Goal: Information Seeking & Learning: Learn about a topic

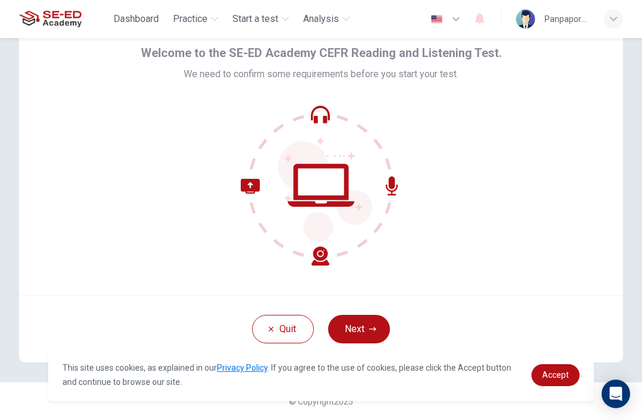
scroll to position [52, 0]
click at [371, 328] on icon "button" at bounding box center [372, 329] width 7 height 7
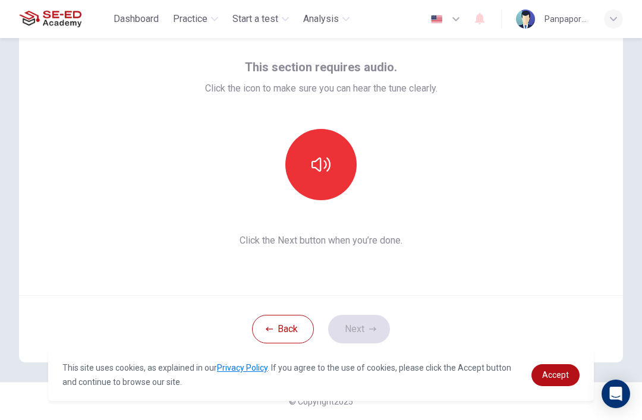
click at [338, 189] on button "button" at bounding box center [320, 164] width 71 height 71
click at [373, 323] on button "Next" at bounding box center [359, 329] width 62 height 29
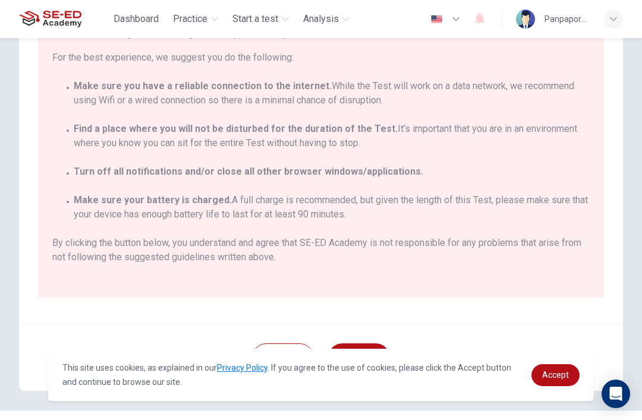
scroll to position [114, 0]
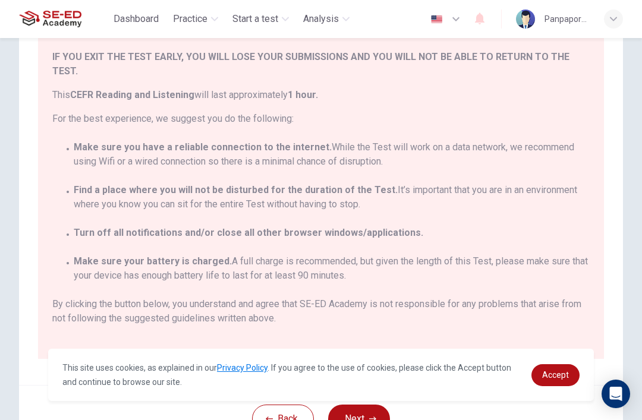
click at [73, 302] on span "By clicking the button below, you understand and agree that SE-ED Academy is no…" at bounding box center [320, 311] width 537 height 29
click at [358, 413] on button "Next" at bounding box center [359, 419] width 62 height 29
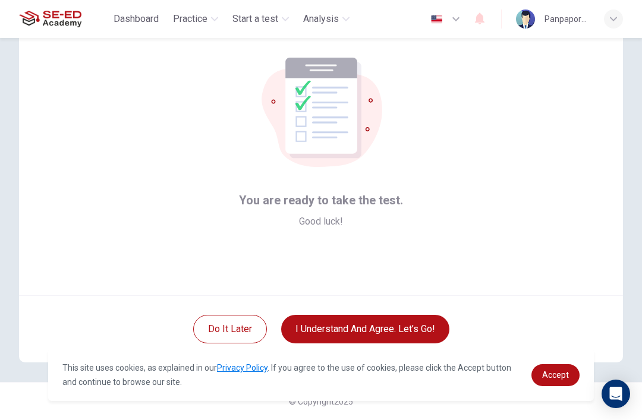
scroll to position [52, 0]
click at [380, 329] on button "I understand and agree. Let’s go!" at bounding box center [365, 329] width 168 height 29
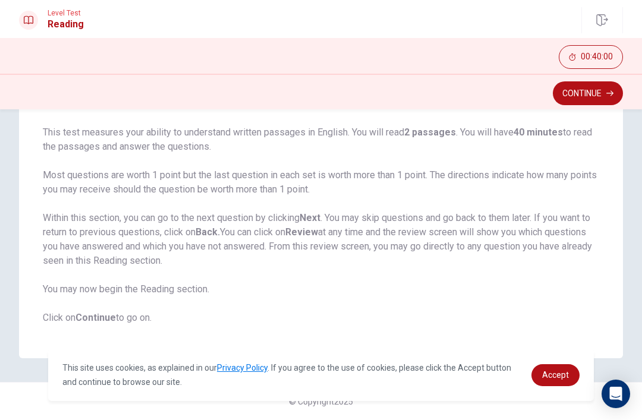
scroll to position [84, 0]
click at [597, 89] on button "Continue" at bounding box center [588, 93] width 70 height 24
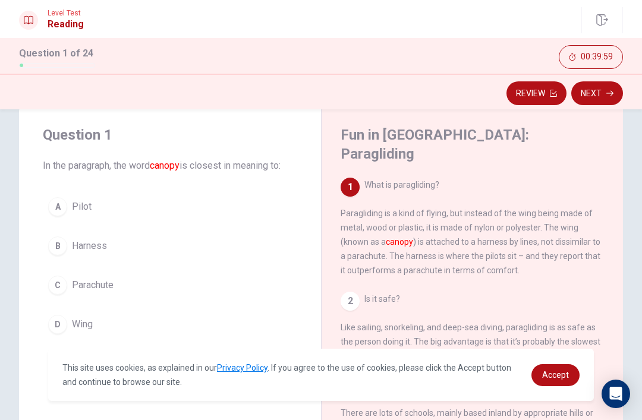
scroll to position [24, 0]
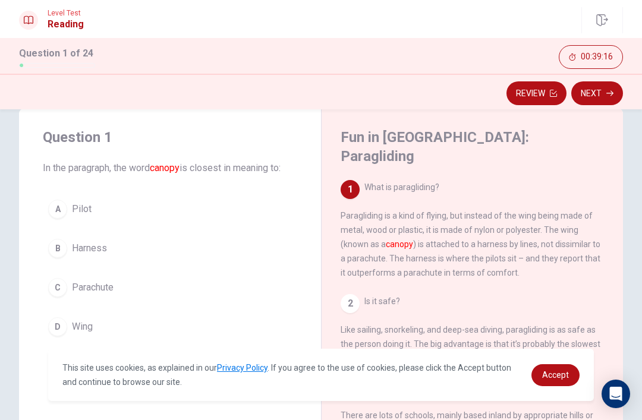
click at [68, 280] on button "C Parachute" at bounding box center [170, 288] width 254 height 30
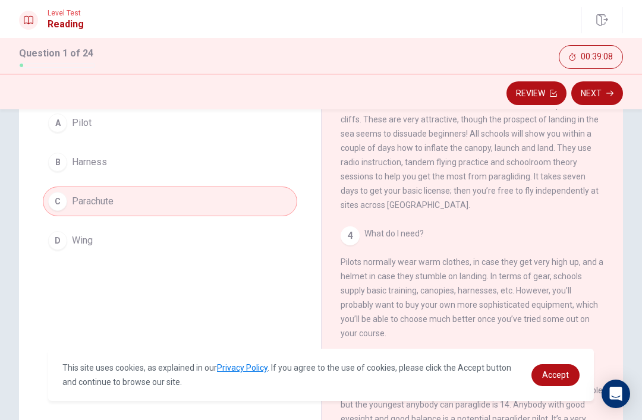
scroll to position [147, 0]
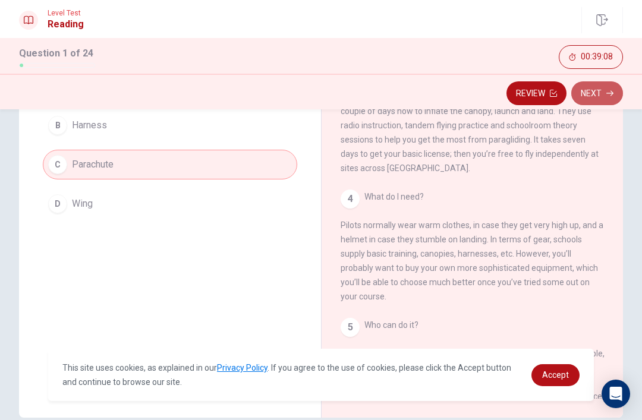
click at [607, 95] on icon "button" at bounding box center [609, 93] width 7 height 7
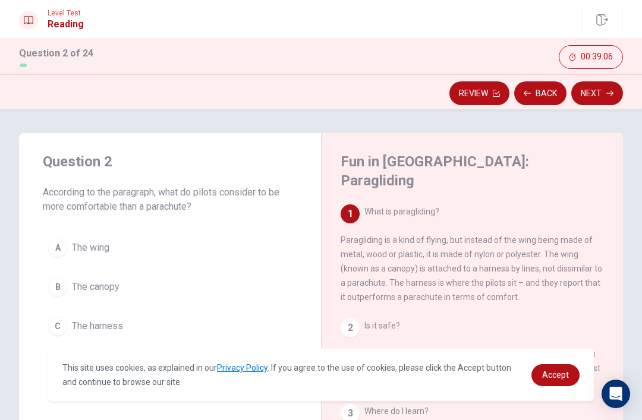
scroll to position [20, 0]
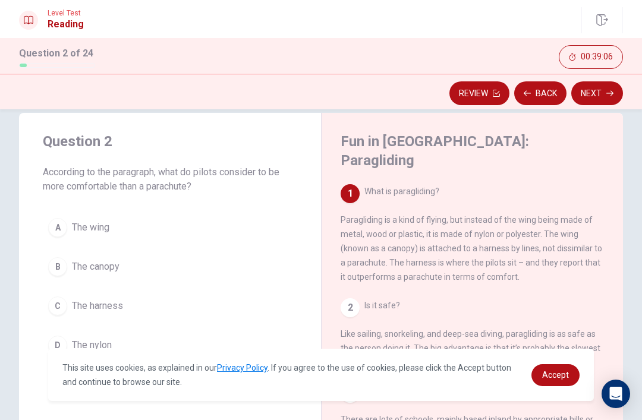
click at [587, 298] on div "2 Is it safe? Like sailing, snorkeling, and deep-sea diving, paragliding is as …" at bounding box center [473, 333] width 264 height 71
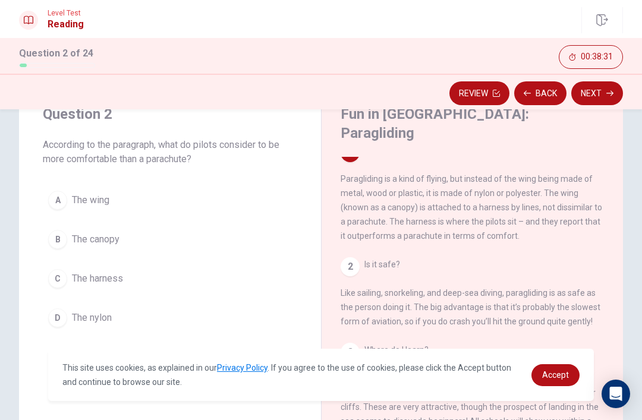
scroll to position [46, 0]
click at [56, 276] on div "C" at bounding box center [57, 279] width 19 height 19
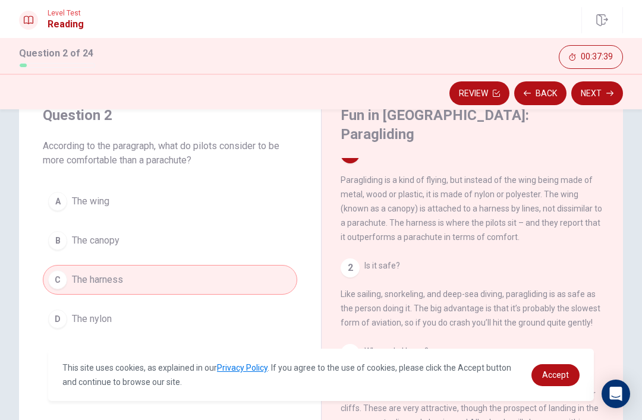
click at [52, 235] on div "B" at bounding box center [57, 240] width 19 height 19
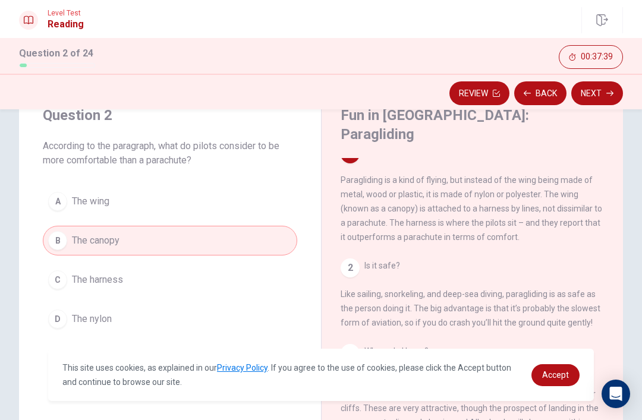
click at [61, 282] on div "C" at bounding box center [57, 279] width 19 height 19
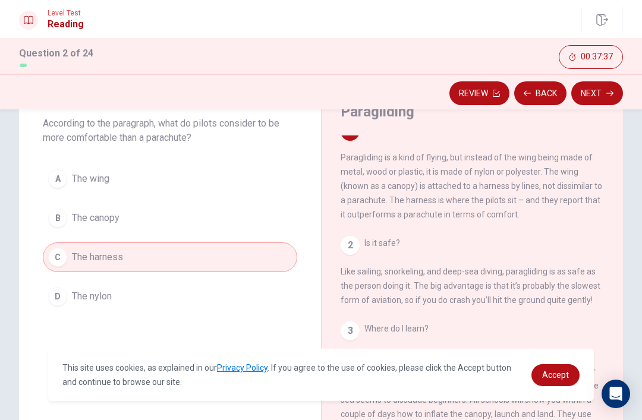
scroll to position [53, 0]
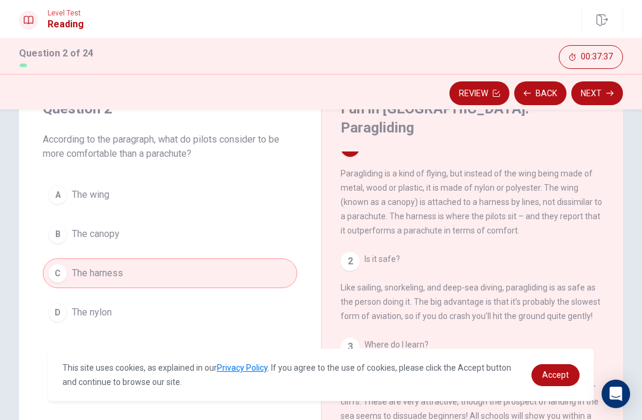
click at [606, 90] on button "Next" at bounding box center [597, 93] width 52 height 24
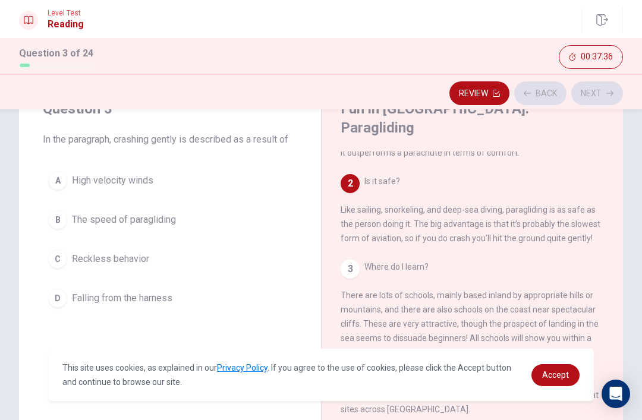
scroll to position [118, 0]
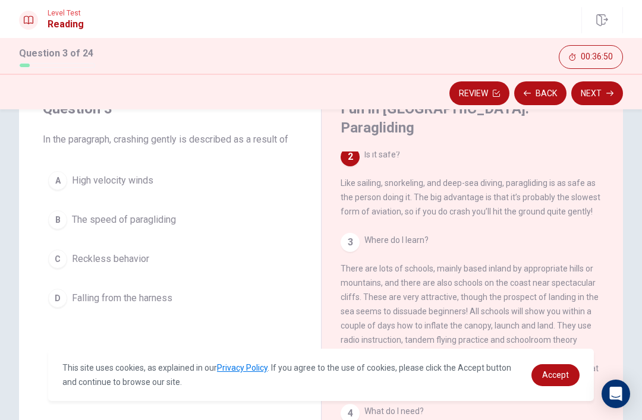
click at [224, 231] on button "B The speed of paragliding" at bounding box center [170, 220] width 254 height 30
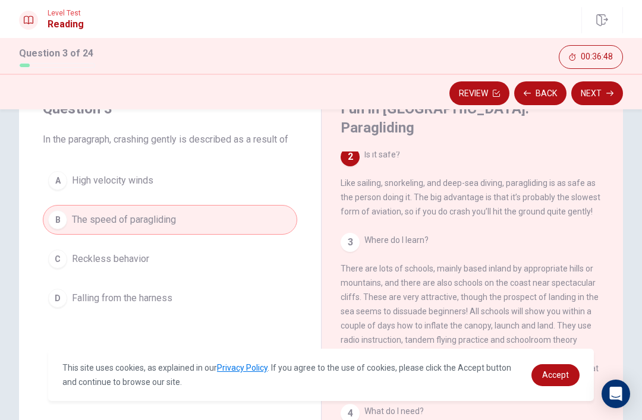
click at [231, 234] on button "B The speed of paragliding" at bounding box center [170, 220] width 254 height 30
click at [235, 255] on button "C Reckless behavior" at bounding box center [170, 259] width 254 height 30
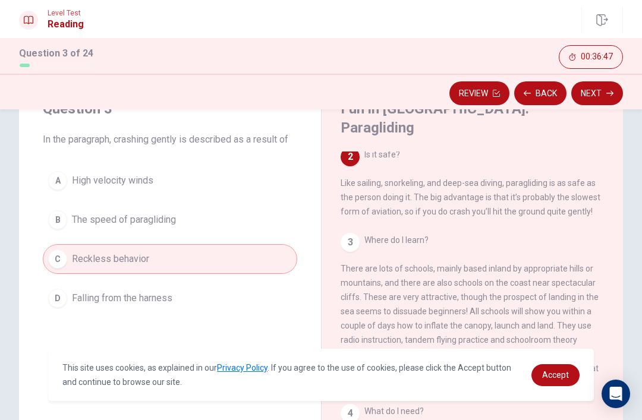
click at [218, 292] on button "D Falling from the harness" at bounding box center [170, 299] width 254 height 30
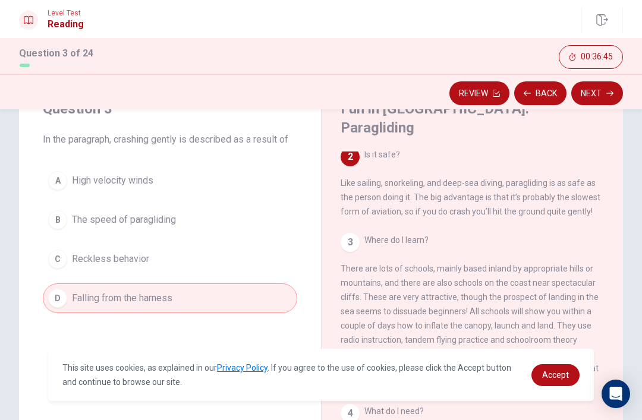
click at [270, 184] on button "A High velocity winds" at bounding box center [170, 181] width 254 height 30
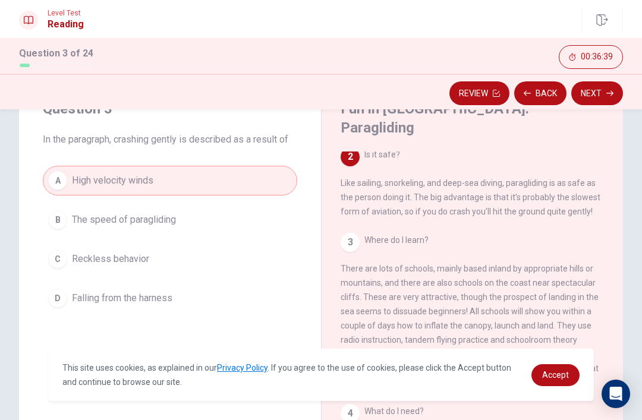
click at [232, 226] on button "B The speed of paragliding" at bounding box center [170, 220] width 254 height 30
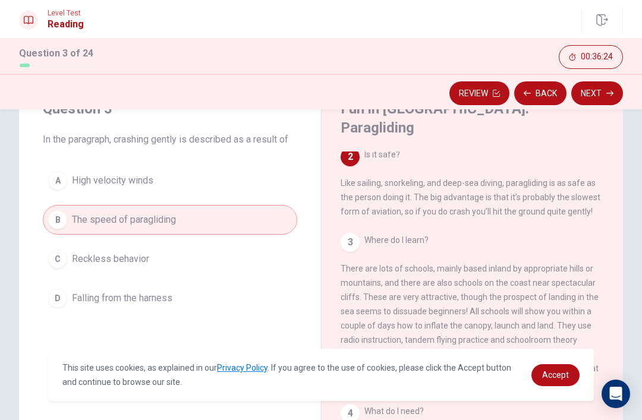
click at [180, 311] on button "D Falling from the harness" at bounding box center [170, 299] width 254 height 30
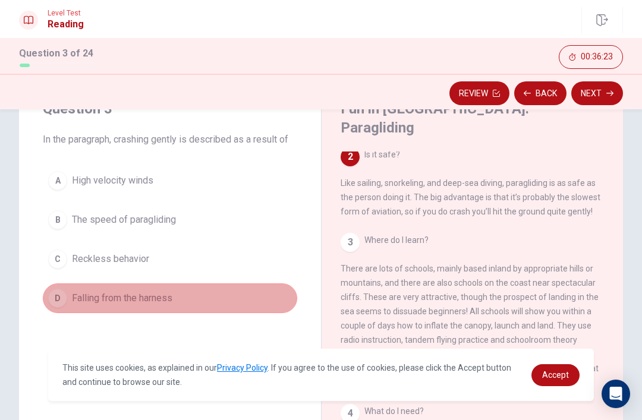
click at [174, 311] on button "D Falling from the harness" at bounding box center [170, 299] width 254 height 30
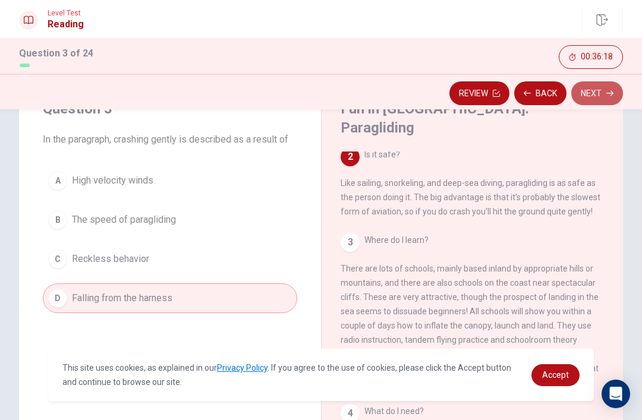
click at [603, 96] on button "Next" at bounding box center [597, 93] width 52 height 24
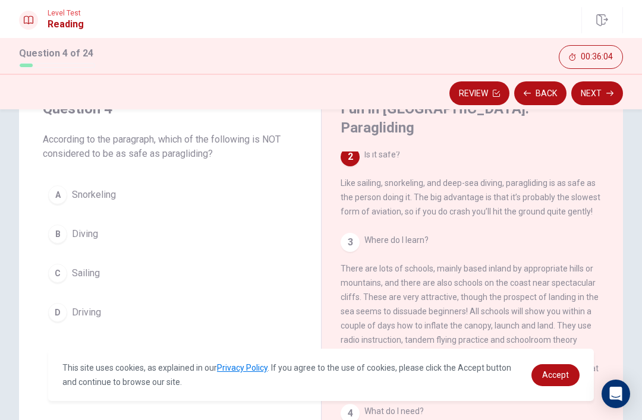
click at [178, 306] on button "D Driving" at bounding box center [170, 313] width 254 height 30
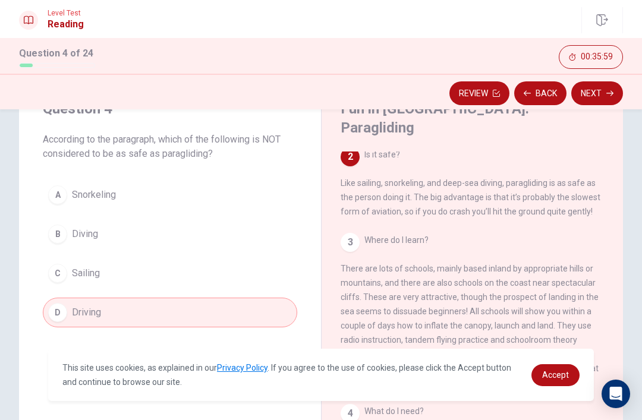
click at [602, 95] on button "Next" at bounding box center [597, 93] width 52 height 24
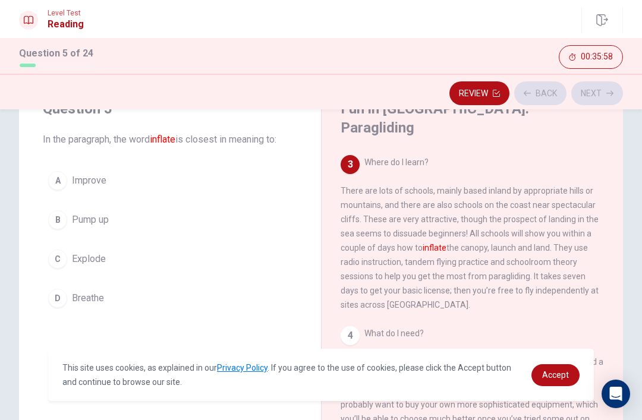
scroll to position [207, 0]
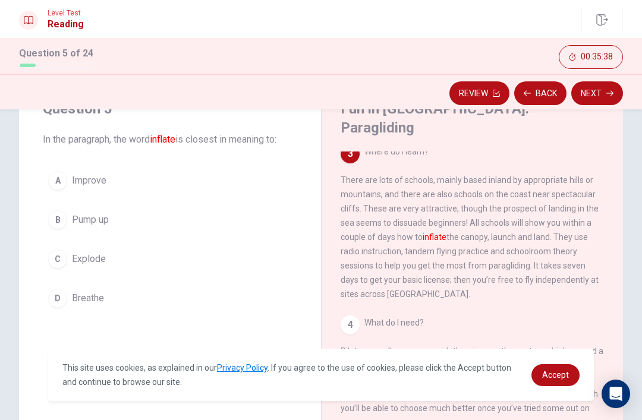
click at [238, 254] on button "C Explode" at bounding box center [170, 259] width 254 height 30
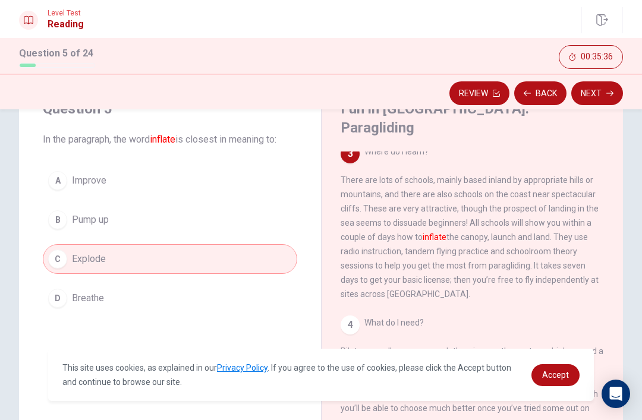
scroll to position [94, 0]
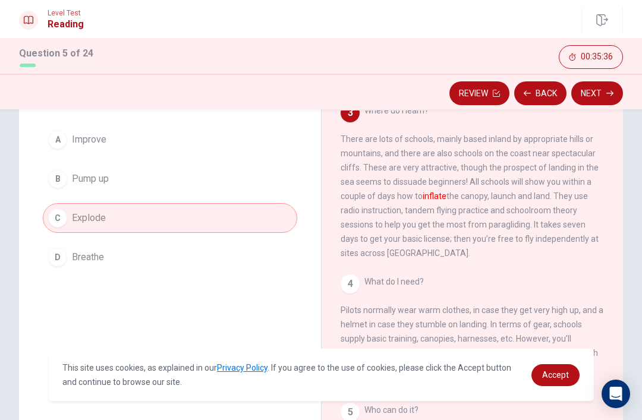
click at [603, 95] on button "Next" at bounding box center [597, 93] width 52 height 24
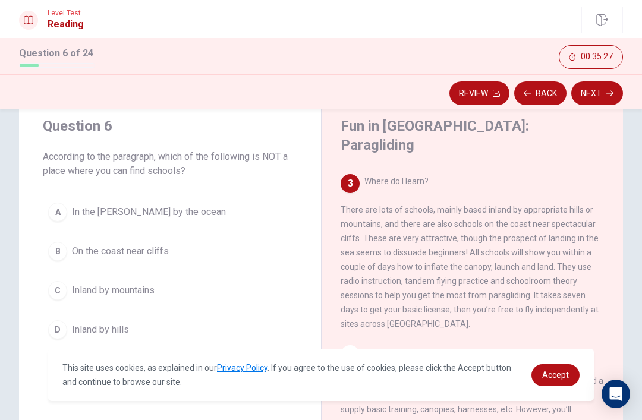
scroll to position [194, 0]
click at [67, 211] on div "A" at bounding box center [57, 212] width 19 height 19
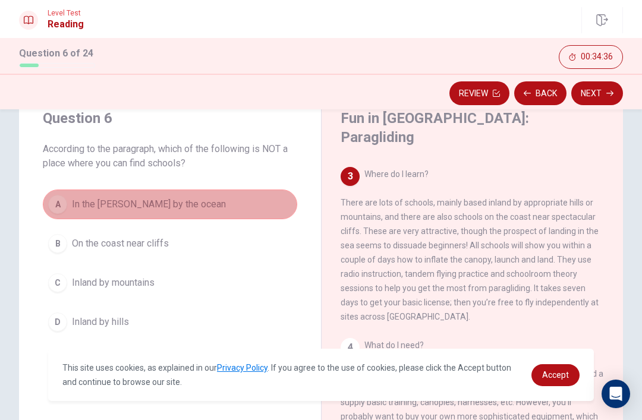
scroll to position [27, 0]
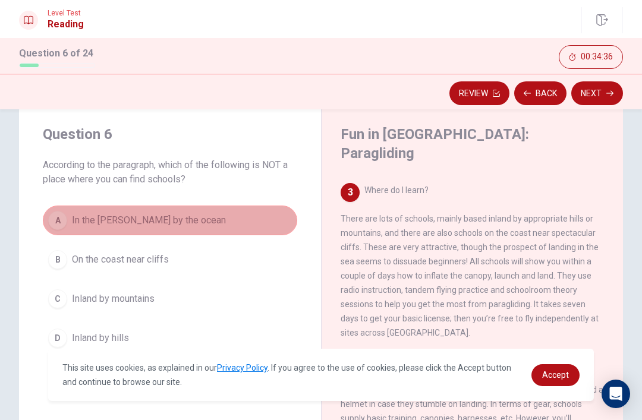
click at [594, 89] on button "Next" at bounding box center [597, 93] width 52 height 24
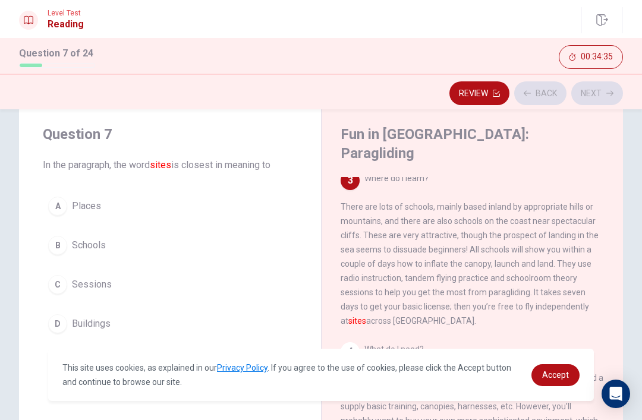
scroll to position [207, 0]
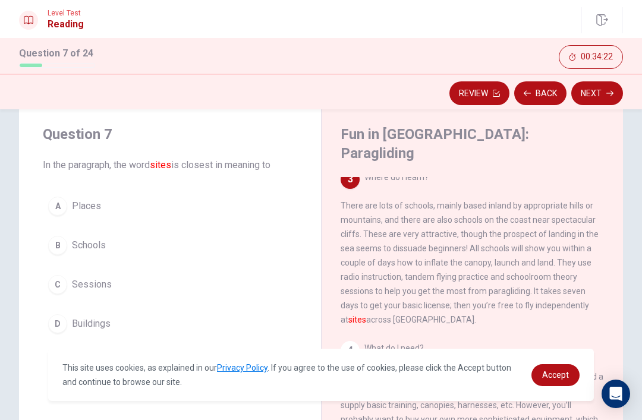
click at [66, 288] on div "C" at bounding box center [57, 284] width 19 height 19
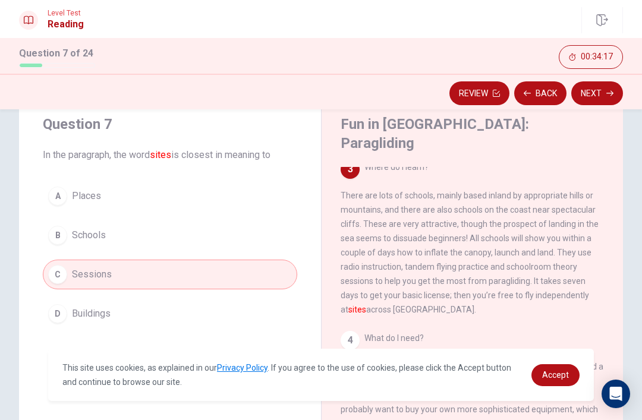
scroll to position [37, 0]
click at [599, 97] on button "Next" at bounding box center [597, 93] width 52 height 24
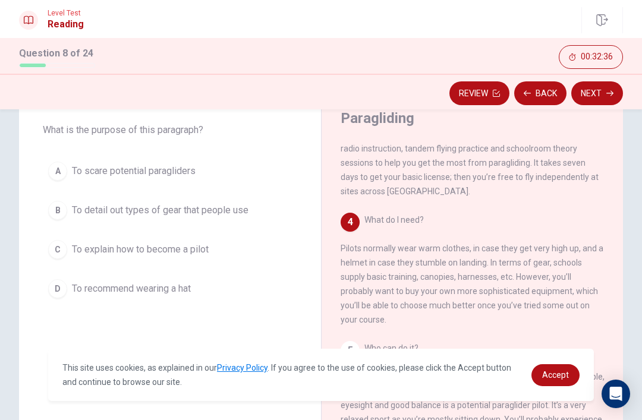
scroll to position [71, 0]
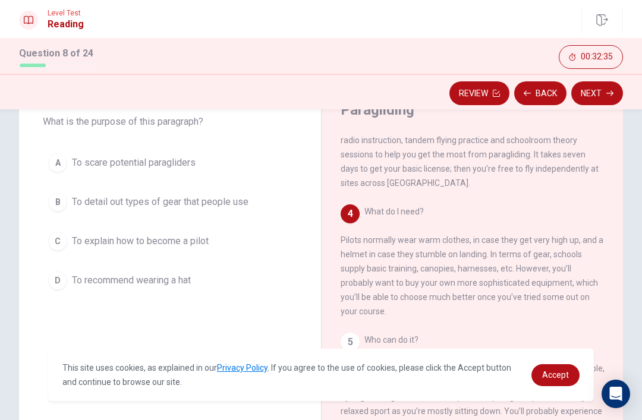
click at [73, 283] on span "To recommend wearing a hat" at bounding box center [131, 280] width 119 height 14
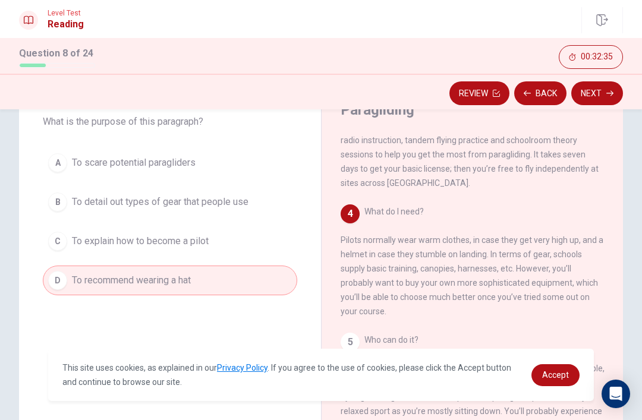
click at [54, 244] on div "C" at bounding box center [57, 241] width 19 height 19
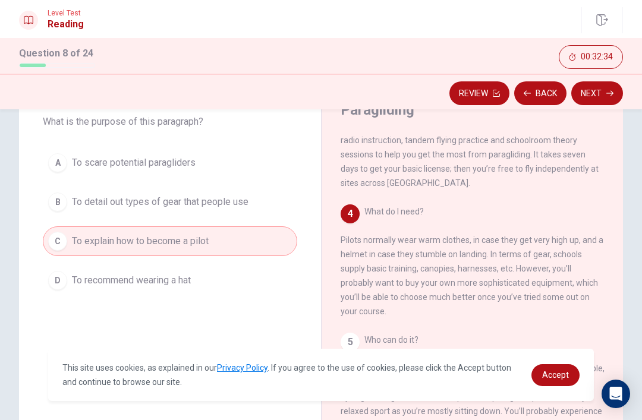
click at [58, 205] on div "B" at bounding box center [57, 202] width 19 height 19
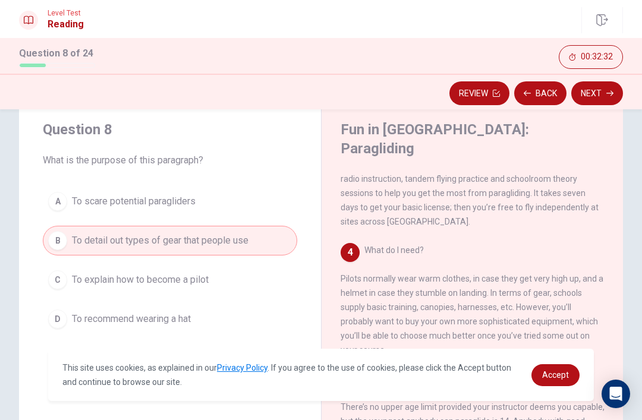
scroll to position [29, 0]
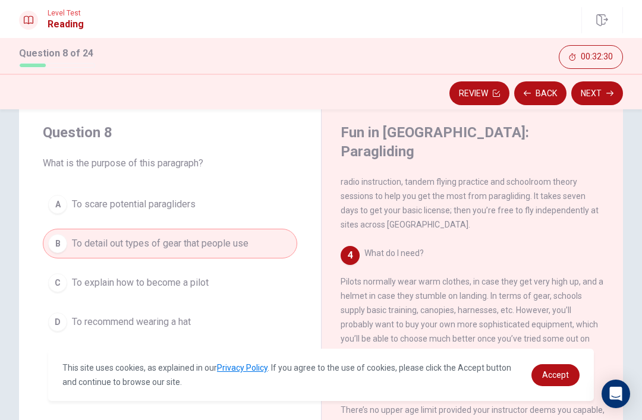
click at [603, 92] on button "Next" at bounding box center [597, 93] width 52 height 24
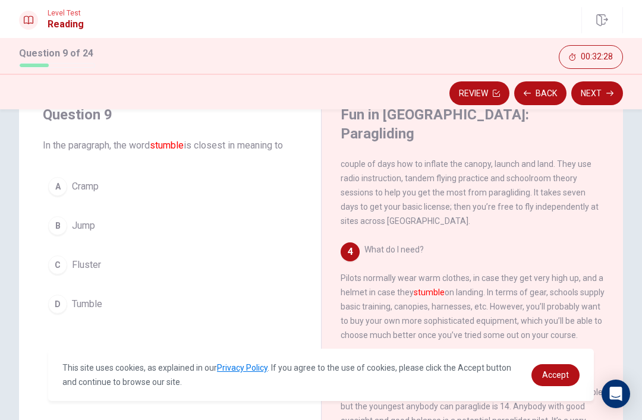
scroll to position [55, 0]
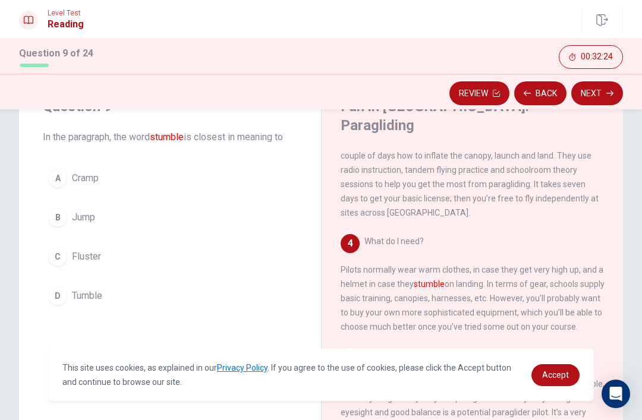
click at [87, 294] on span "Tumble" at bounding box center [87, 296] width 30 height 14
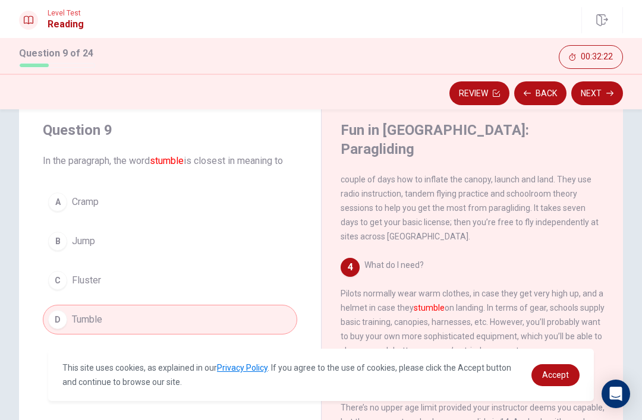
scroll to position [31, 0]
click at [71, 281] on button "C Fluster" at bounding box center [170, 281] width 254 height 30
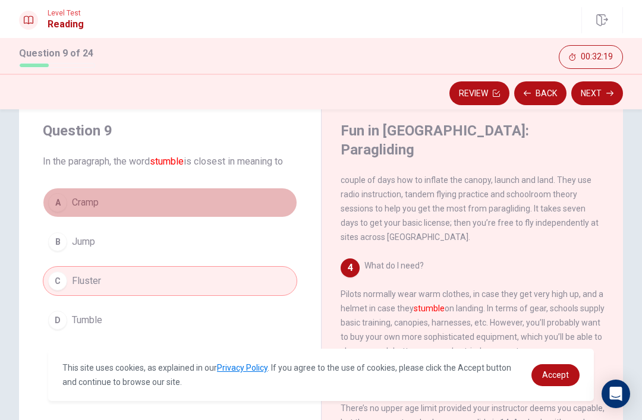
click at [96, 313] on button "D Tumble" at bounding box center [170, 321] width 254 height 30
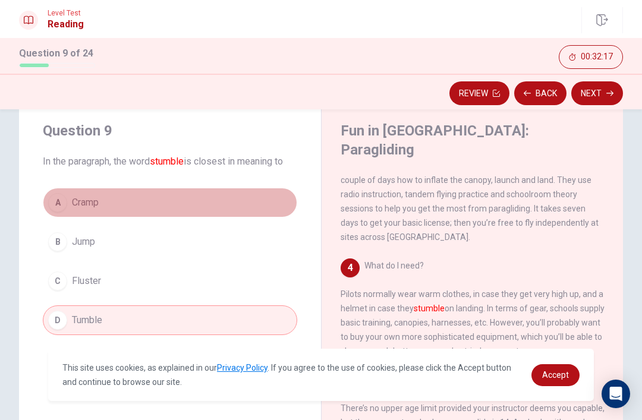
click at [100, 324] on span "Tumble" at bounding box center [87, 320] width 30 height 14
click at [98, 319] on span "Tumble" at bounding box center [87, 320] width 30 height 14
click at [596, 93] on button "Next" at bounding box center [597, 93] width 52 height 24
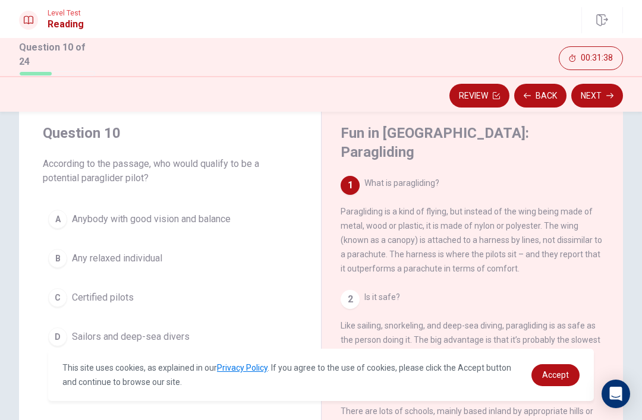
scroll to position [0, 0]
click at [363, 291] on div "2 Is it safe? Like sailing, snorkeling, and deep-sea diving, paragliding is as …" at bounding box center [473, 325] width 264 height 71
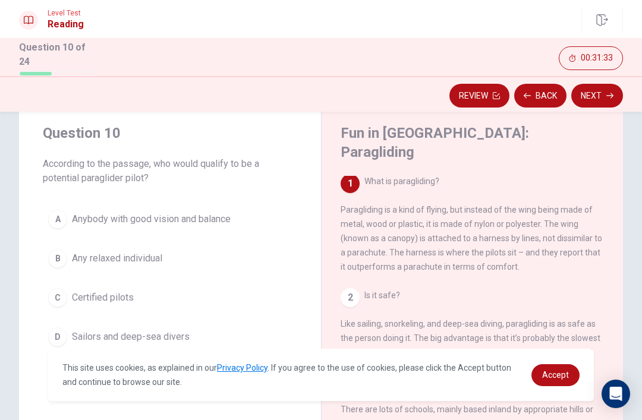
click at [355, 288] on div "2" at bounding box center [350, 297] width 19 height 19
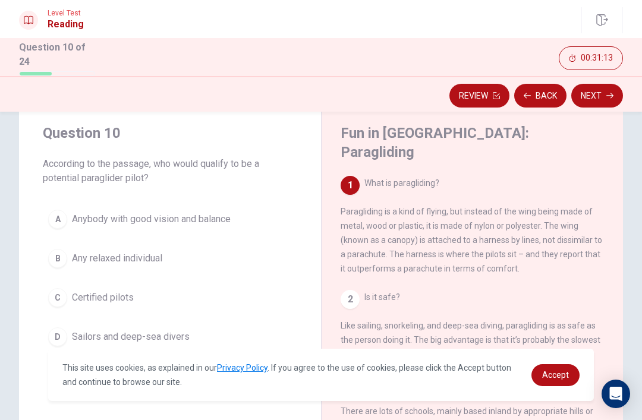
click at [94, 295] on span "Certified pilots" at bounding box center [103, 298] width 62 height 14
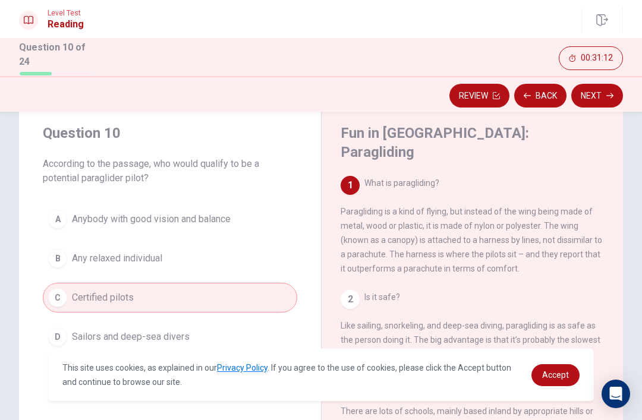
click at [105, 206] on button "A Anybody with good vision and balance" at bounding box center [170, 219] width 254 height 30
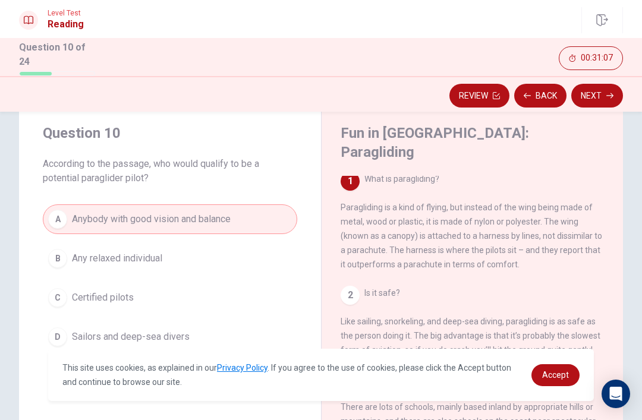
scroll to position [5, 0]
click at [78, 304] on button "C Certified pilots" at bounding box center [170, 298] width 254 height 30
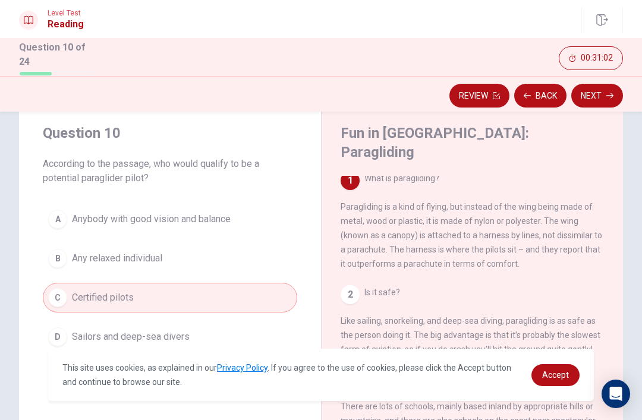
click at [599, 90] on button "Next" at bounding box center [597, 96] width 52 height 24
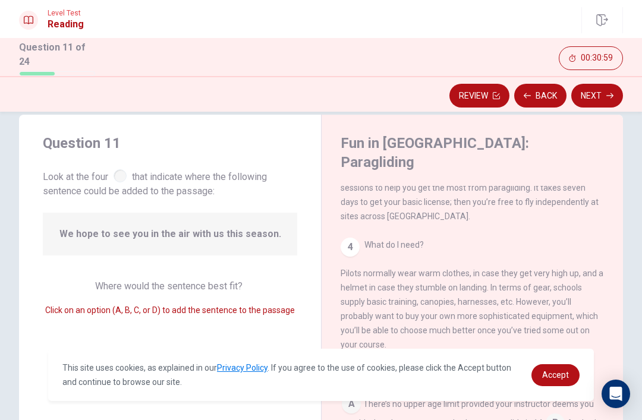
scroll to position [21, 0]
click at [502, 293] on span "What do I need? Pilots normally wear warm clothes, in case they get very high u…" at bounding box center [472, 294] width 263 height 109
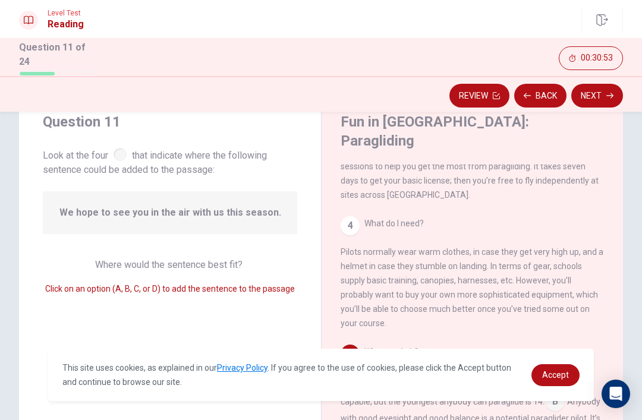
scroll to position [43, 0]
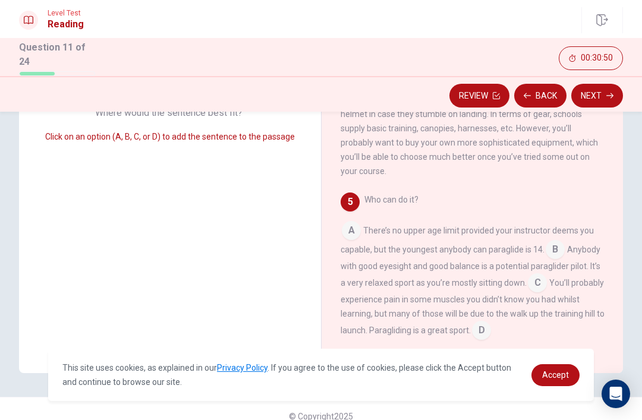
click at [522, 240] on div "Who can do it? A There’s no upper age limit provided your instructor deems you …" at bounding box center [473, 266] width 264 height 147
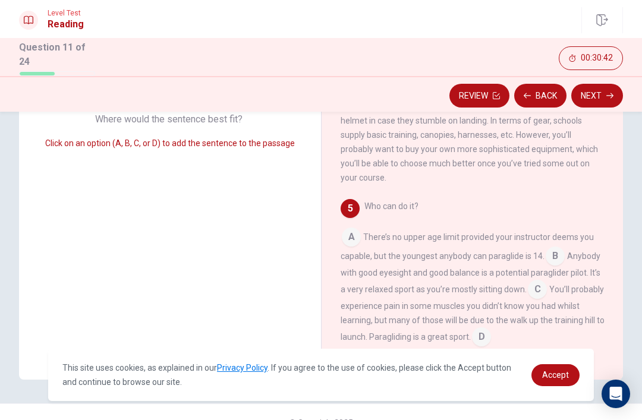
scroll to position [323, 0]
click at [491, 329] on input at bounding box center [481, 338] width 19 height 19
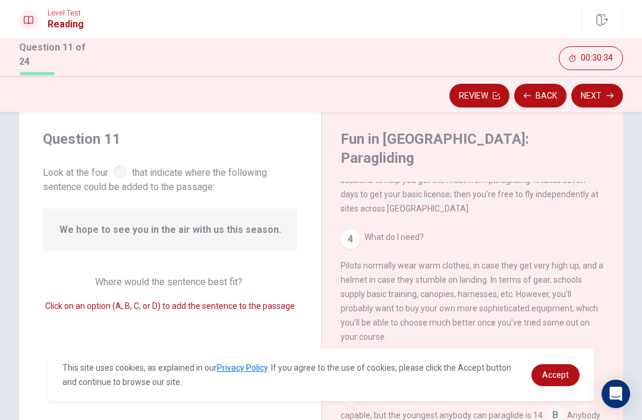
scroll to position [21, 0]
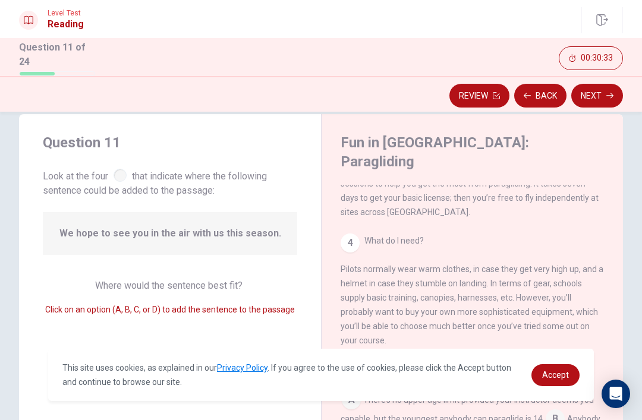
click at [602, 96] on button "Next" at bounding box center [597, 96] width 52 height 24
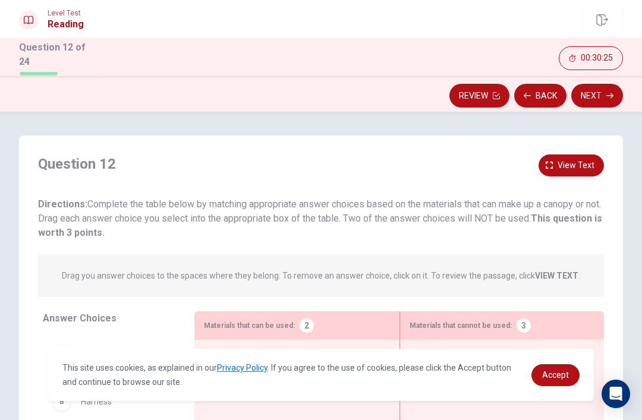
scroll to position [0, 0]
click at [565, 273] on strong "VIEW TEXT" at bounding box center [556, 276] width 43 height 10
click at [554, 273] on strong "VIEW TEXT" at bounding box center [556, 276] width 43 height 10
click at [558, 273] on strong "VIEW TEXT" at bounding box center [556, 276] width 43 height 10
click at [571, 163] on span "View text" at bounding box center [576, 165] width 37 height 15
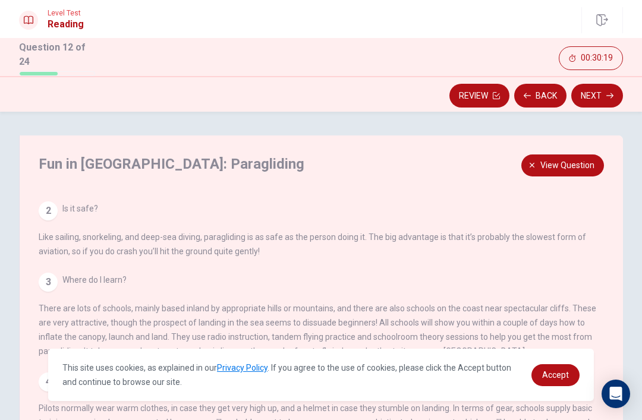
scroll to position [87, 0]
click at [562, 168] on span "View question" at bounding box center [567, 165] width 54 height 15
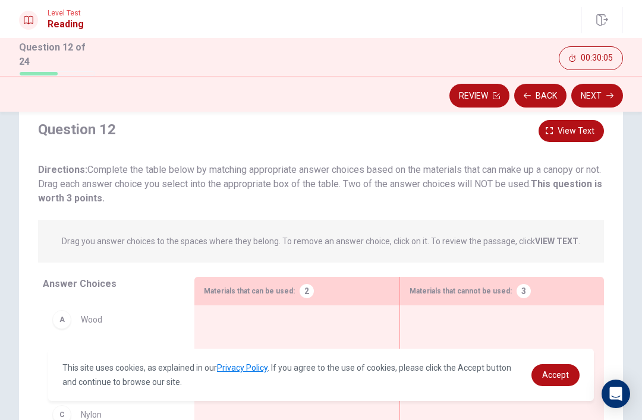
scroll to position [27, 0]
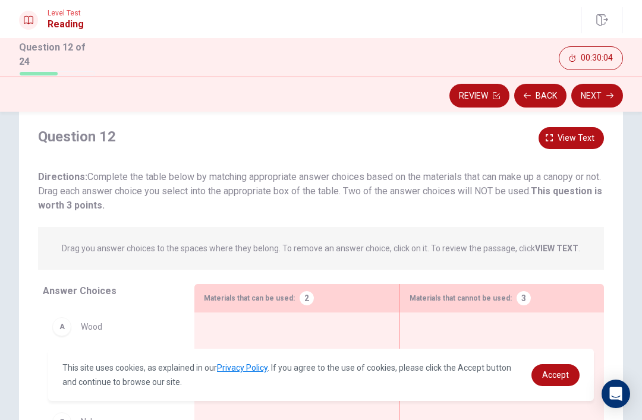
click at [575, 141] on span "View text" at bounding box center [576, 138] width 37 height 15
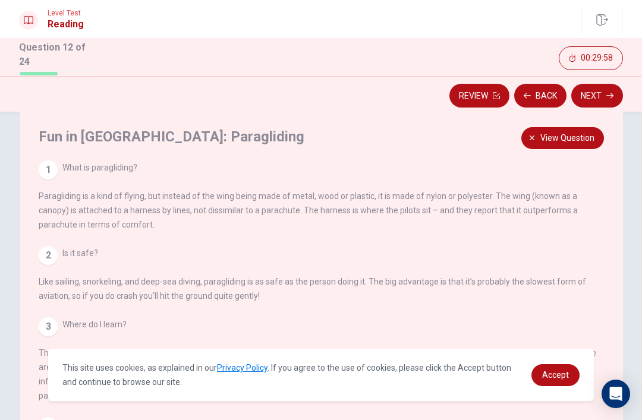
click at [578, 131] on span "View question" at bounding box center [567, 138] width 54 height 15
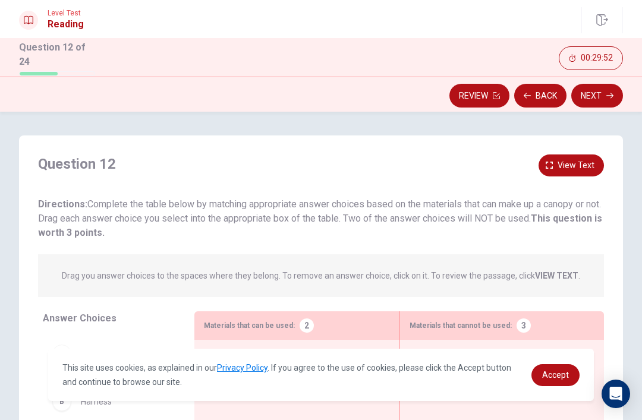
scroll to position [0, 0]
click at [577, 159] on span "View text" at bounding box center [576, 165] width 37 height 15
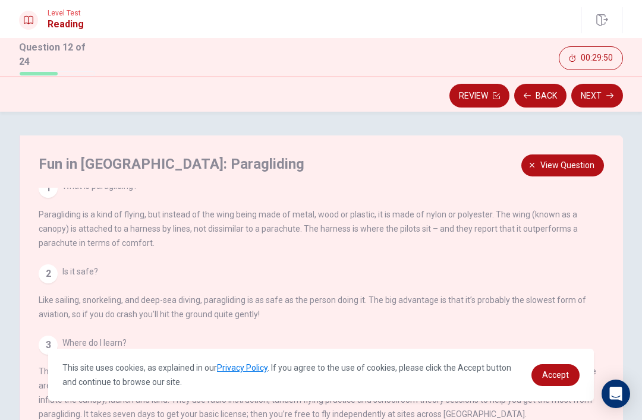
scroll to position [11, 0]
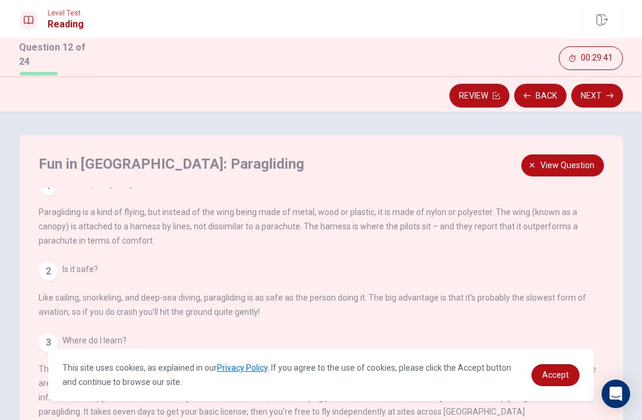
click at [583, 165] on span "View question" at bounding box center [567, 165] width 54 height 15
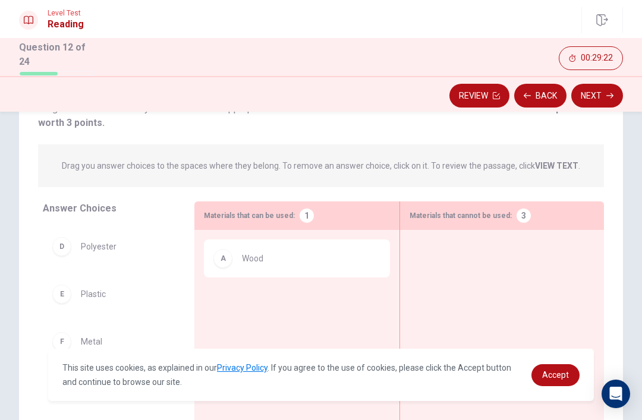
scroll to position [111, 0]
click at [226, 253] on div "A" at bounding box center [222, 257] width 19 height 19
click at [301, 264] on div "A Wood" at bounding box center [296, 257] width 166 height 19
click at [315, 263] on div "A Wood" at bounding box center [296, 257] width 166 height 19
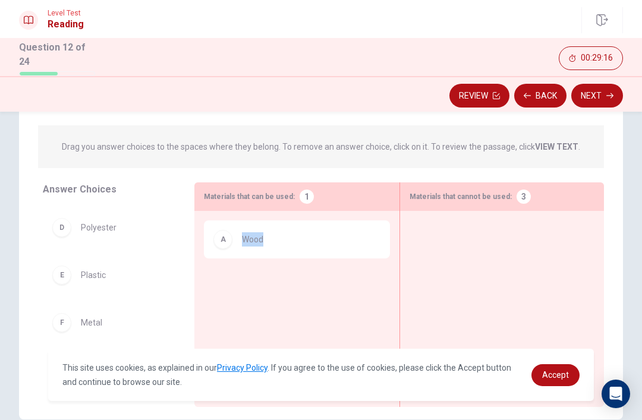
scroll to position [121, 0]
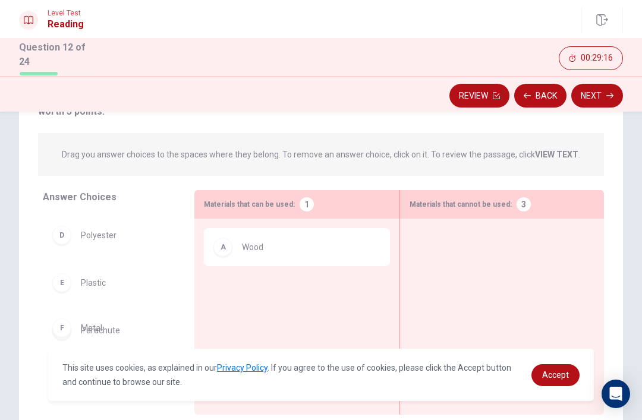
click at [172, 335] on div "B Harness C Nylon D Polyester E Plastic G Parachute" at bounding box center [114, 305] width 142 height 183
click at [282, 241] on div "A Wood" at bounding box center [296, 247] width 166 height 19
click at [222, 244] on div "A" at bounding box center [222, 247] width 19 height 19
click at [255, 255] on div "A Wood" at bounding box center [296, 247] width 185 height 38
click at [254, 254] on div "A Wood" at bounding box center [296, 247] width 185 height 38
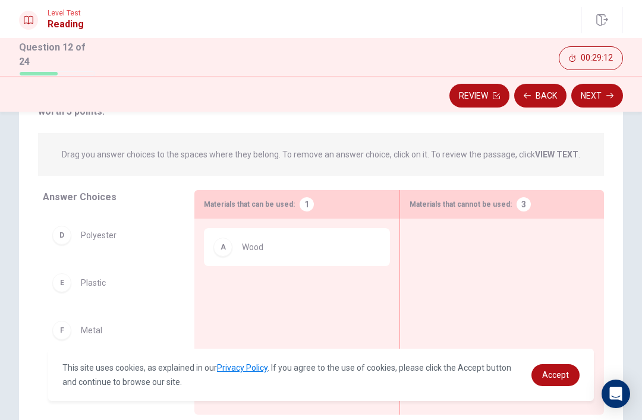
click at [259, 251] on span "Wood" at bounding box center [252, 247] width 21 height 14
click at [265, 240] on div "A Wood" at bounding box center [296, 247] width 166 height 19
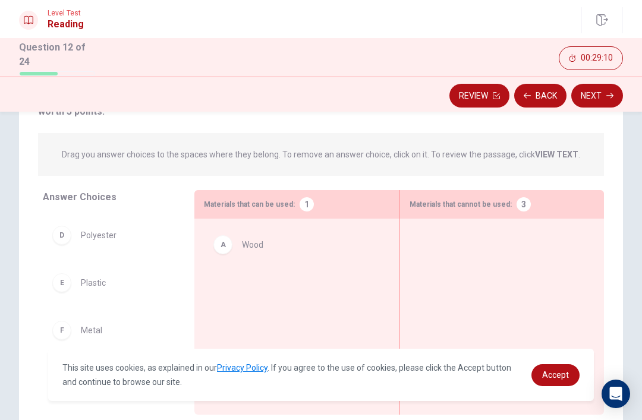
click at [256, 249] on div at bounding box center [296, 298] width 185 height 140
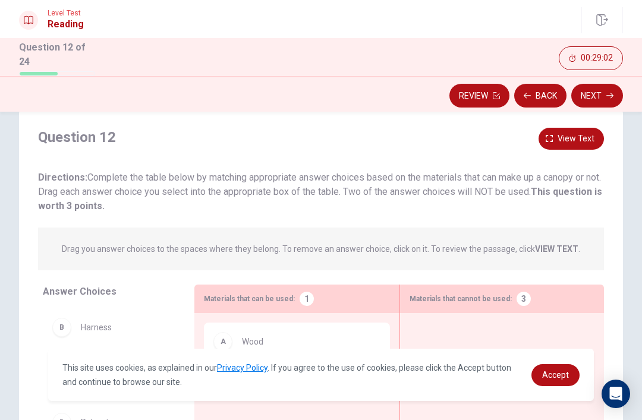
scroll to position [0, 0]
click at [570, 140] on span "View text" at bounding box center [576, 138] width 37 height 15
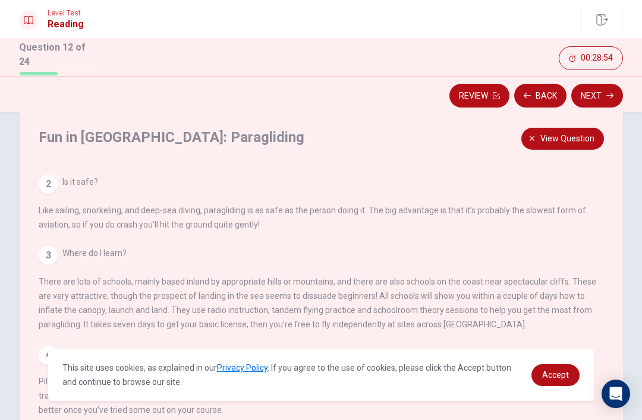
scroll to position [87, 0]
click at [544, 379] on span "Accept" at bounding box center [555, 375] width 27 height 10
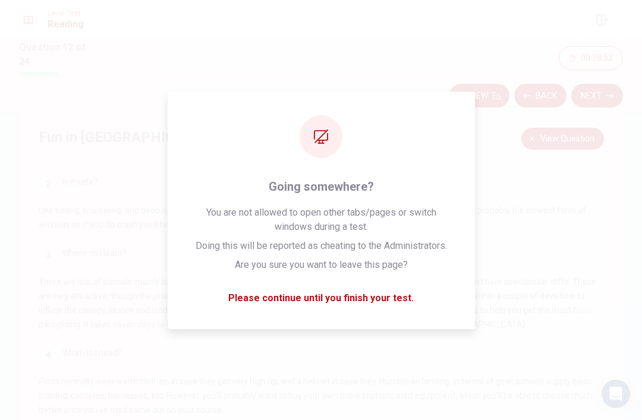
click at [113, 186] on div "2 Is it safe? Like sailing, snorkeling, and deep-sea diving, paragliding is as …" at bounding box center [322, 203] width 566 height 57
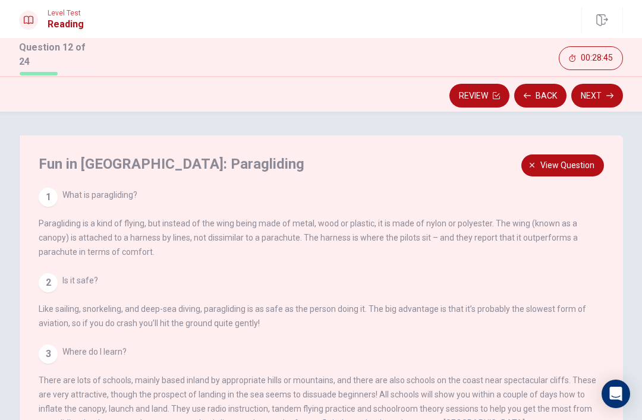
scroll to position [0, 0]
click at [546, 167] on span "View question" at bounding box center [567, 165] width 54 height 15
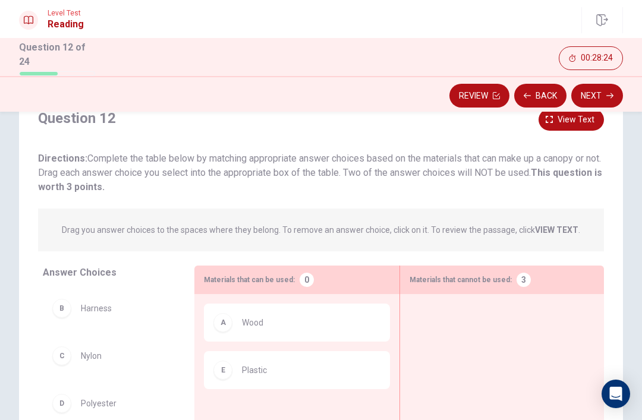
scroll to position [37, 0]
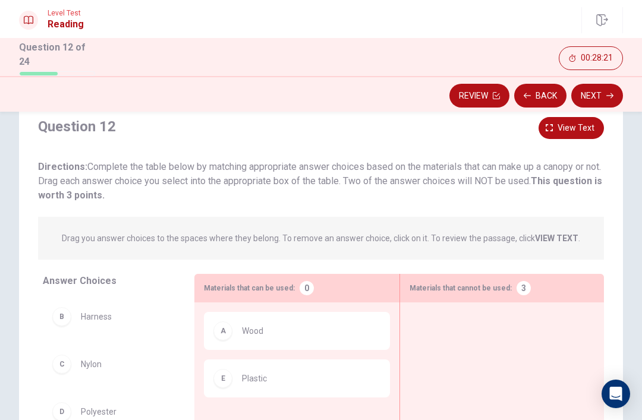
click at [569, 124] on span "View text" at bounding box center [576, 128] width 37 height 15
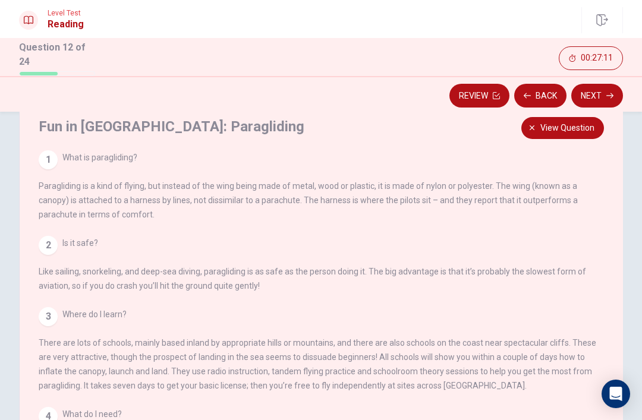
scroll to position [0, 0]
click at [558, 128] on span "View question" at bounding box center [567, 128] width 54 height 15
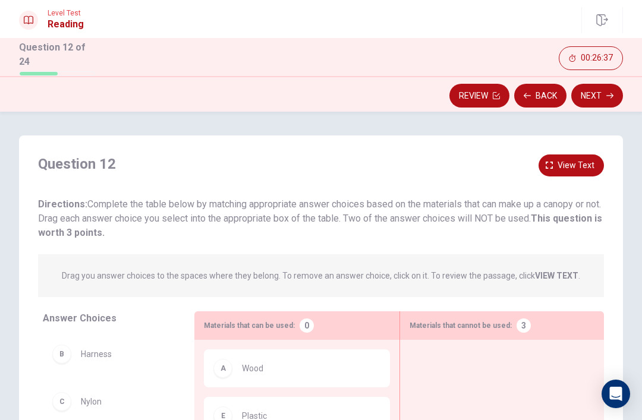
click at [564, 148] on div "Question 12 View text Directions: Complete the table below by matching appropri…" at bounding box center [321, 342] width 604 height 413
click at [575, 159] on span "View text" at bounding box center [576, 165] width 37 height 15
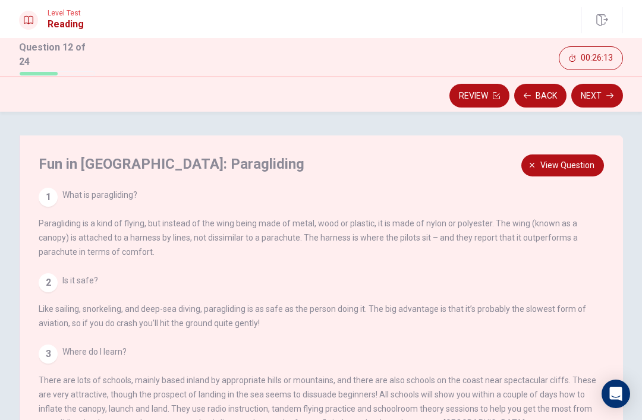
click at [586, 164] on span "View question" at bounding box center [567, 165] width 54 height 15
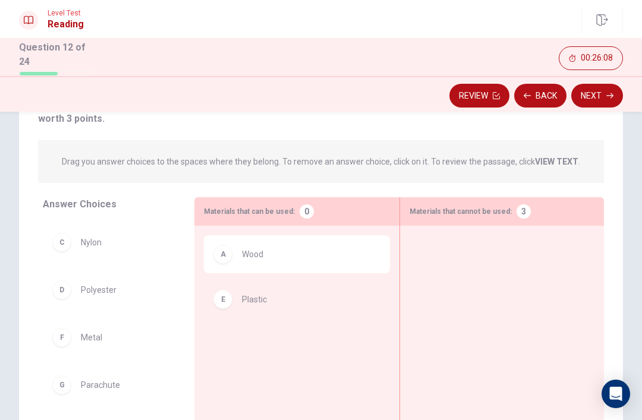
scroll to position [111, 0]
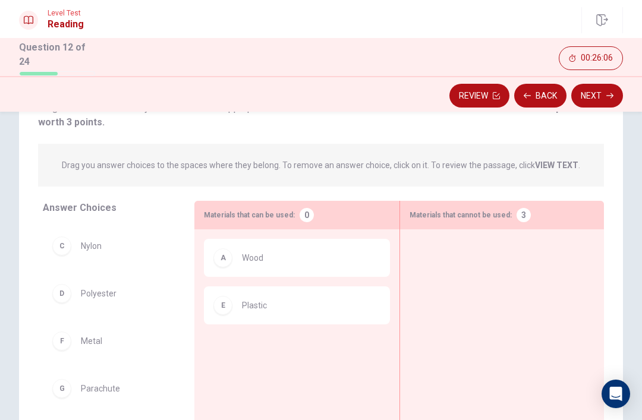
click at [256, 303] on span "Plastic" at bounding box center [254, 305] width 25 height 14
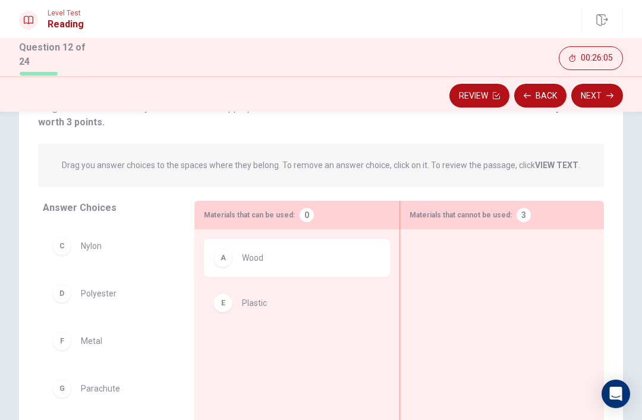
click at [260, 302] on div "A Wood" at bounding box center [296, 309] width 185 height 140
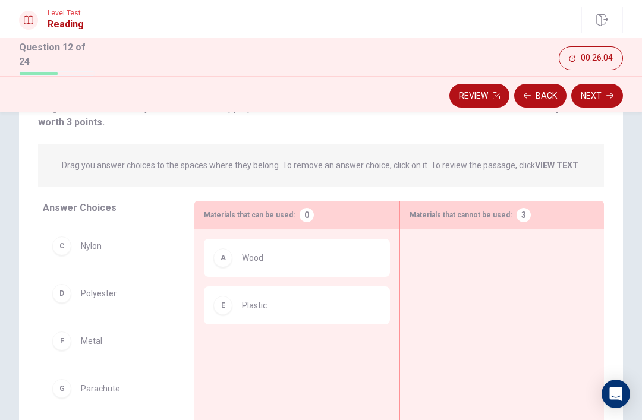
click at [241, 304] on div "E Plastic" at bounding box center [296, 305] width 166 height 19
click at [143, 306] on div "D Polyester" at bounding box center [109, 294] width 133 height 38
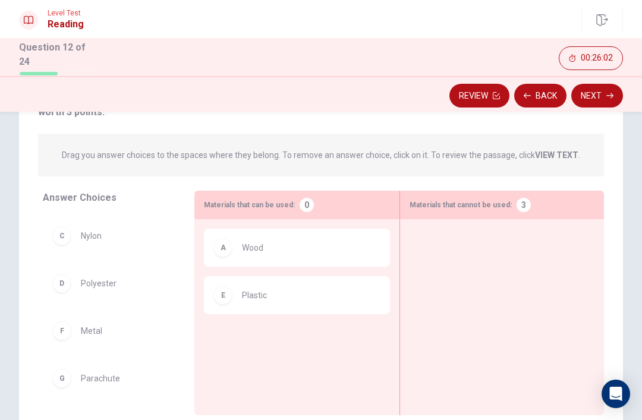
scroll to position [122, 0]
click at [235, 285] on div "E Plastic" at bounding box center [296, 294] width 166 height 19
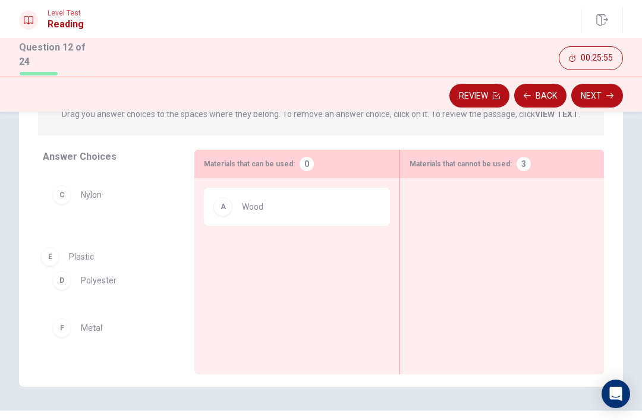
scroll to position [43, 0]
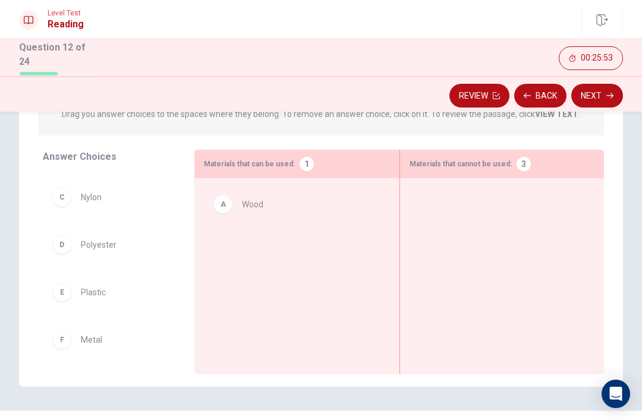
click at [253, 210] on div at bounding box center [296, 258] width 185 height 140
click at [67, 213] on div "B" at bounding box center [61, 221] width 19 height 19
click at [97, 238] on span "Harness" at bounding box center [96, 240] width 31 height 14
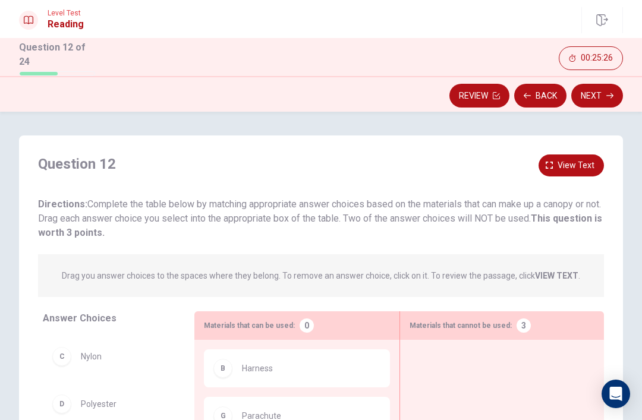
click at [574, 166] on span "View text" at bounding box center [576, 165] width 37 height 15
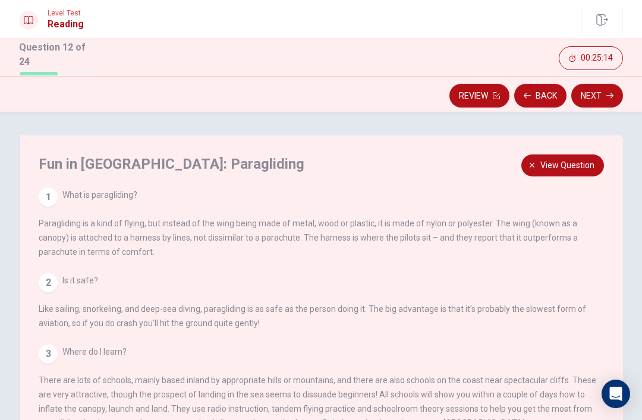
click at [559, 160] on span "View question" at bounding box center [567, 165] width 54 height 15
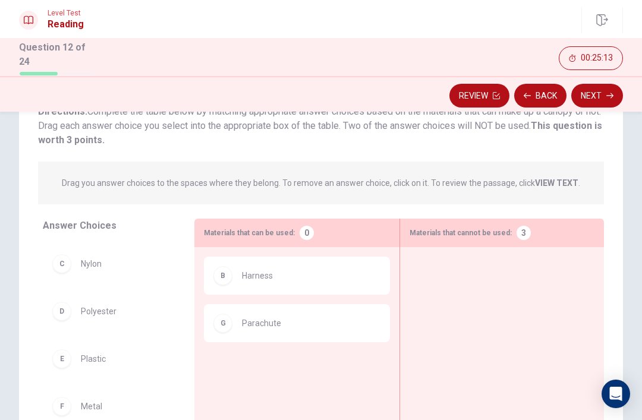
scroll to position [92, 0]
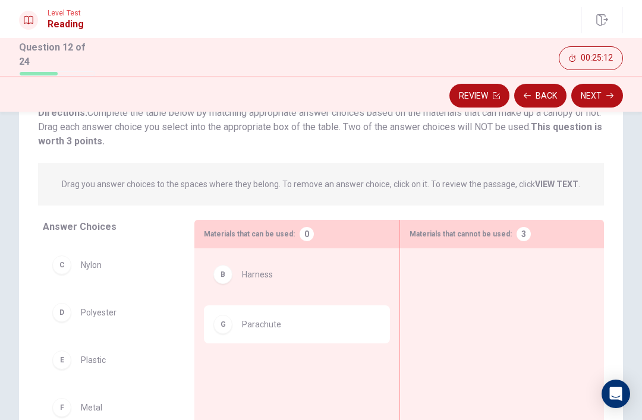
click at [298, 274] on div "G Parachute" at bounding box center [296, 286] width 185 height 38
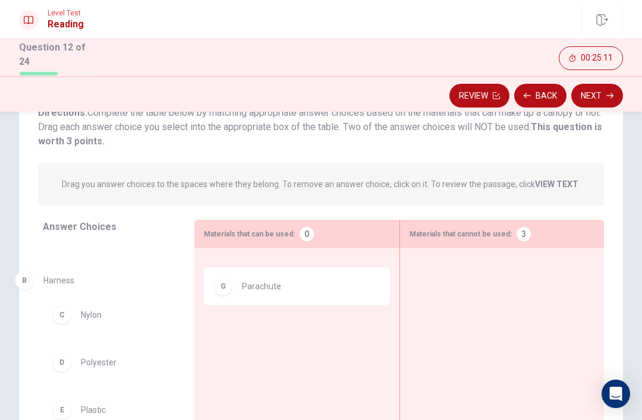
scroll to position [30, 0]
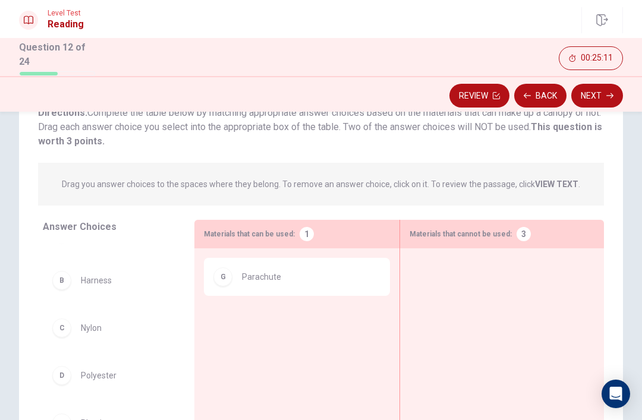
click at [297, 283] on div "G Parachute" at bounding box center [296, 276] width 166 height 19
click at [309, 275] on div "G Parachute" at bounding box center [296, 276] width 166 height 19
click at [256, 270] on span "Parachute" at bounding box center [261, 277] width 39 height 14
click at [233, 273] on div "G Parachute" at bounding box center [296, 276] width 166 height 19
click at [276, 275] on span "Parachute" at bounding box center [261, 277] width 39 height 14
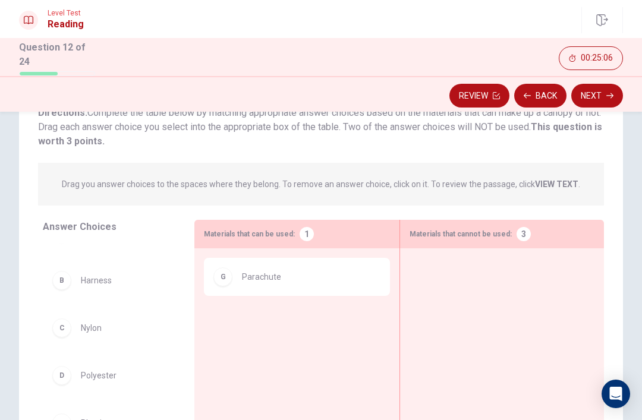
click at [232, 274] on div "G Parachute" at bounding box center [296, 328] width 185 height 140
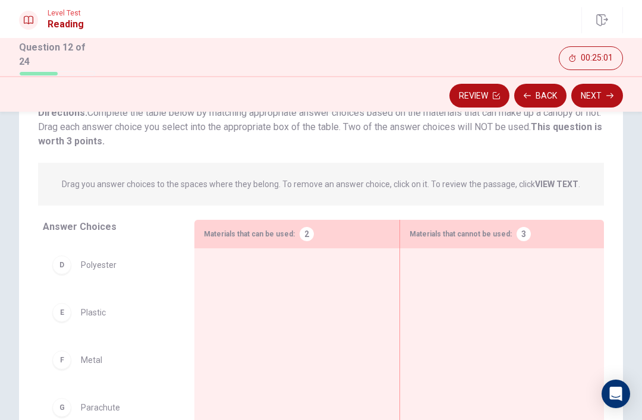
scroll to position [140, 0]
click at [97, 358] on span "Metal" at bounding box center [91, 360] width 21 height 14
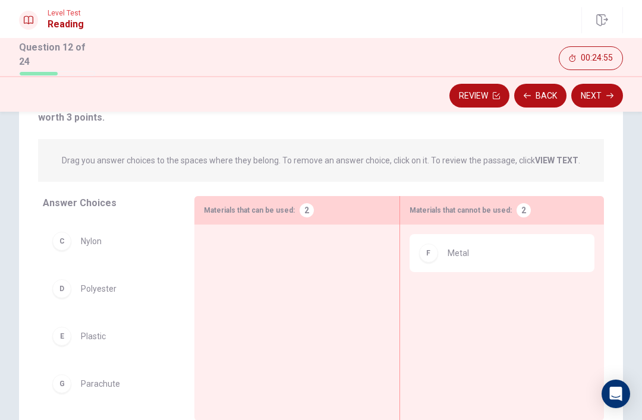
scroll to position [93, 0]
click at [79, 334] on div "E Plastic" at bounding box center [109, 336] width 114 height 19
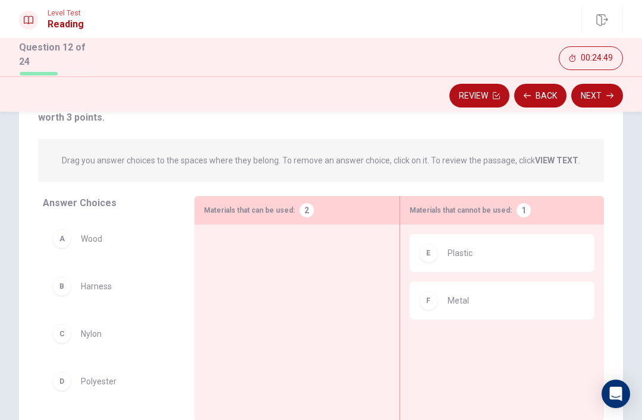
scroll to position [0, 0]
click at [81, 238] on span "Wood" at bounding box center [91, 239] width 21 height 14
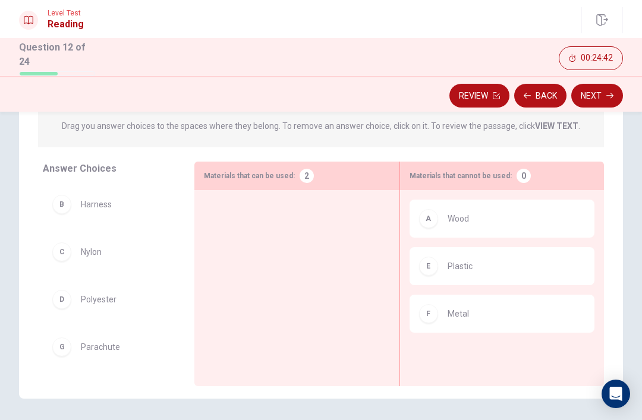
scroll to position [151, 0]
click at [106, 295] on span "Polyester" at bounding box center [99, 298] width 36 height 14
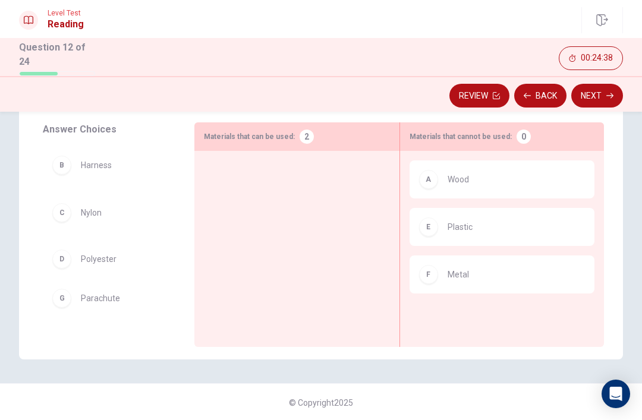
scroll to position [188, 0]
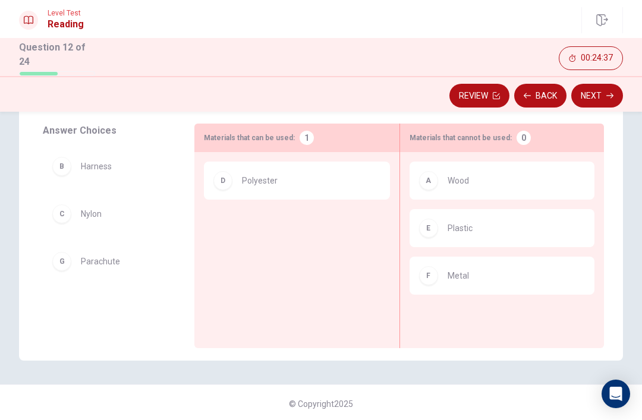
click at [91, 212] on span "Nylon" at bounding box center [91, 214] width 21 height 14
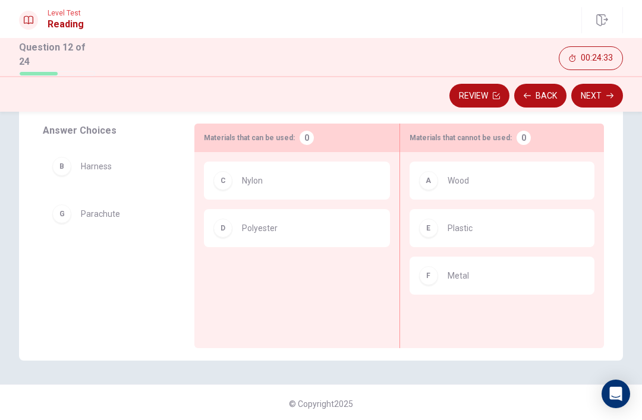
click at [602, 95] on button "Next" at bounding box center [597, 96] width 52 height 24
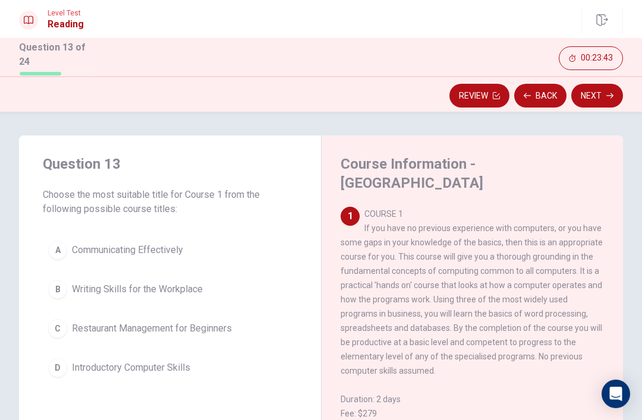
scroll to position [0, 0]
click at [93, 354] on button "D Introductory Computer Skills" at bounding box center [170, 368] width 254 height 30
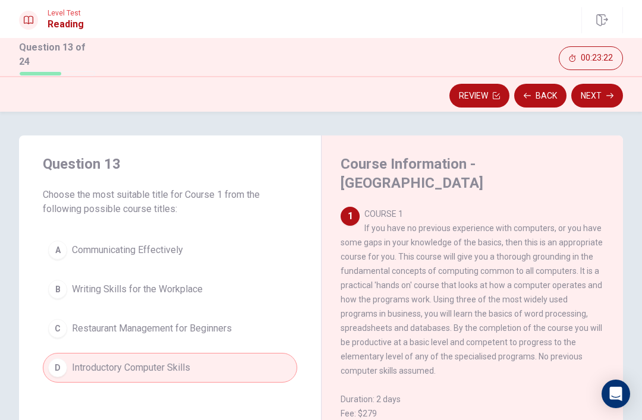
click at [598, 96] on button "Next" at bounding box center [597, 96] width 52 height 24
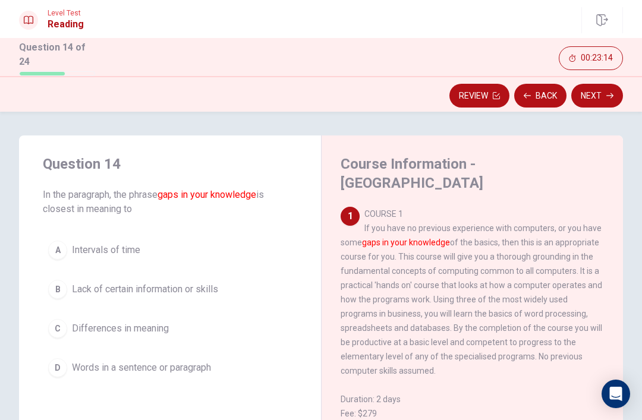
click at [233, 283] on button "B Lack of certain information or skills" at bounding box center [170, 290] width 254 height 30
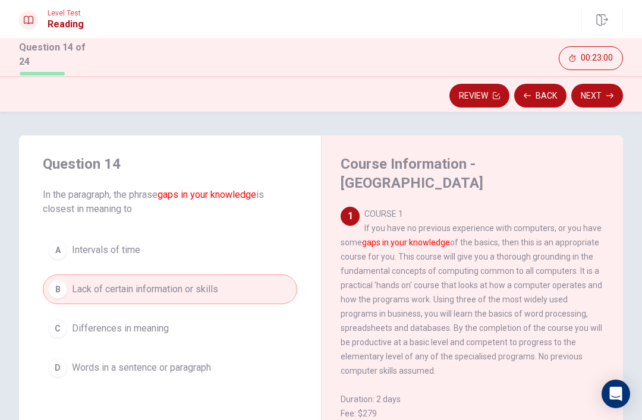
click at [602, 90] on button "Next" at bounding box center [597, 96] width 52 height 24
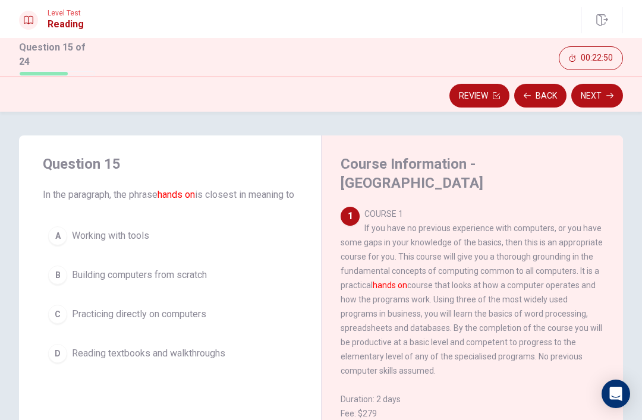
click at [114, 237] on button "A Working with tools" at bounding box center [170, 236] width 254 height 30
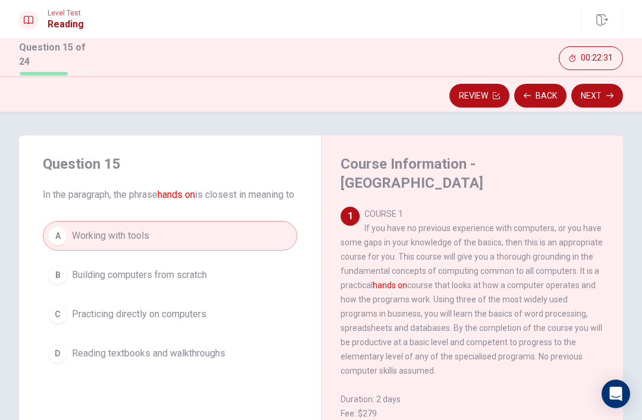
click at [256, 323] on button "C Practicing directly on computers" at bounding box center [170, 315] width 254 height 30
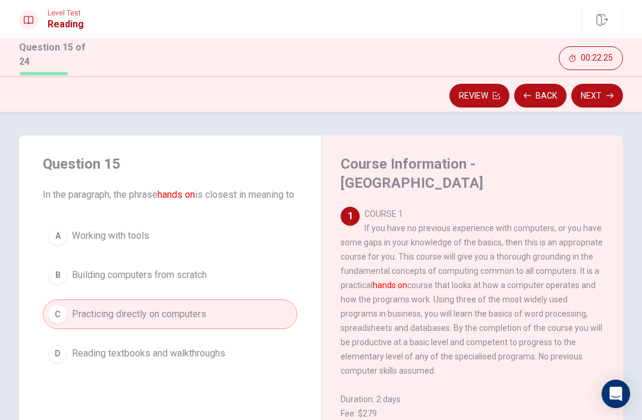
click at [612, 92] on icon "button" at bounding box center [609, 95] width 7 height 7
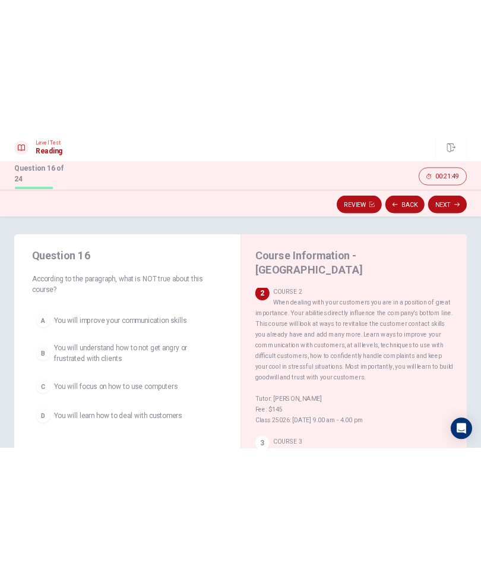
scroll to position [259, 0]
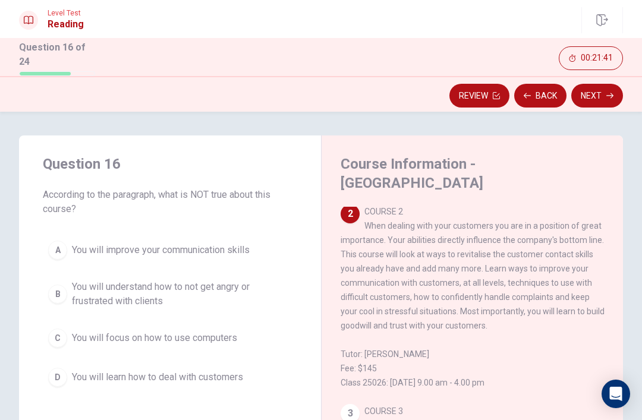
click at [585, 279] on span "COURSE 2 When dealing with your customers you are in a position of great import…" at bounding box center [473, 297] width 264 height 181
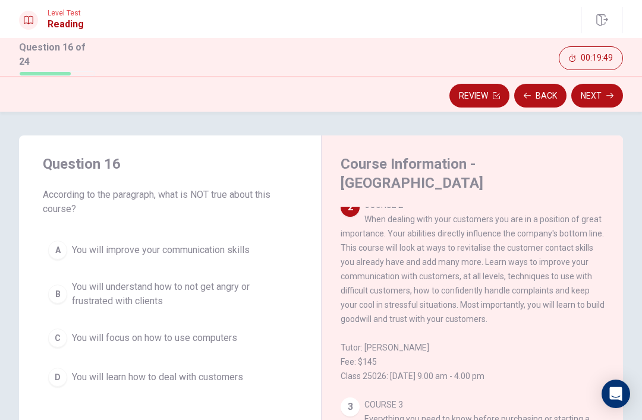
scroll to position [266, 0]
click at [232, 376] on span "You will learn how to deal with customers" at bounding box center [157, 377] width 171 height 14
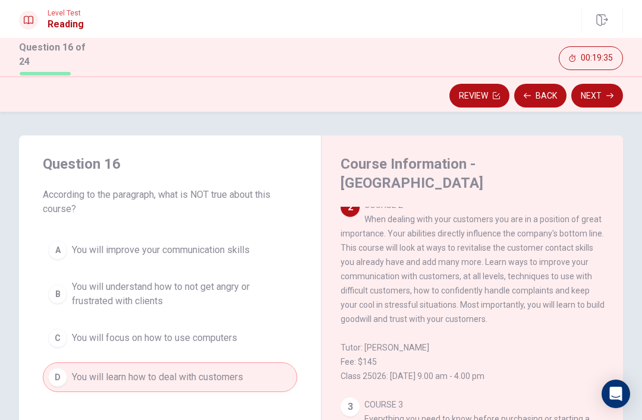
click at [255, 335] on button "C You will focus on how to use computers" at bounding box center [170, 338] width 254 height 30
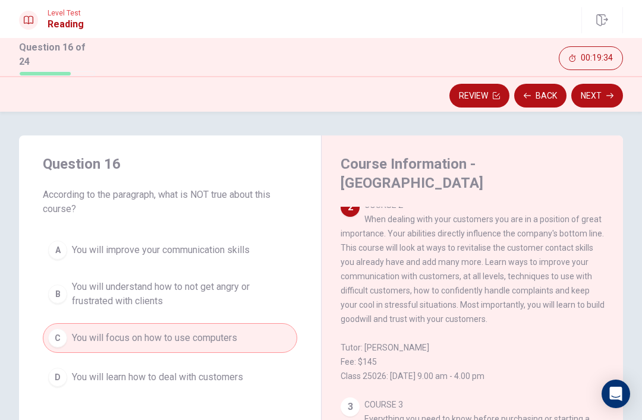
click at [269, 306] on button "B You will understand how to not get angry or frustrated with clients" at bounding box center [170, 294] width 254 height 39
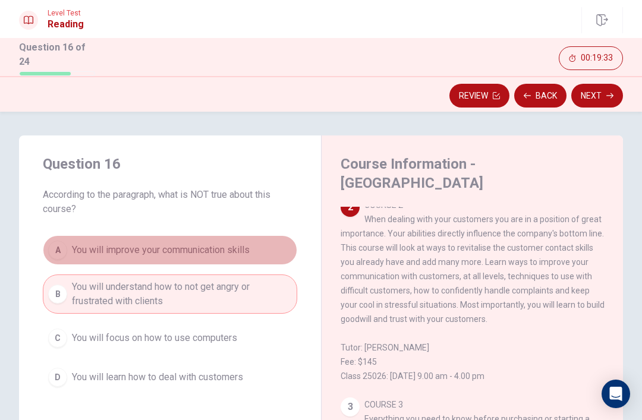
click at [281, 253] on button "A You will improve your communication skills" at bounding box center [170, 250] width 254 height 30
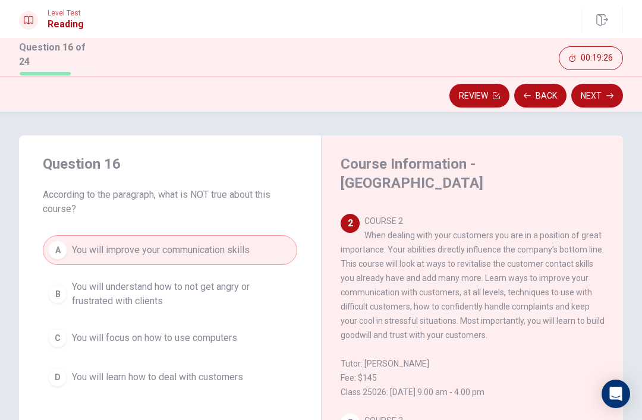
scroll to position [250, 0]
click at [259, 297] on span "You will understand how to not get angry or frustrated with clients" at bounding box center [182, 294] width 220 height 29
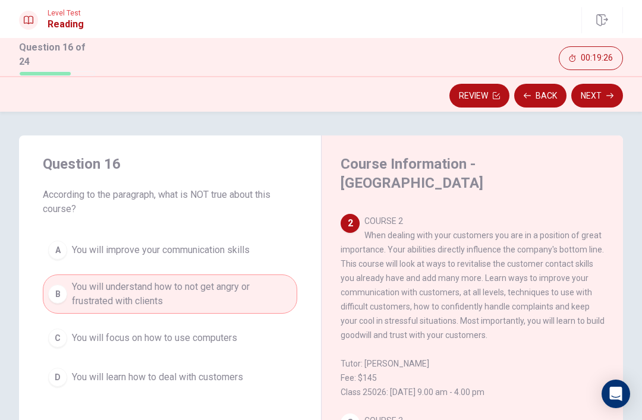
click at [250, 328] on button "C You will focus on how to use computers" at bounding box center [170, 338] width 254 height 30
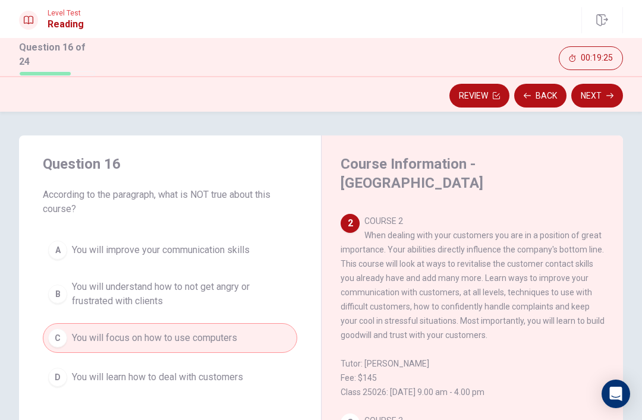
click at [248, 373] on button "D You will learn how to deal with customers" at bounding box center [170, 378] width 254 height 30
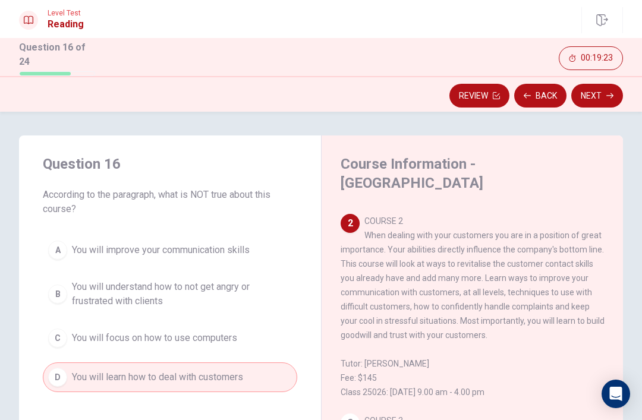
click at [262, 338] on button "C You will focus on how to use computers" at bounding box center [170, 338] width 254 height 30
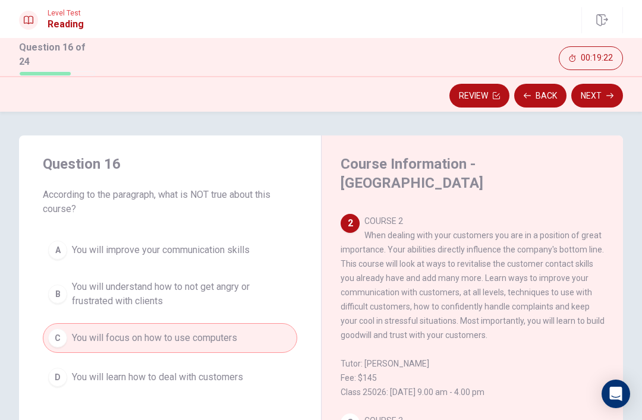
click at [267, 296] on span "You will understand how to not get angry or frustrated with clients" at bounding box center [182, 294] width 220 height 29
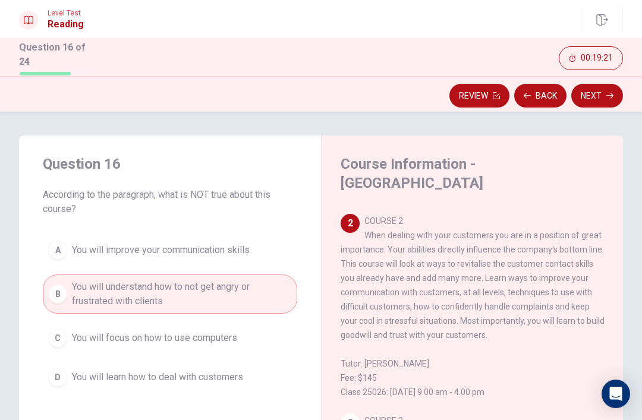
click at [268, 248] on button "A You will improve your communication skills" at bounding box center [170, 250] width 254 height 30
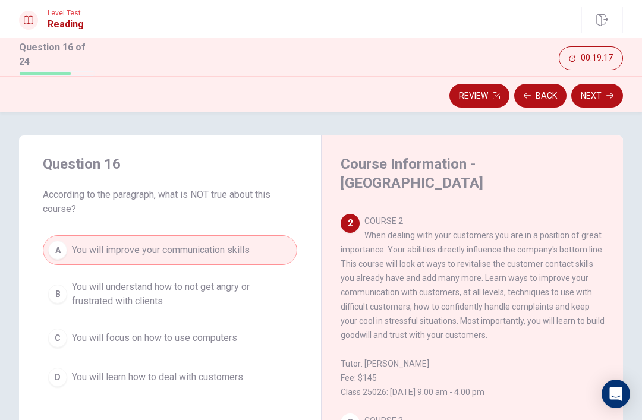
click at [245, 298] on span "You will understand how to not get angry or frustrated with clients" at bounding box center [182, 294] width 220 height 29
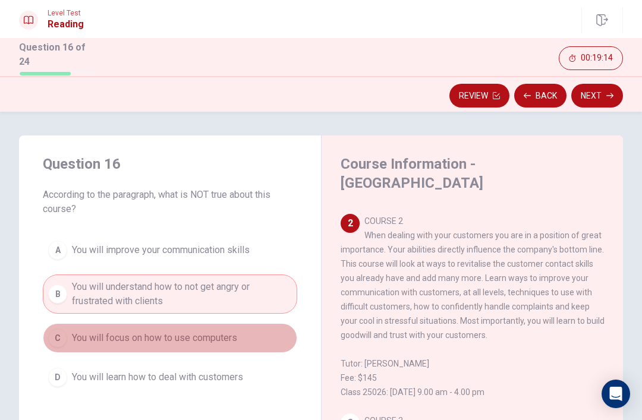
click at [92, 332] on span "You will focus on how to use computers" at bounding box center [154, 338] width 165 height 14
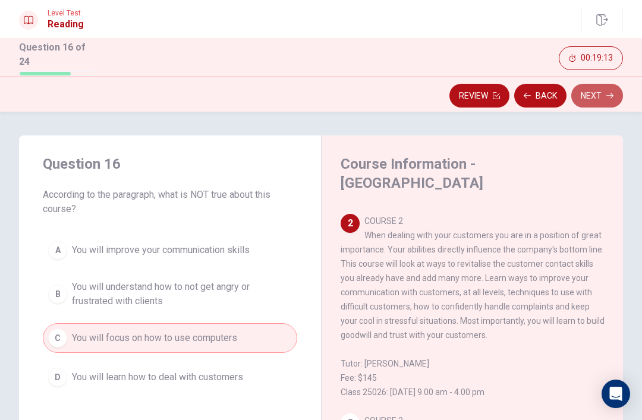
click at [599, 95] on button "Next" at bounding box center [597, 96] width 52 height 24
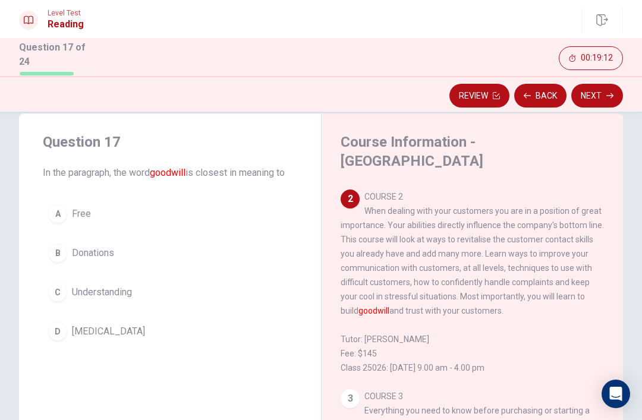
scroll to position [23, 0]
click at [82, 300] on button "C Understanding" at bounding box center [170, 291] width 254 height 30
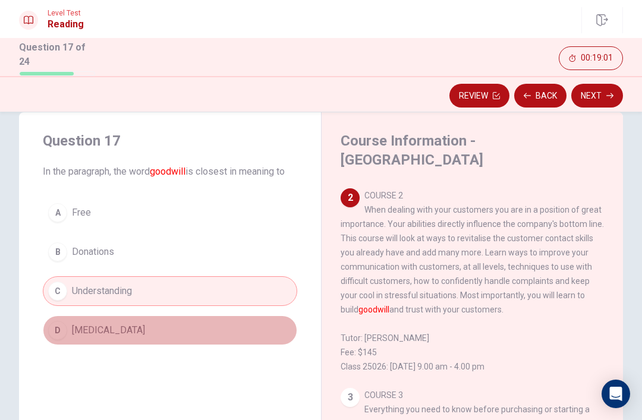
click at [86, 333] on span "[MEDICAL_DATA]" at bounding box center [108, 330] width 73 height 14
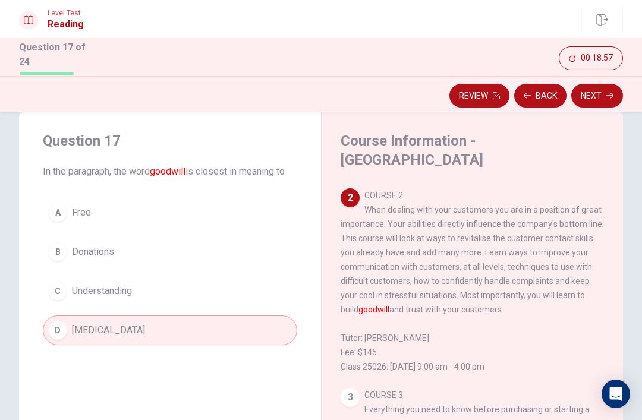
click at [74, 297] on button "C Understanding" at bounding box center [170, 291] width 254 height 30
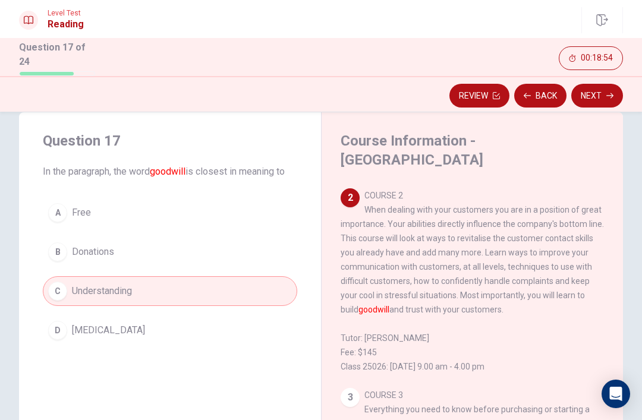
click at [610, 102] on button "Next" at bounding box center [597, 96] width 52 height 24
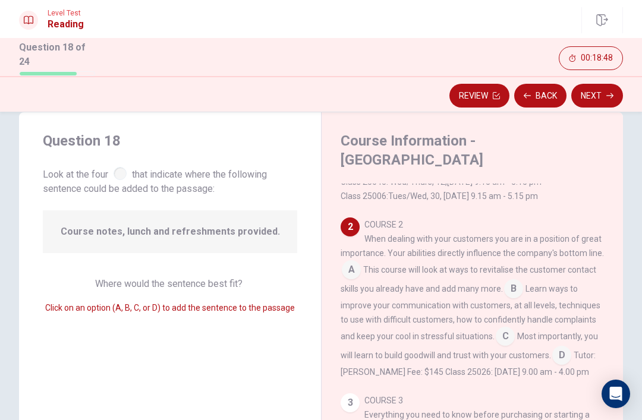
scroll to position [223, 0]
click at [517, 280] on input at bounding box center [513, 289] width 19 height 19
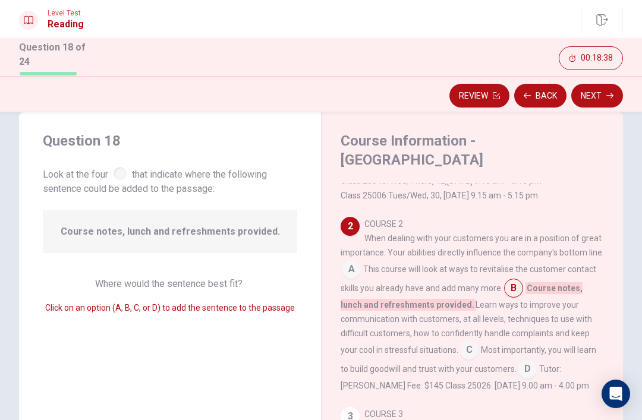
click at [479, 345] on input at bounding box center [468, 351] width 19 height 19
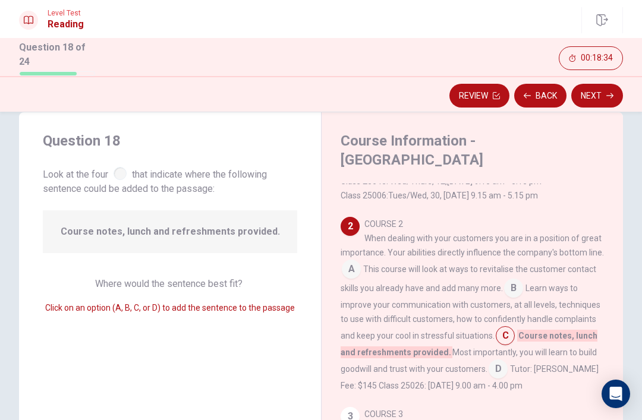
click at [500, 363] on span "D" at bounding box center [498, 369] width 19 height 19
click at [354, 266] on input at bounding box center [351, 270] width 19 height 19
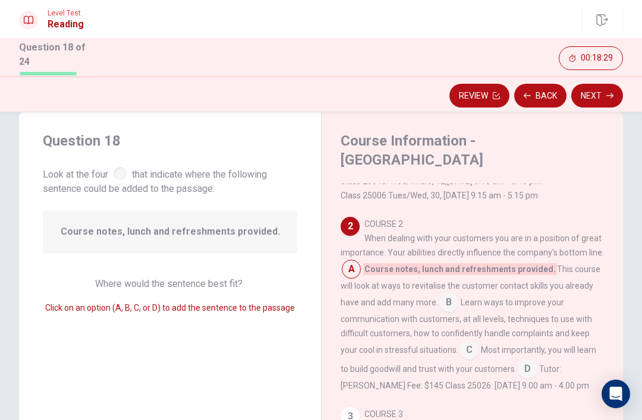
click at [476, 342] on input at bounding box center [468, 351] width 19 height 19
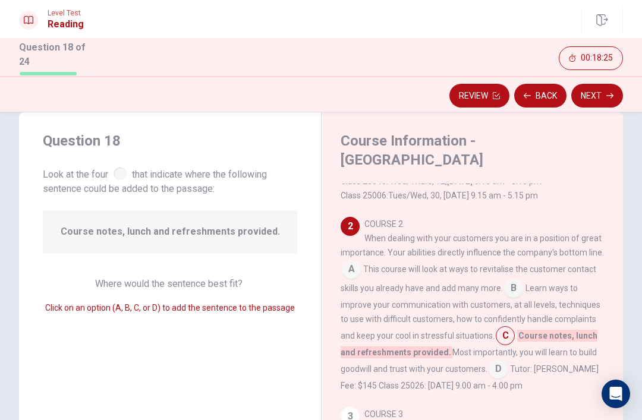
click at [489, 361] on span "D" at bounding box center [498, 368] width 19 height 14
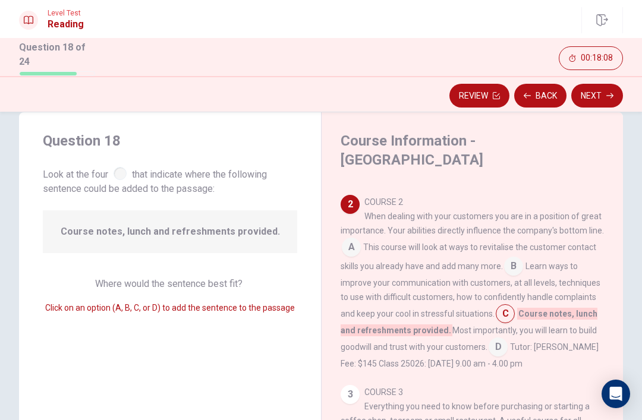
scroll to position [245, 0]
click at [508, 339] on input at bounding box center [498, 348] width 19 height 19
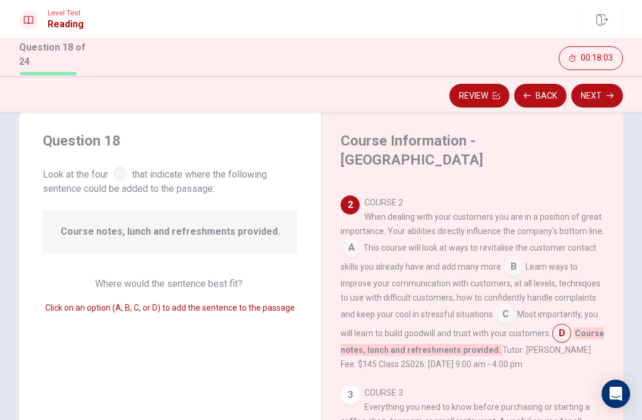
click at [600, 89] on button "Next" at bounding box center [597, 96] width 52 height 24
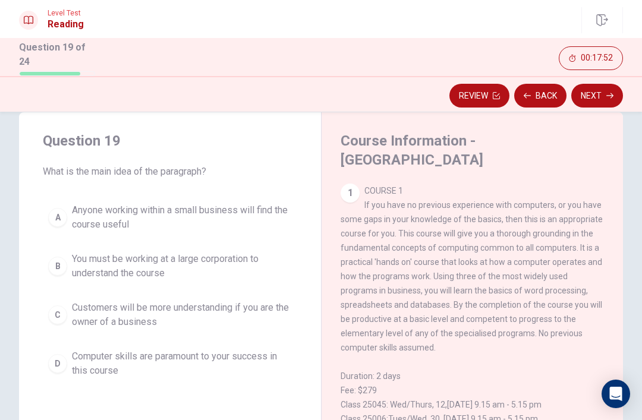
scroll to position [22, 0]
click at [571, 216] on span "COURSE 1 If you have no previous experience with computers, or you have some ga…" at bounding box center [472, 306] width 262 height 238
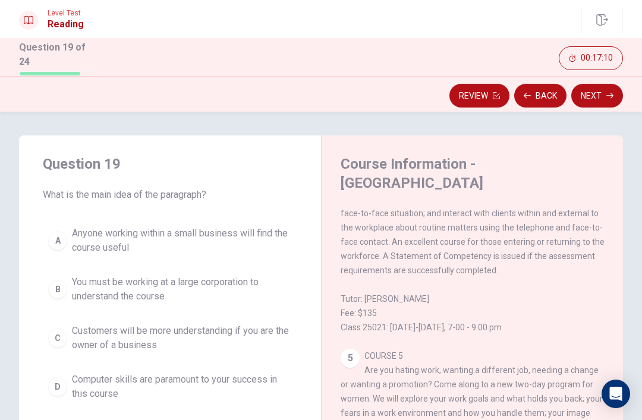
scroll to position [0, 0]
click at [597, 260] on div "4 COURSE 4 This course covers three areas of business communication: - Interper…" at bounding box center [473, 199] width 264 height 271
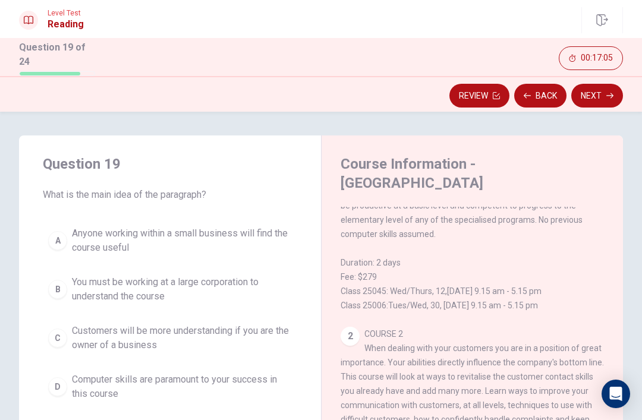
scroll to position [136, 0]
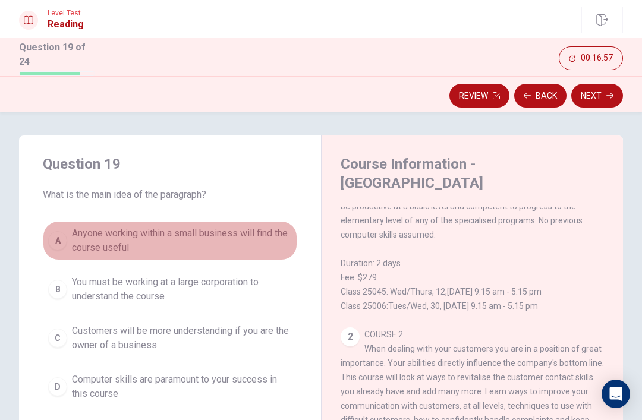
click at [289, 245] on span "Anyone working within a small business will find the course useful" at bounding box center [182, 240] width 220 height 29
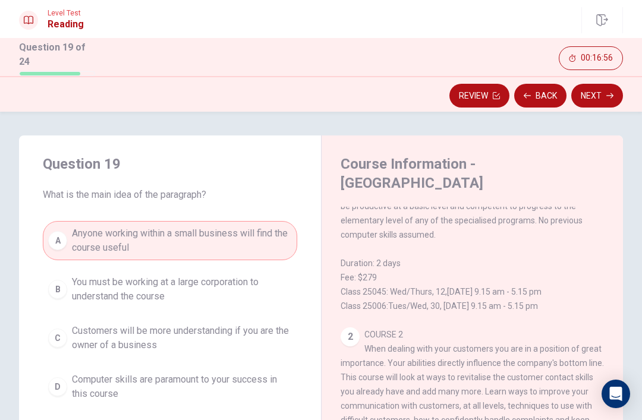
click at [605, 92] on button "Next" at bounding box center [597, 96] width 52 height 24
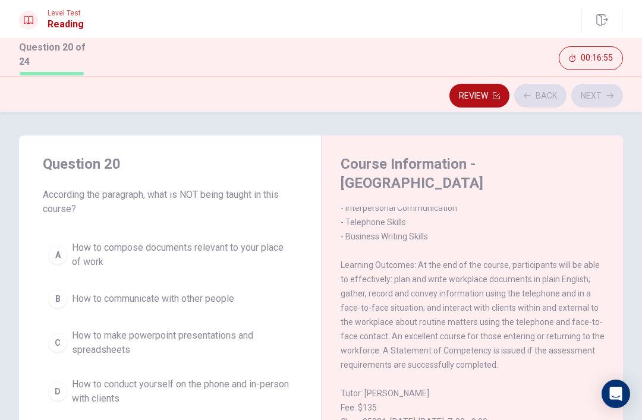
scroll to position [697, 0]
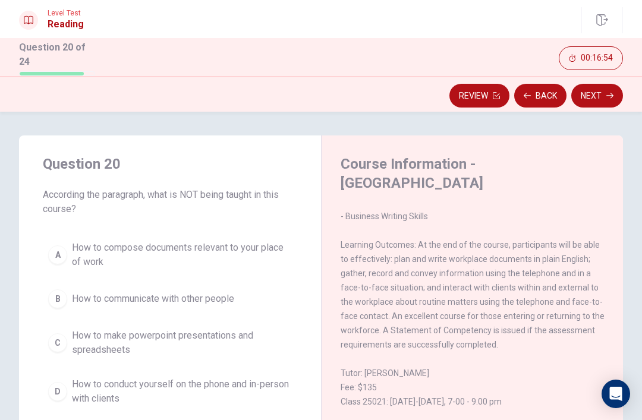
click at [536, 92] on button "Back" at bounding box center [540, 96] width 52 height 24
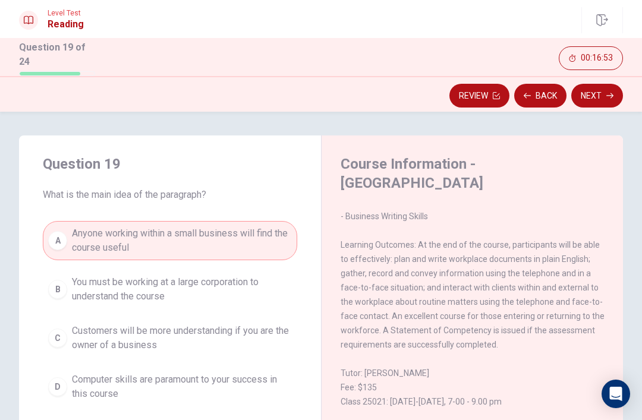
click at [262, 348] on span "Customers will be more understanding if you are the owner of a business" at bounding box center [182, 338] width 220 height 29
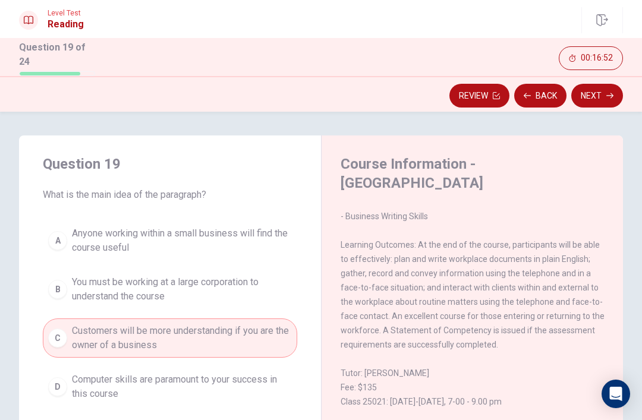
click at [272, 223] on button "A Anyone working within a small business will find the course useful" at bounding box center [170, 240] width 254 height 39
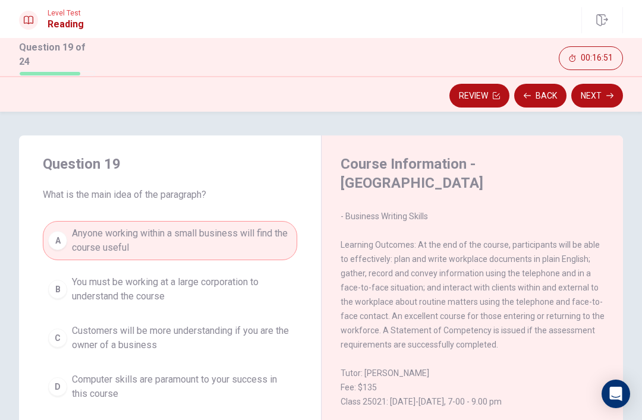
click at [278, 337] on span "Customers will be more understanding if you are the owner of a business" at bounding box center [182, 338] width 220 height 29
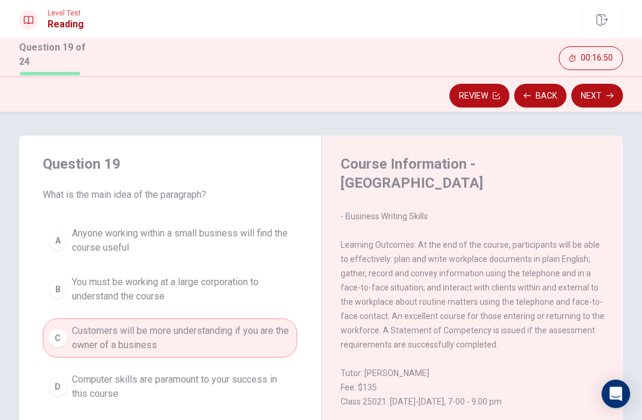
click at [303, 244] on div "Question 19 What is the main idea of the paragraph? A Anyone working within a s…" at bounding box center [170, 281] width 302 height 290
click at [289, 237] on span "Anyone working within a small business will find the course useful" at bounding box center [182, 240] width 220 height 29
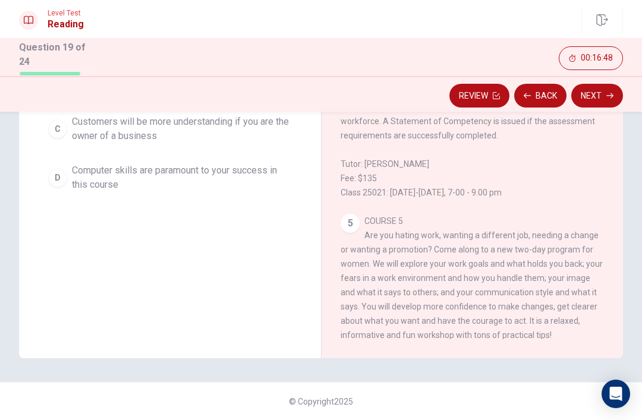
click at [577, 200] on div "4 COURSE 4 This course covers three areas of business communication: - Interper…" at bounding box center [473, 64] width 264 height 271
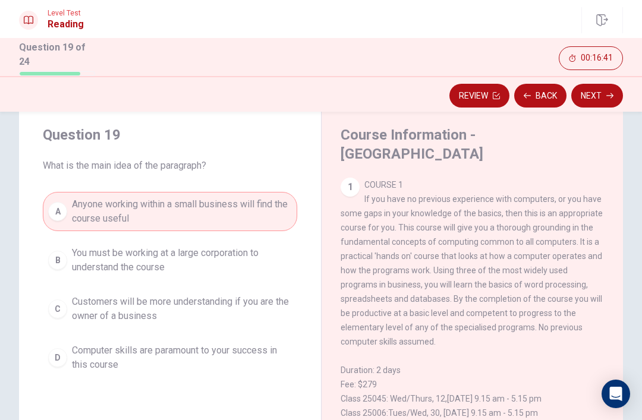
scroll to position [34, 0]
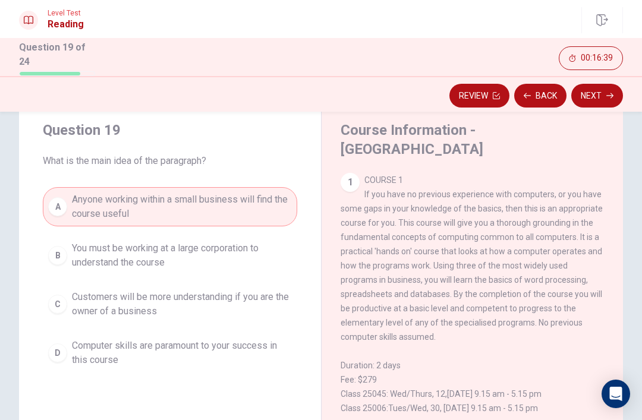
click at [607, 92] on icon "button" at bounding box center [609, 95] width 7 height 7
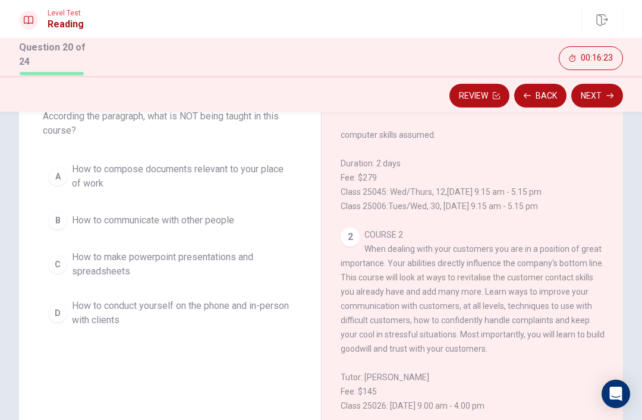
scroll to position [158, 0]
click at [538, 102] on button "Back" at bounding box center [540, 96] width 52 height 24
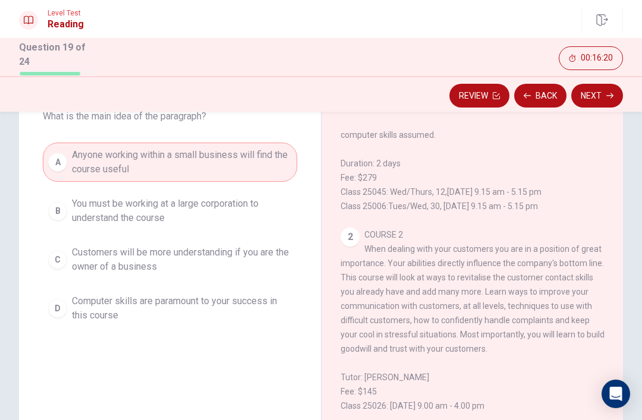
click at [594, 77] on div "Review Back Next" at bounding box center [321, 94] width 642 height 36
click at [598, 97] on button "Next" at bounding box center [597, 96] width 52 height 24
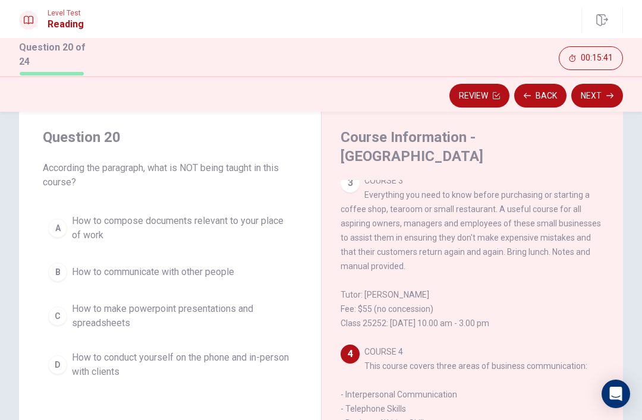
scroll to position [462, 0]
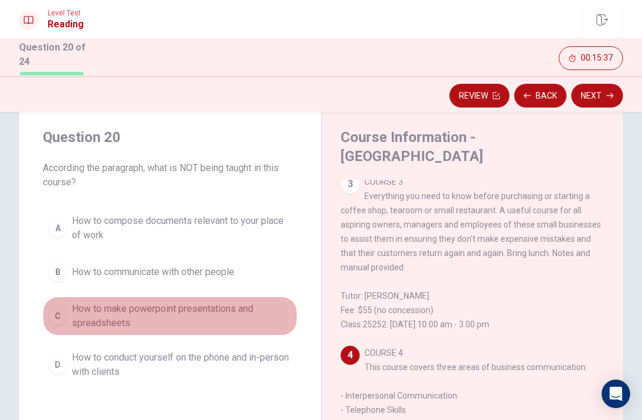
click at [252, 322] on span "How to make powerpoint presentations and spreadsheets" at bounding box center [182, 316] width 220 height 29
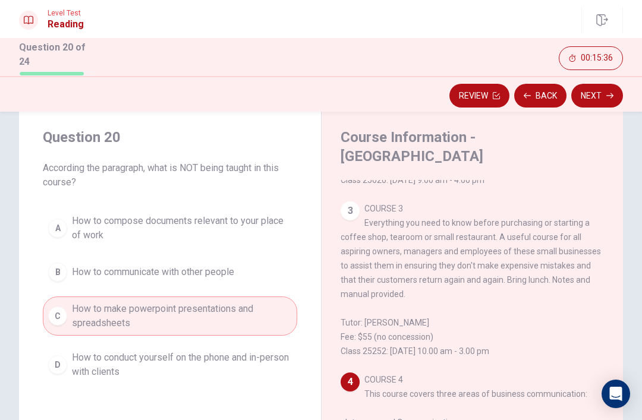
click at [597, 92] on button "Next" at bounding box center [597, 96] width 52 height 24
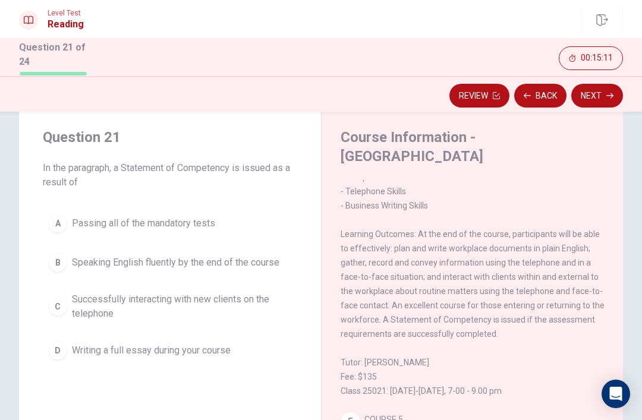
scroll to position [681, 0]
click at [184, 212] on button "A Passing all of the mandatory tests" at bounding box center [170, 224] width 254 height 30
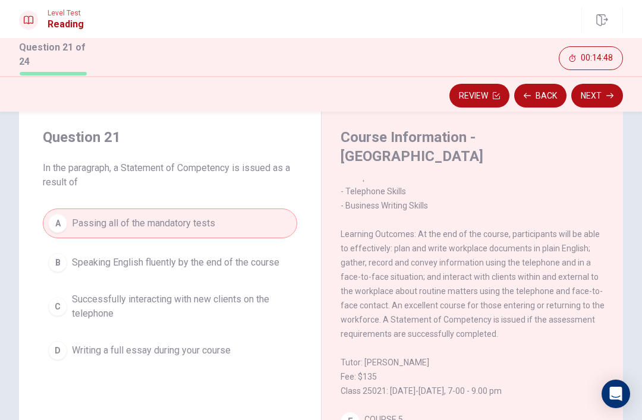
click at [599, 88] on button "Next" at bounding box center [597, 96] width 52 height 24
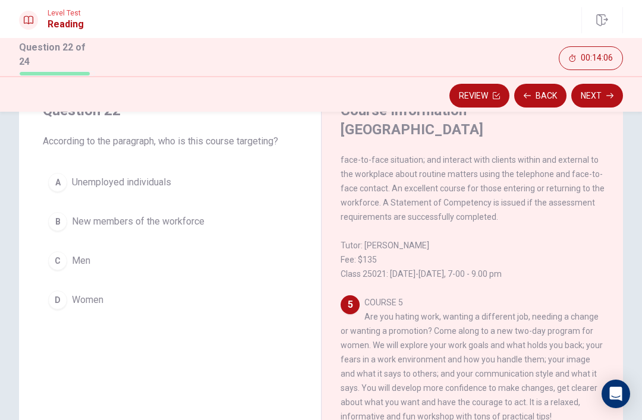
scroll to position [54, 0]
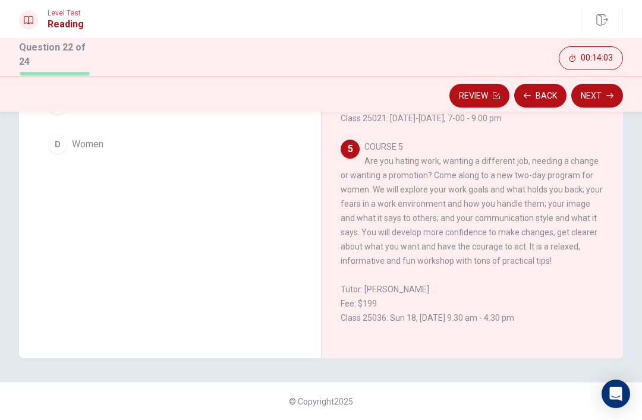
click at [590, 218] on span "COURSE 5 Are you hating work, wanting a different job, needing a change or want…" at bounding box center [472, 232] width 262 height 181
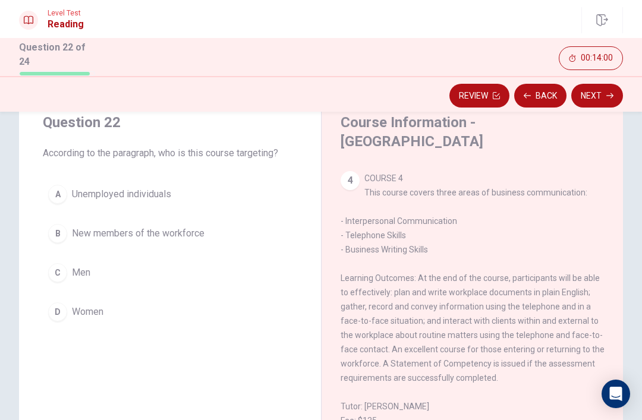
scroll to position [33, 0]
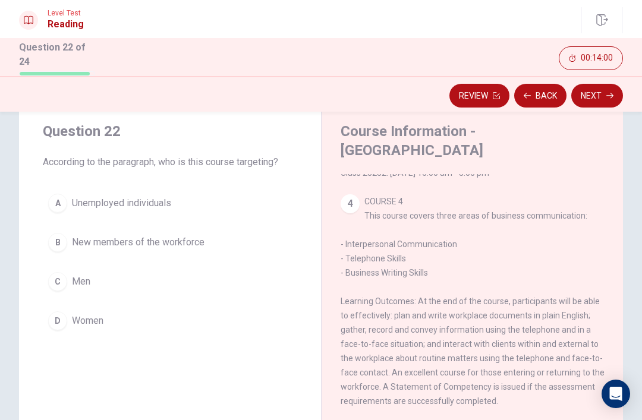
click at [187, 244] on span "New members of the workforce" at bounding box center [138, 242] width 133 height 14
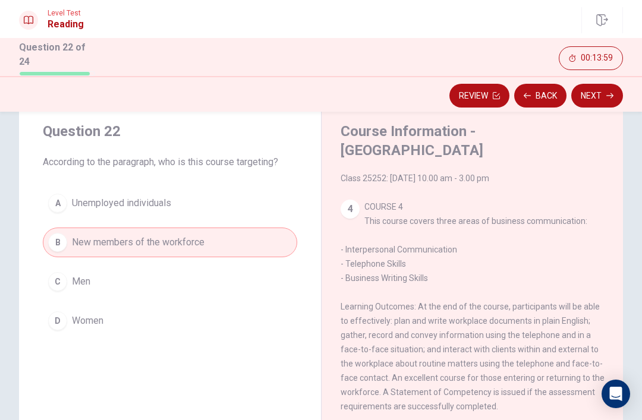
click at [197, 206] on button "A Unemployed individuals" at bounding box center [170, 203] width 254 height 30
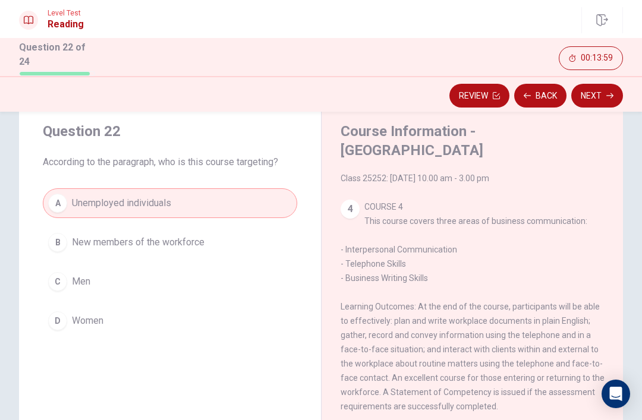
scroll to position [602, 0]
click at [259, 237] on button "B New members of the workforce" at bounding box center [170, 243] width 254 height 30
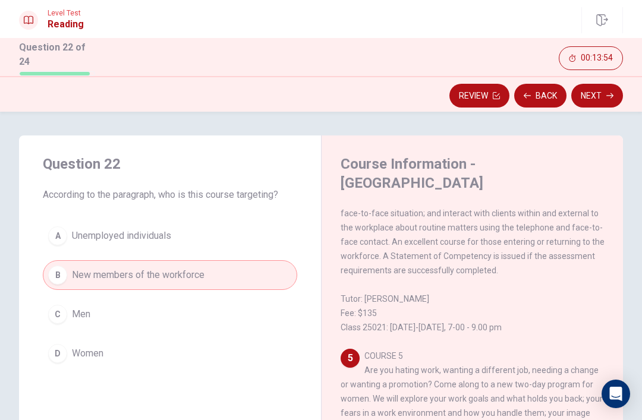
scroll to position [-1, 0]
click at [595, 95] on button "Next" at bounding box center [597, 96] width 52 height 24
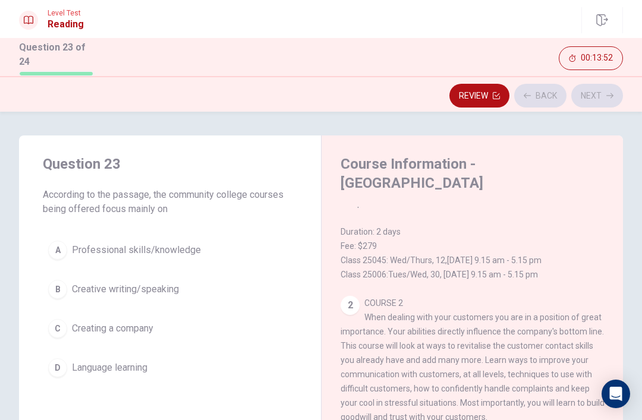
scroll to position [0, 0]
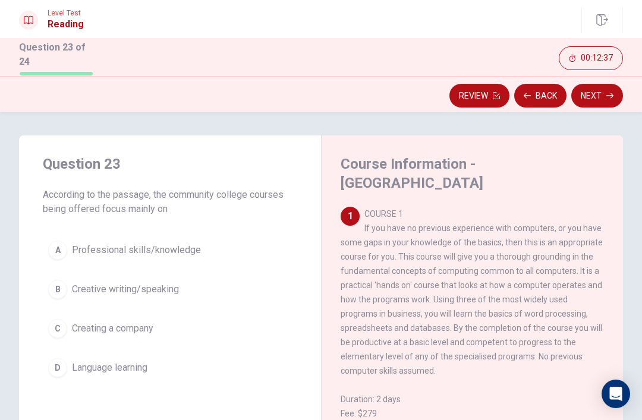
click at [540, 90] on button "Back" at bounding box center [540, 96] width 52 height 24
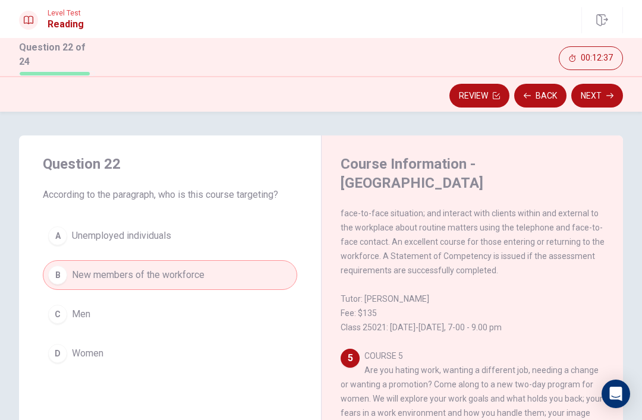
click at [540, 93] on button "Back" at bounding box center [540, 96] width 52 height 24
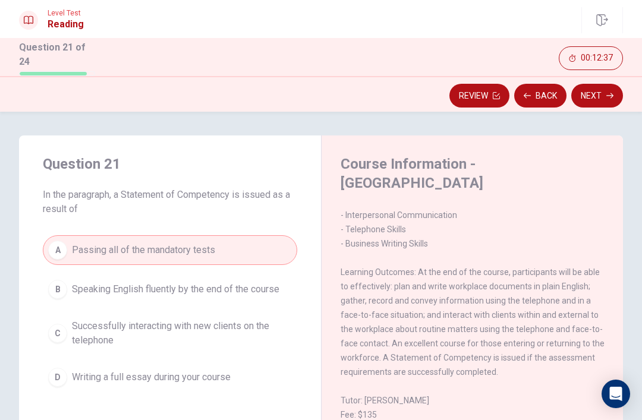
click at [540, 93] on button "Back" at bounding box center [540, 96] width 52 height 24
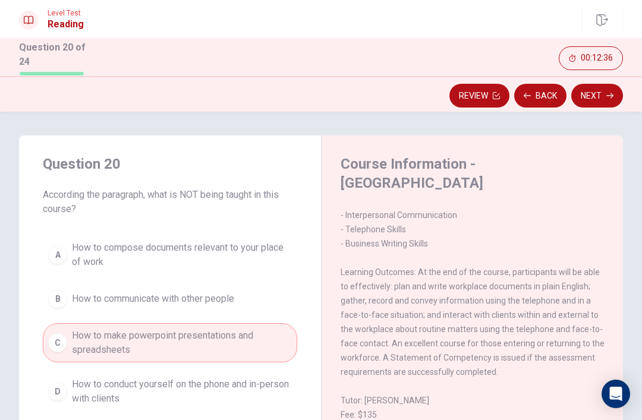
scroll to position [637, 0]
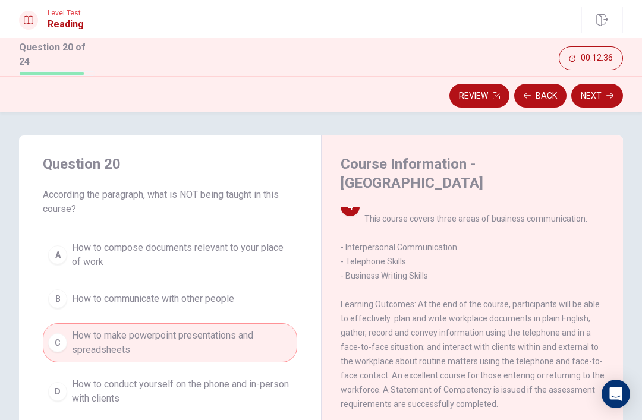
click at [539, 96] on button "Back" at bounding box center [540, 96] width 52 height 24
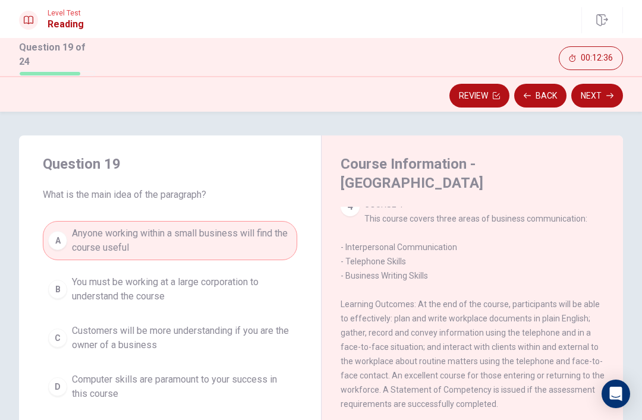
click at [539, 96] on button "Back" at bounding box center [540, 96] width 52 height 24
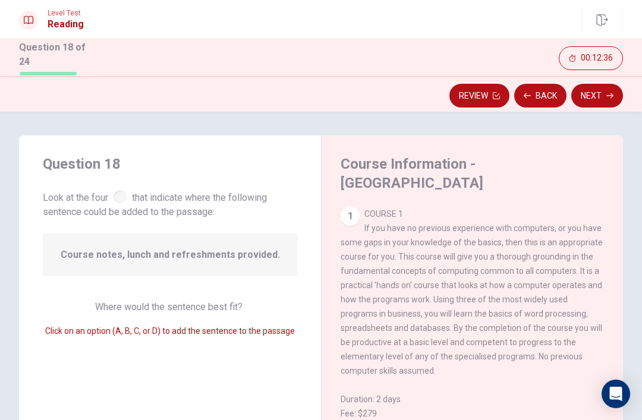
scroll to position [205, 0]
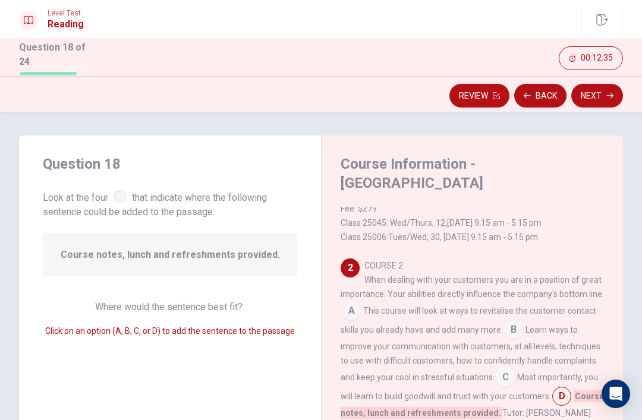
click at [547, 101] on button "Back" at bounding box center [540, 96] width 52 height 24
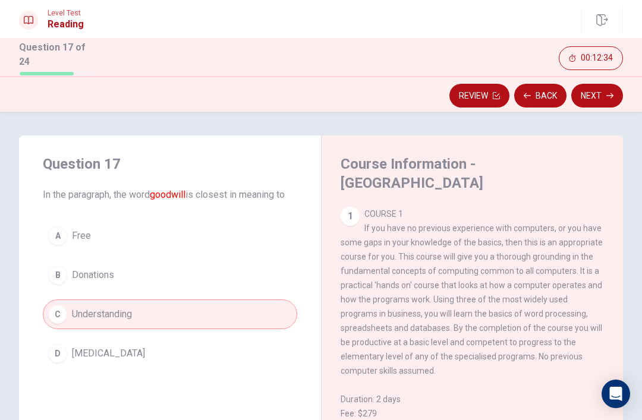
click at [546, 101] on button "Back" at bounding box center [540, 96] width 52 height 24
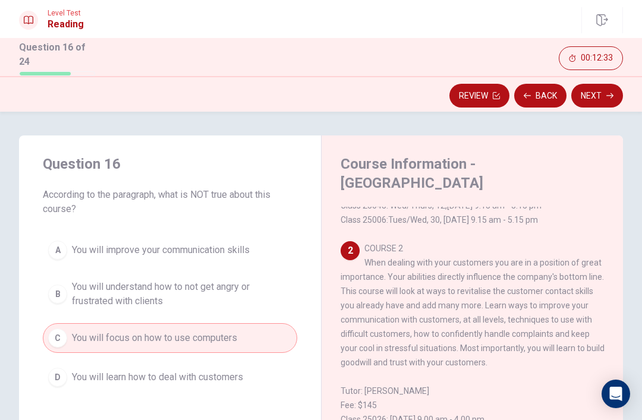
click at [544, 99] on button "Back" at bounding box center [540, 96] width 52 height 24
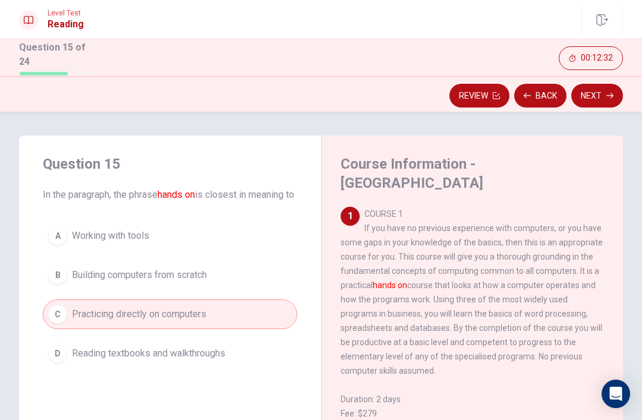
scroll to position [0, 0]
click at [603, 89] on button "Next" at bounding box center [597, 96] width 52 height 24
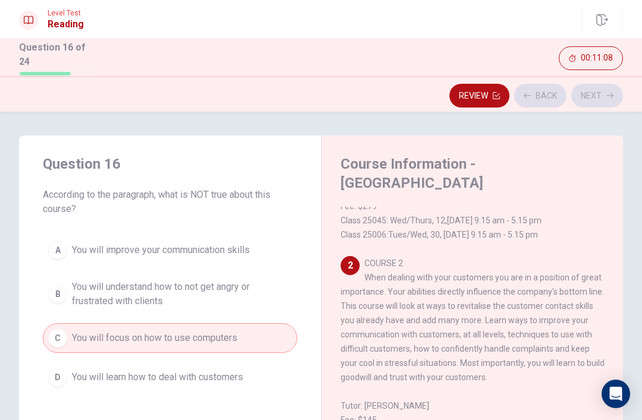
scroll to position [222, 0]
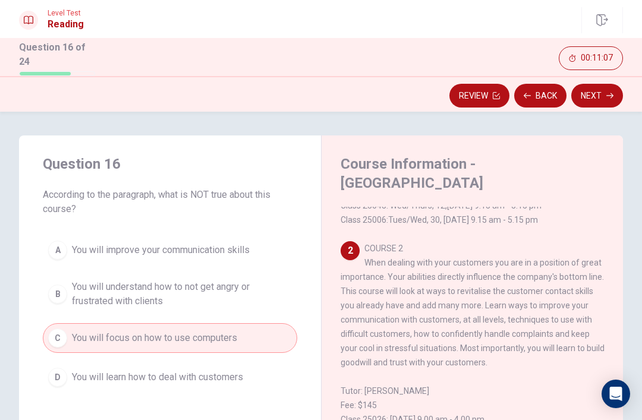
click at [603, 97] on button "Next" at bounding box center [597, 96] width 52 height 24
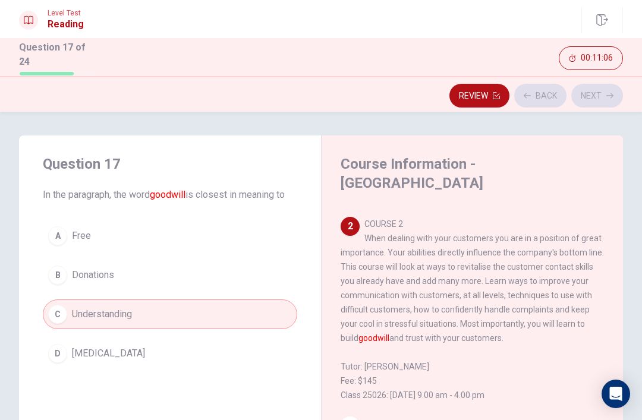
click at [603, 97] on div "Review Back Next" at bounding box center [321, 95] width 604 height 23
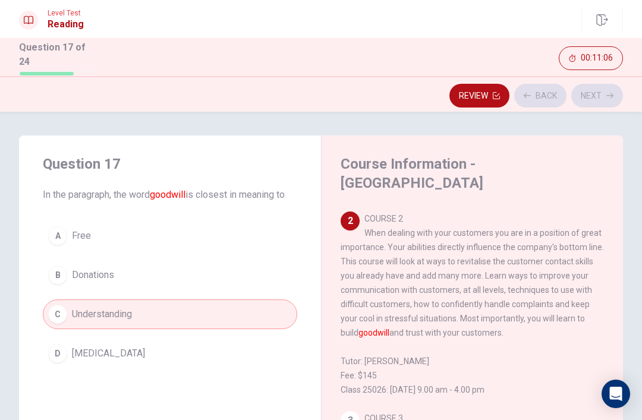
click at [584, 102] on div "Review Back Next" at bounding box center [321, 95] width 604 height 23
click at [594, 93] on button "Next" at bounding box center [597, 96] width 52 height 24
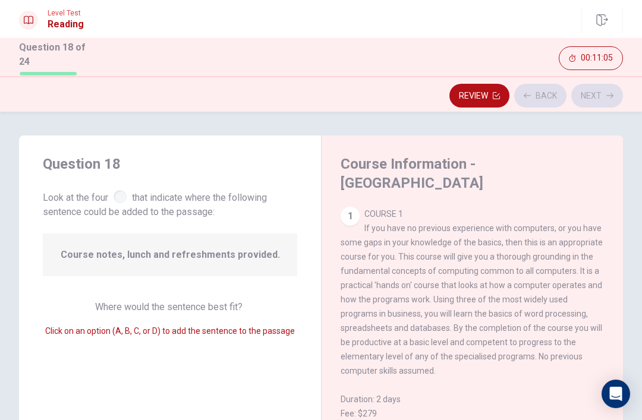
scroll to position [205, 0]
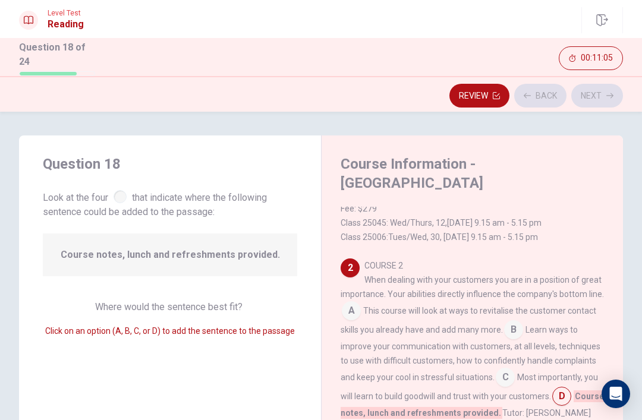
click at [606, 92] on div "Review Back Next" at bounding box center [321, 95] width 604 height 23
click at [605, 92] on div "Review Back Next" at bounding box center [321, 95] width 604 height 23
click at [604, 89] on div "Review Back Next" at bounding box center [321, 95] width 604 height 23
click at [598, 95] on button "Next" at bounding box center [597, 96] width 52 height 24
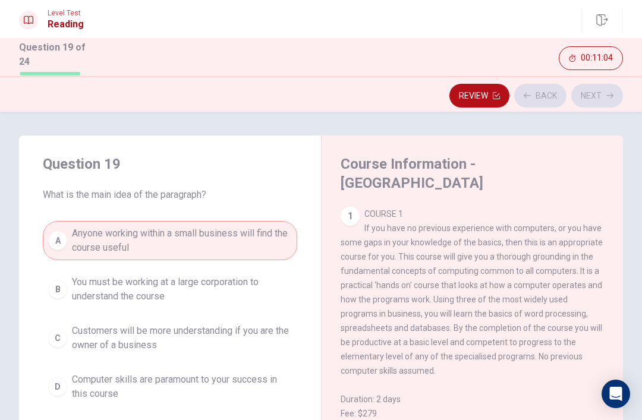
click at [600, 95] on div "Review Back Next" at bounding box center [321, 95] width 604 height 23
click at [600, 90] on div "Review Back Next" at bounding box center [321, 95] width 604 height 23
click at [600, 94] on button "Next" at bounding box center [597, 96] width 52 height 24
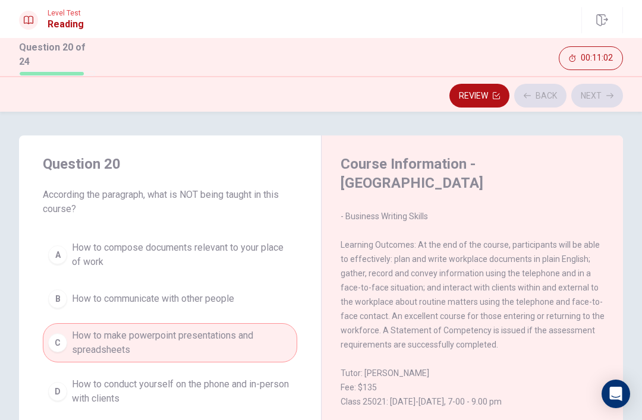
click at [599, 93] on div "Review Back Next" at bounding box center [321, 95] width 604 height 23
click at [603, 98] on button "Next" at bounding box center [597, 96] width 52 height 24
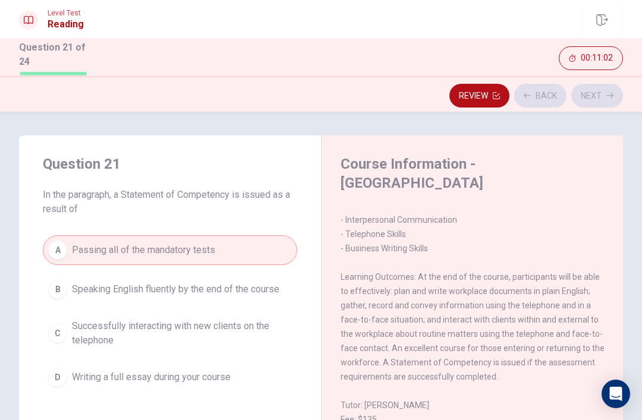
click at [602, 97] on div "Review Back Next" at bounding box center [321, 95] width 604 height 23
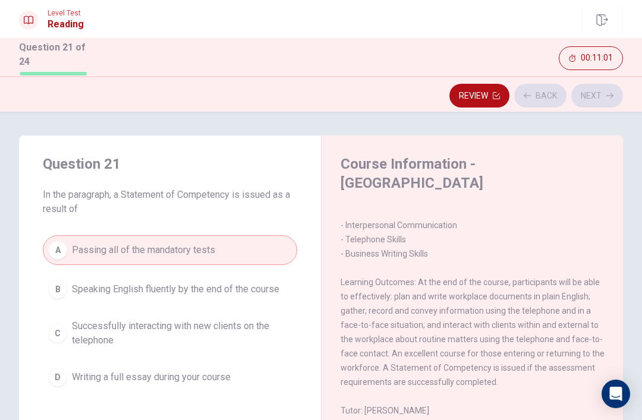
scroll to position [637, 0]
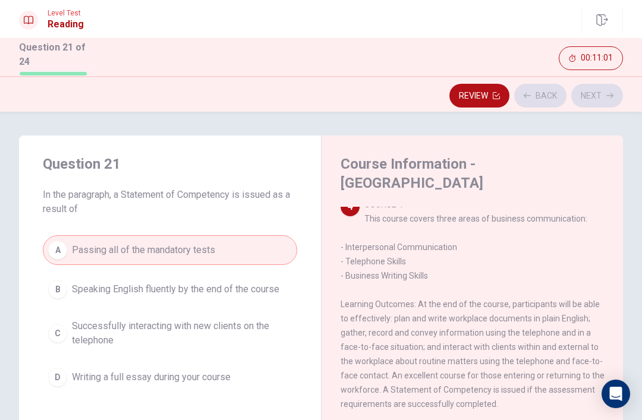
click at [599, 95] on div "Review Back Next" at bounding box center [321, 95] width 604 height 23
click at [596, 100] on button "Next" at bounding box center [597, 96] width 52 height 24
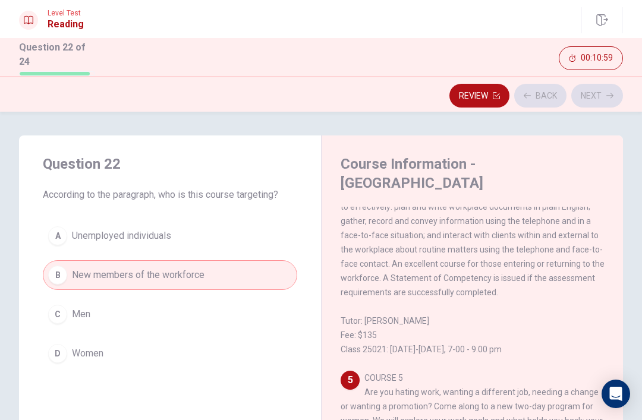
scroll to position [799, 0]
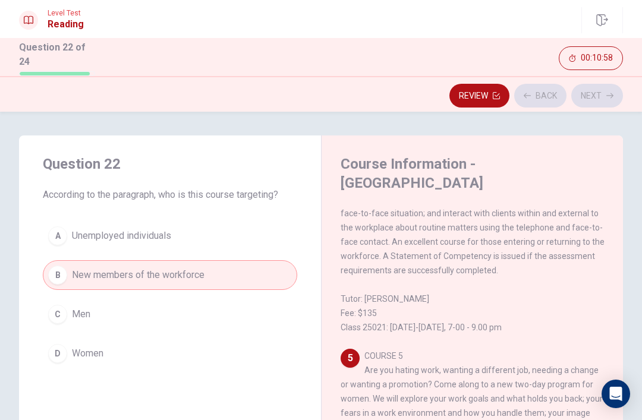
click at [594, 96] on div "Review Back Next" at bounding box center [321, 95] width 604 height 23
click at [602, 87] on button "Next" at bounding box center [597, 96] width 52 height 24
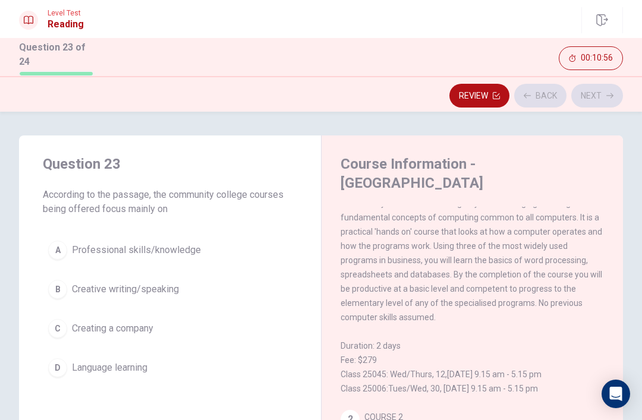
scroll to position [0, 0]
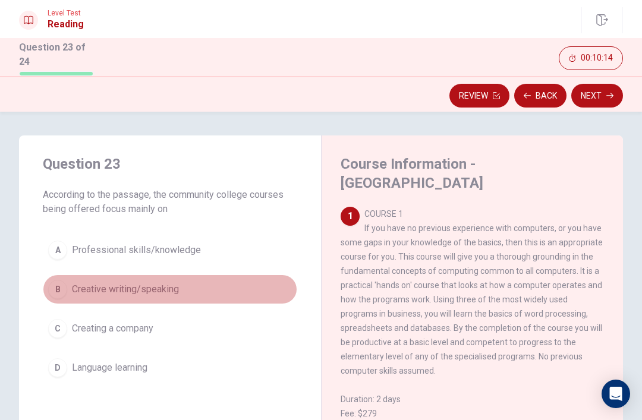
click at [234, 278] on button "B Creative writing/speaking" at bounding box center [170, 290] width 254 height 30
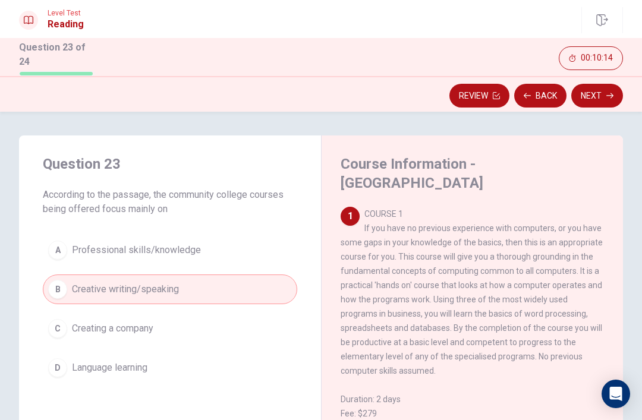
click at [236, 248] on button "A Professional skills/knowledge" at bounding box center [170, 250] width 254 height 30
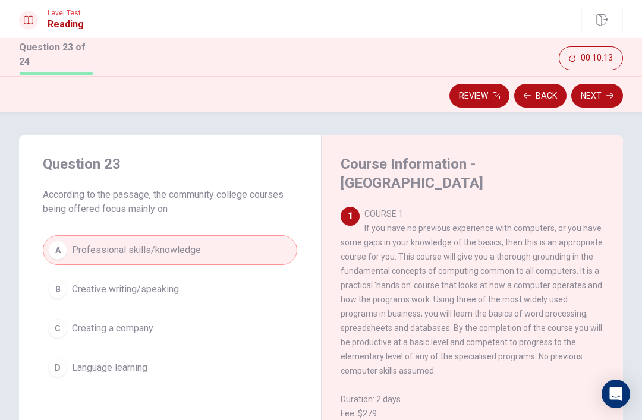
click at [596, 93] on button "Next" at bounding box center [597, 96] width 52 height 24
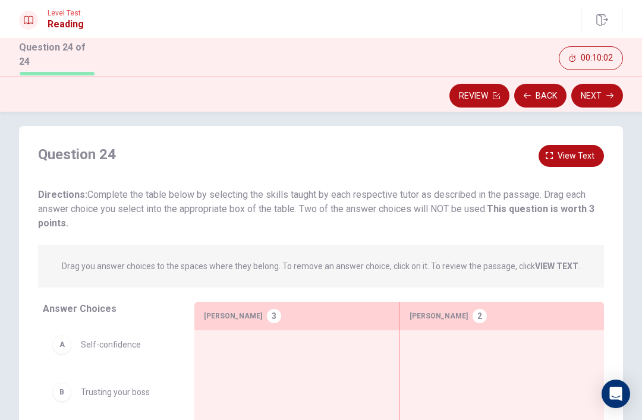
scroll to position [9, 0]
click at [588, 146] on button "View text" at bounding box center [571, 157] width 65 height 22
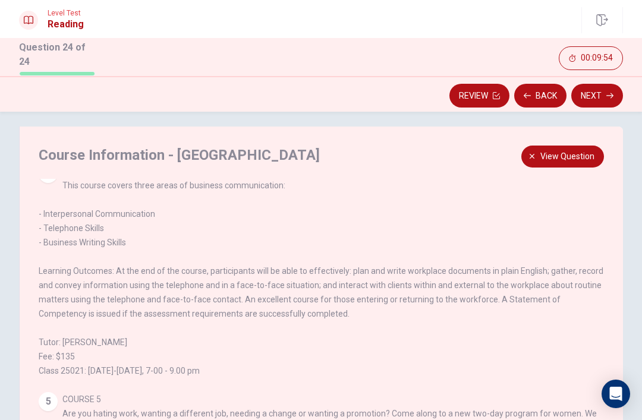
scroll to position [488, 0]
click at [553, 162] on button "View question" at bounding box center [562, 157] width 83 height 22
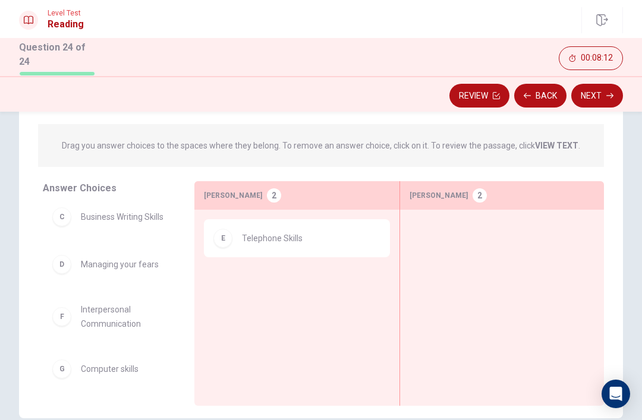
scroll to position [130, 0]
click at [93, 322] on div "A Self-confidence B Trusting your boss C Business Writing Skills D Managing you…" at bounding box center [114, 297] width 142 height 183
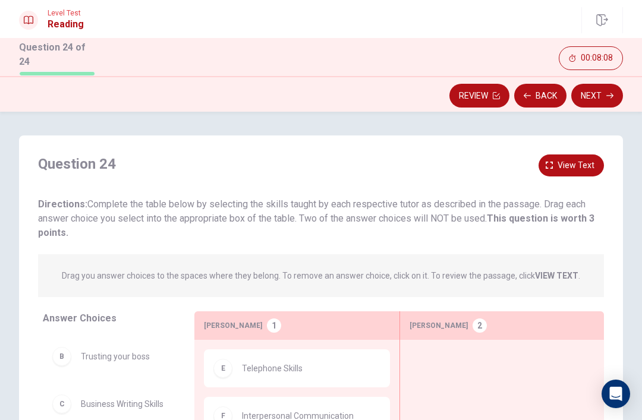
scroll to position [0, 0]
click at [578, 166] on span "View text" at bounding box center [576, 165] width 37 height 15
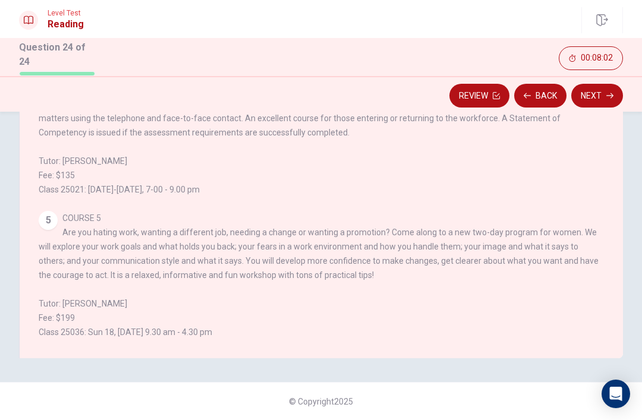
scroll to position [488, 0]
click at [633, 272] on div "Question 24 View question Directions: Complete the table below by selecting the…" at bounding box center [321, 151] width 642 height 413
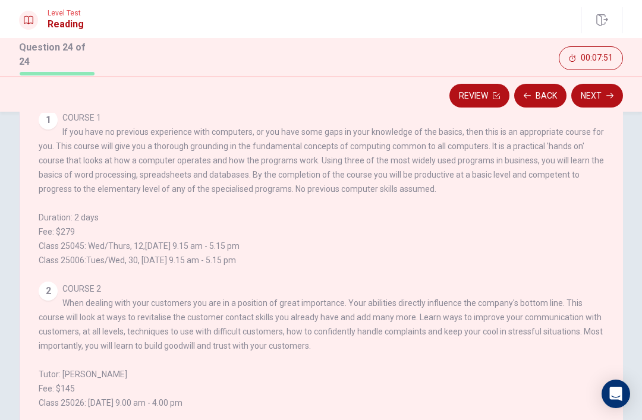
scroll to position [0, 0]
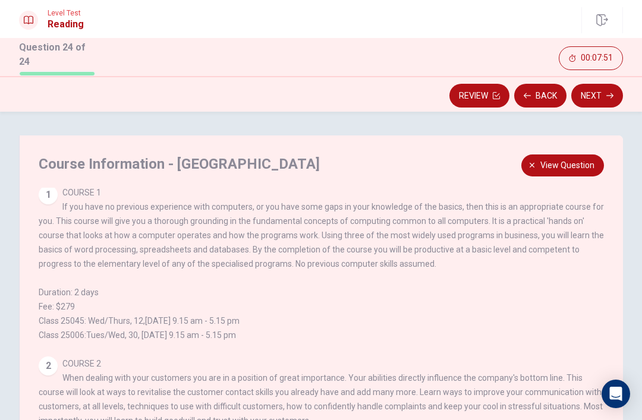
click at [572, 160] on span "View question" at bounding box center [567, 165] width 54 height 15
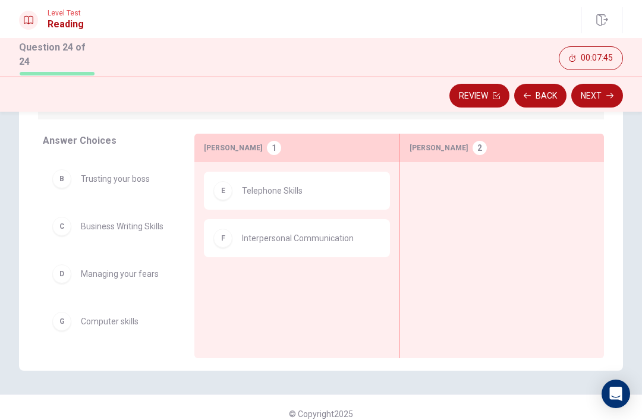
scroll to position [178, 0]
click at [124, 270] on span "Managing your fears" at bounding box center [120, 273] width 78 height 14
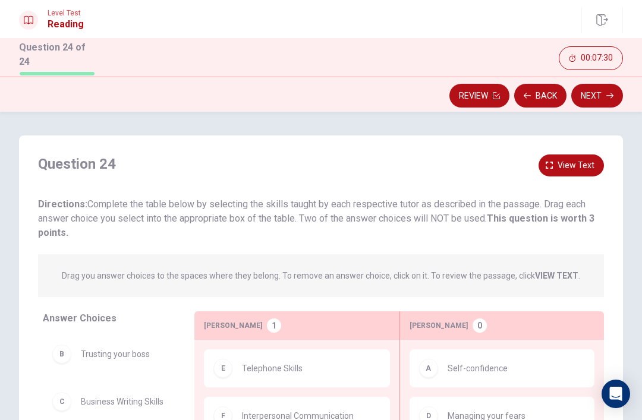
scroll to position [0, 0]
click at [577, 168] on span "View text" at bounding box center [576, 165] width 37 height 15
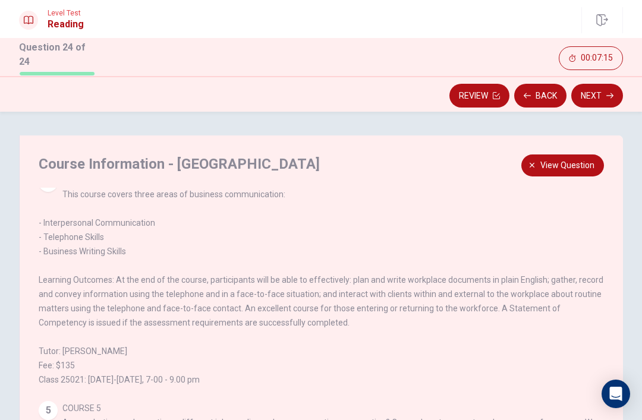
click at [539, 92] on button "Back" at bounding box center [540, 96] width 52 height 24
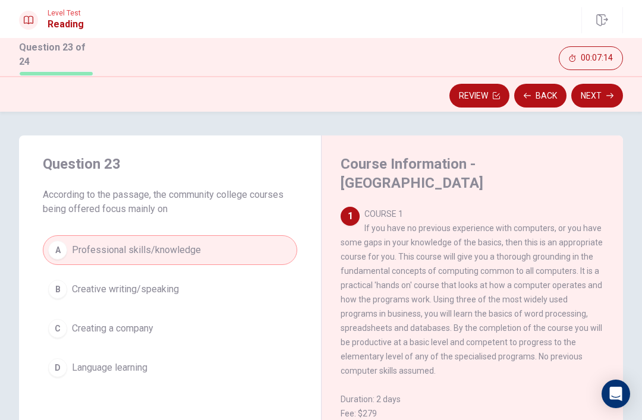
click at [544, 99] on button "Back" at bounding box center [540, 96] width 52 height 24
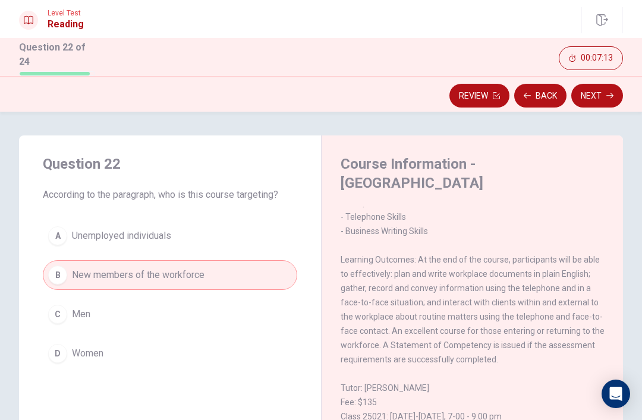
scroll to position [799, 0]
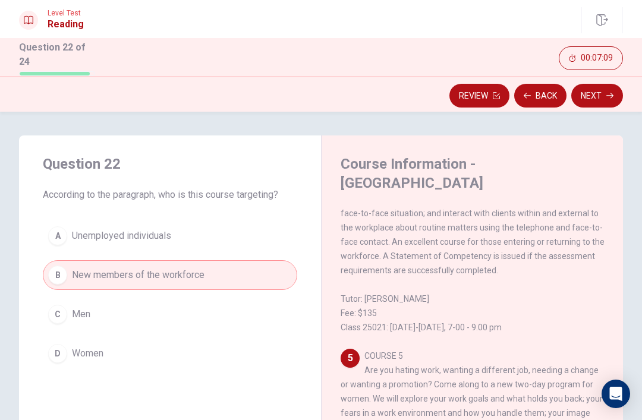
click at [74, 229] on span "Unemployed individuals" at bounding box center [121, 236] width 99 height 14
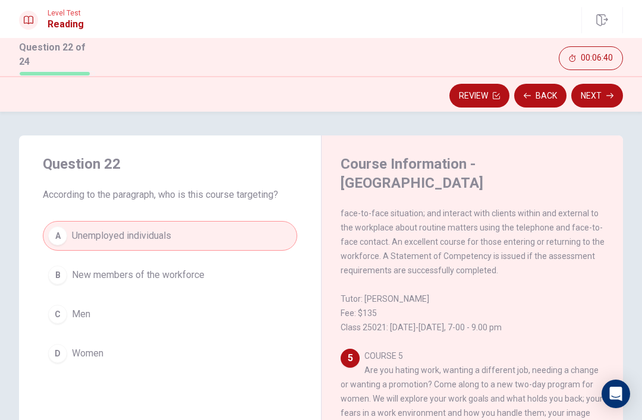
click at [610, 92] on icon "button" at bounding box center [609, 95] width 7 height 7
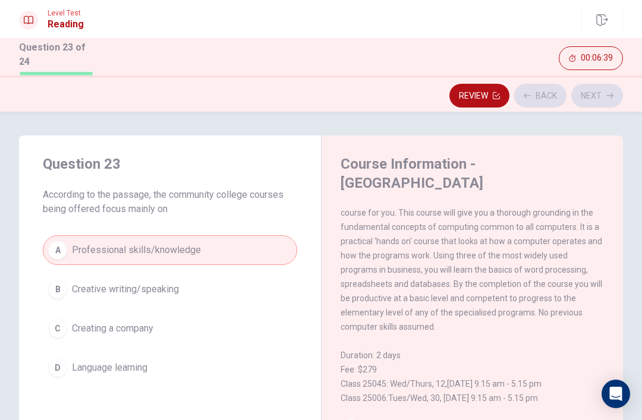
scroll to position [0, 0]
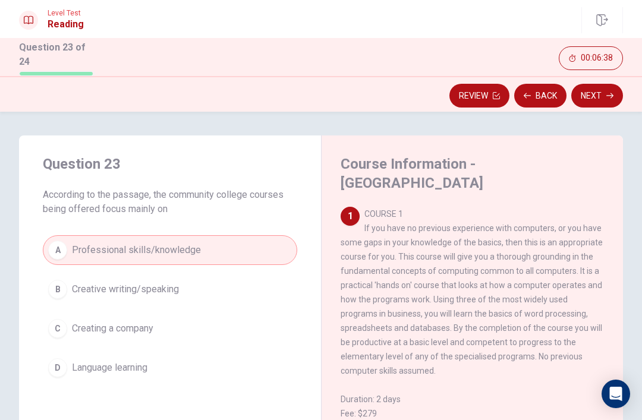
click at [537, 85] on button "Back" at bounding box center [540, 96] width 52 height 24
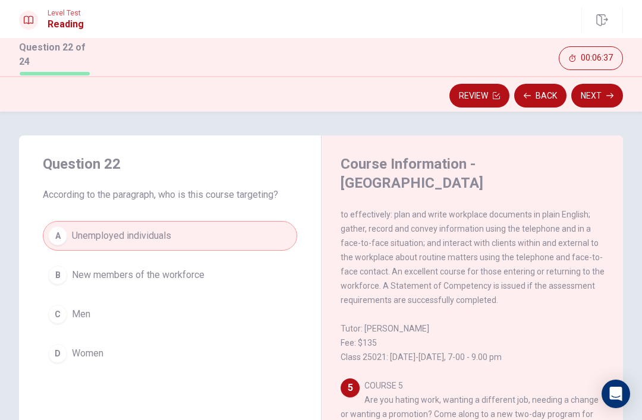
scroll to position [799, 0]
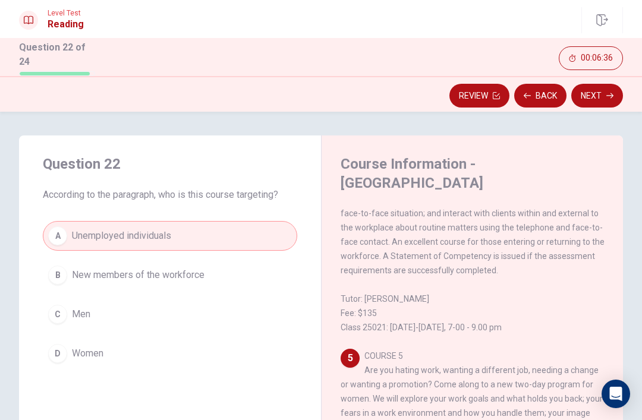
click at [213, 256] on div "A Unemployed individuals B New members of the workforce C Men D Women" at bounding box center [170, 294] width 254 height 147
click at [229, 272] on button "B New members of the workforce" at bounding box center [170, 275] width 254 height 30
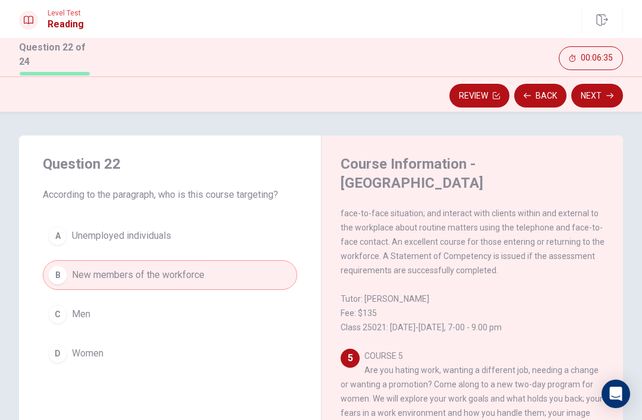
click at [591, 99] on button "Next" at bounding box center [597, 96] width 52 height 24
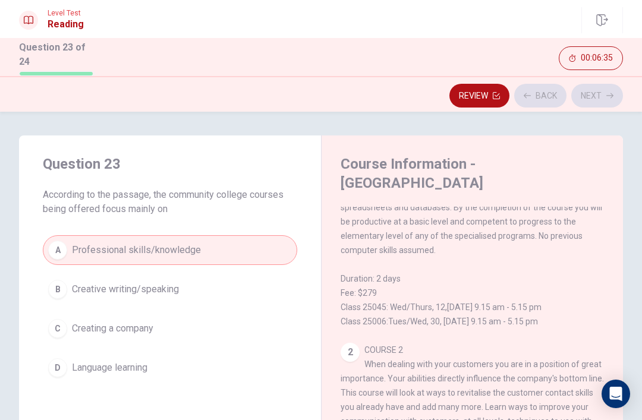
scroll to position [0, 0]
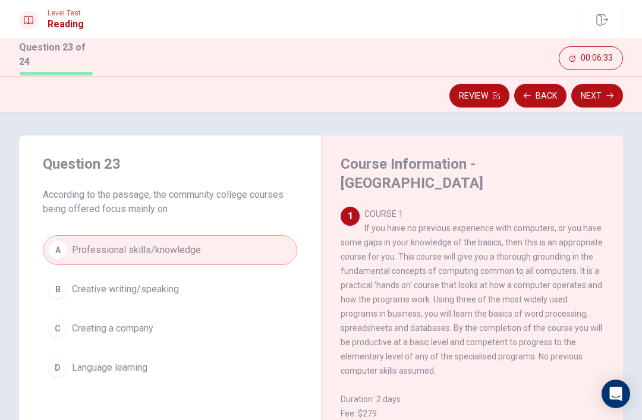
click at [603, 95] on button "Next" at bounding box center [597, 96] width 52 height 24
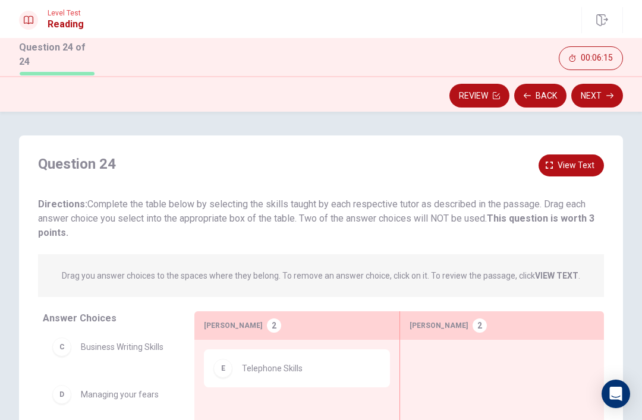
click at [583, 170] on button "View text" at bounding box center [571, 166] width 65 height 22
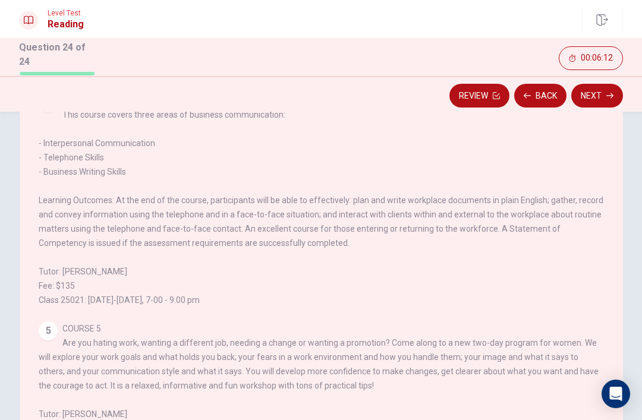
scroll to position [83, 0]
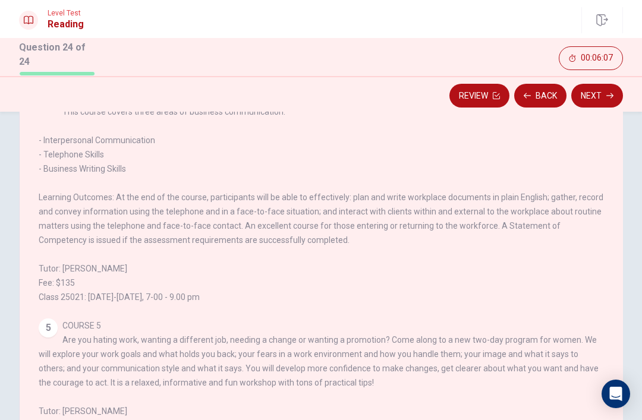
click at [551, 89] on button "Back" at bounding box center [540, 96] width 52 height 24
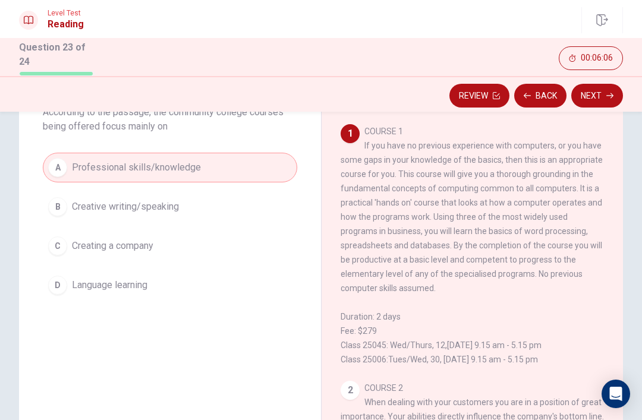
click at [551, 88] on button "Back" at bounding box center [540, 96] width 52 height 24
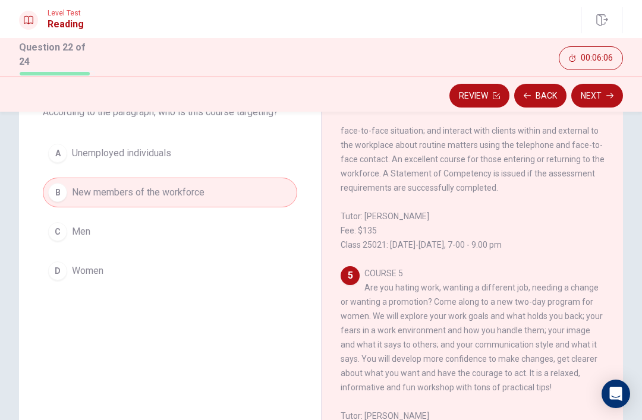
click at [552, 91] on button "Back" at bounding box center [540, 96] width 52 height 24
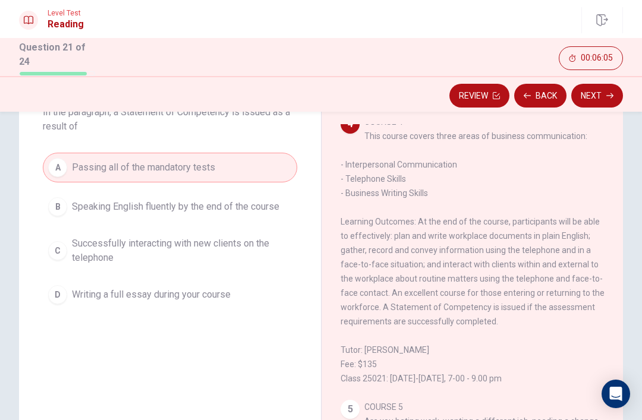
click at [603, 95] on button "Next" at bounding box center [597, 96] width 52 height 24
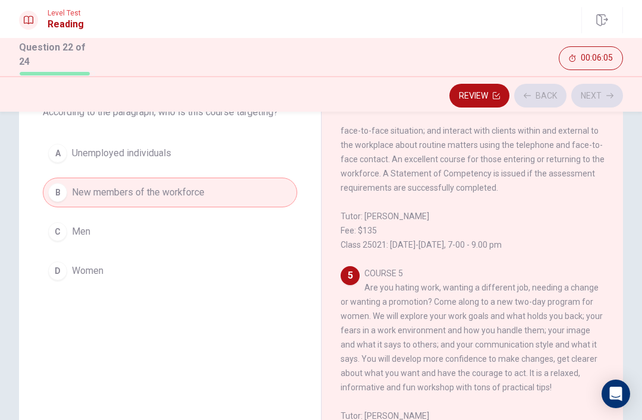
scroll to position [799, 0]
click at [71, 279] on button "D Women" at bounding box center [170, 271] width 254 height 30
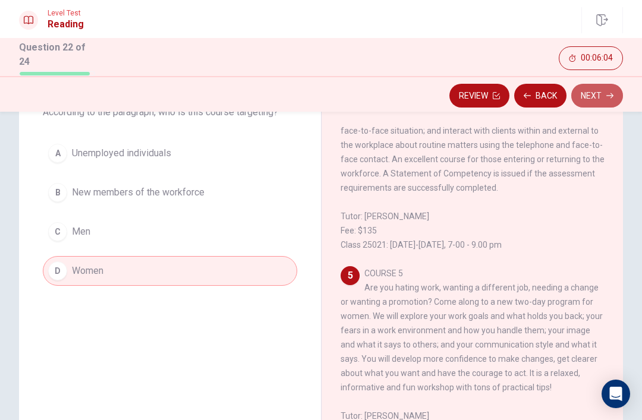
click at [606, 100] on button "Next" at bounding box center [597, 96] width 52 height 24
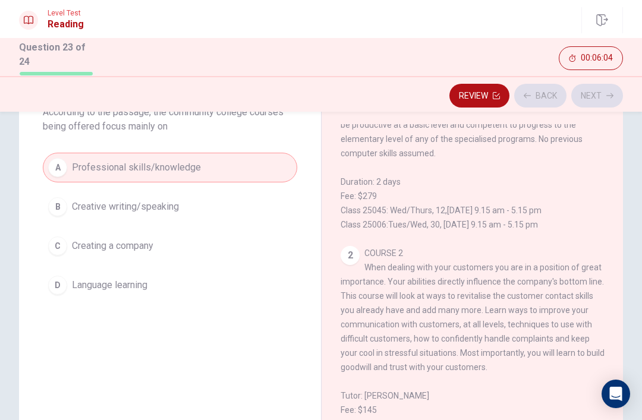
scroll to position [0, 0]
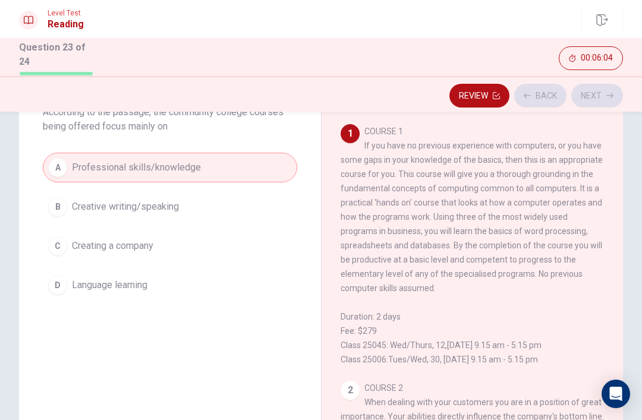
click at [605, 99] on div "Review Back Next" at bounding box center [321, 95] width 604 height 23
click at [601, 99] on button "Next" at bounding box center [597, 96] width 52 height 24
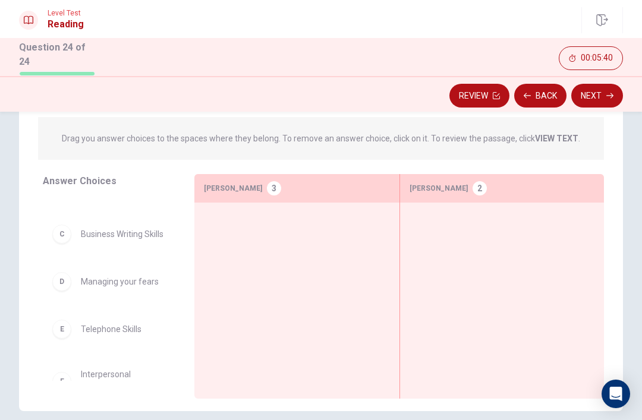
scroll to position [81, 0]
click at [96, 275] on span "Managing your fears" at bounding box center [120, 278] width 78 height 14
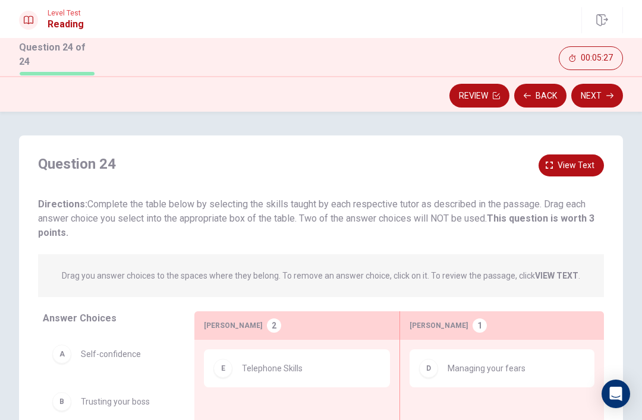
scroll to position [0, 0]
click at [584, 164] on span "View text" at bounding box center [576, 165] width 37 height 15
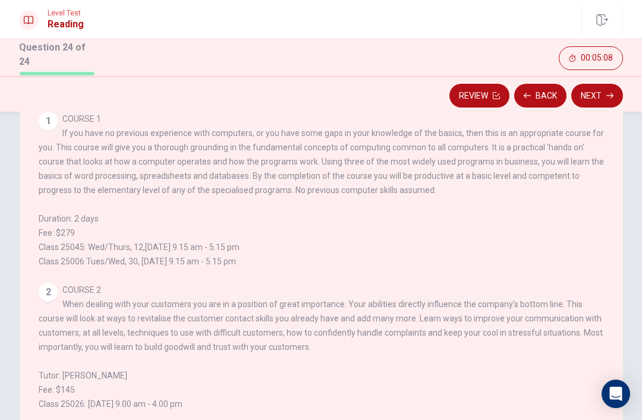
click at [578, 244] on div "1 COURSE 1 If you have no previous experience with computers, or you have some …" at bounding box center [322, 190] width 566 height 157
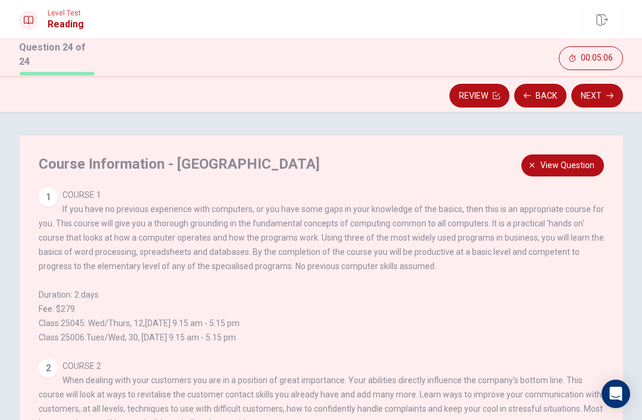
click at [577, 162] on span "View question" at bounding box center [567, 165] width 54 height 15
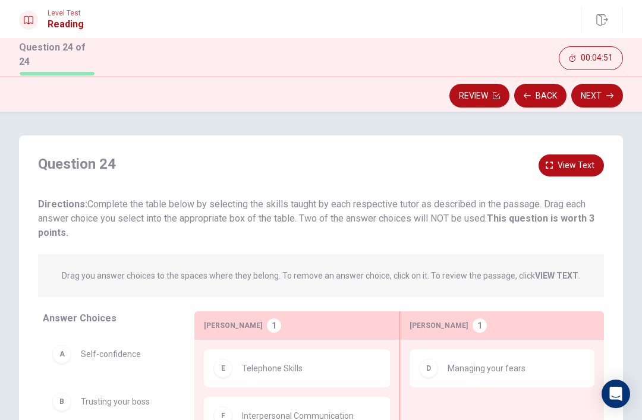
click at [581, 166] on span "View text" at bounding box center [576, 165] width 37 height 15
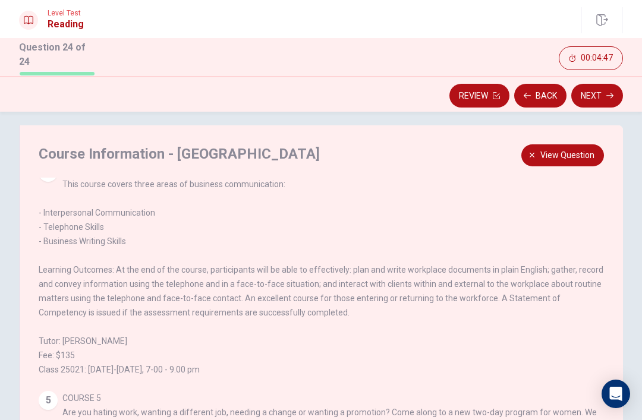
scroll to position [11, 0]
click at [600, 307] on div "4 COURSE 4 This course covers three areas of business communication: - Interper…" at bounding box center [322, 269] width 566 height 214
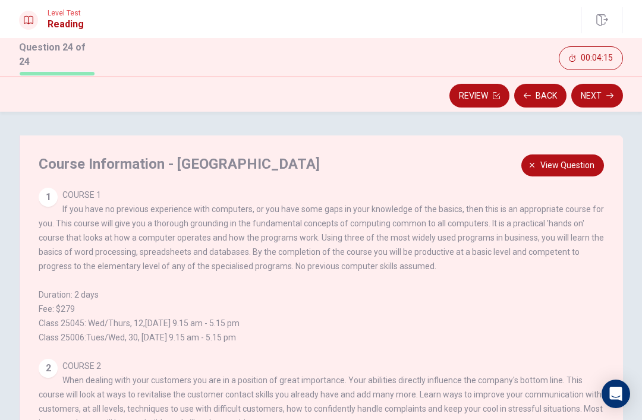
scroll to position [0, 0]
click at [573, 160] on span "View question" at bounding box center [567, 165] width 54 height 15
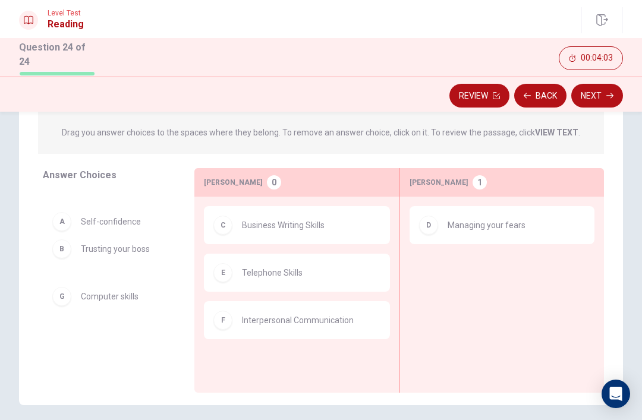
scroll to position [140, 0]
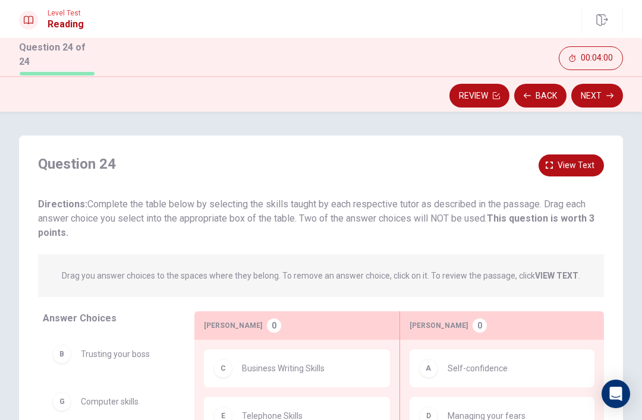
click at [597, 96] on button "Next" at bounding box center [597, 96] width 52 height 24
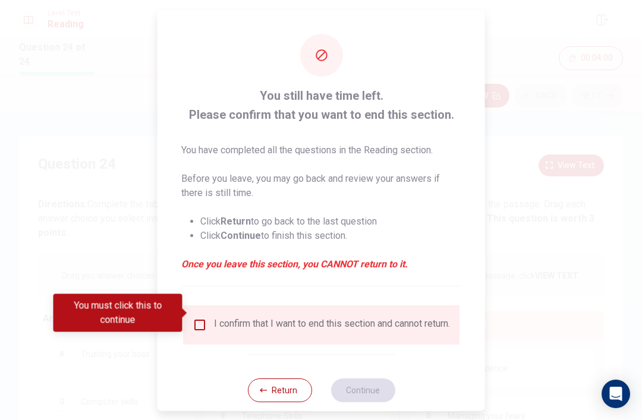
scroll to position [0, 0]
click at [203, 317] on input "You must click this to continue" at bounding box center [200, 324] width 14 height 14
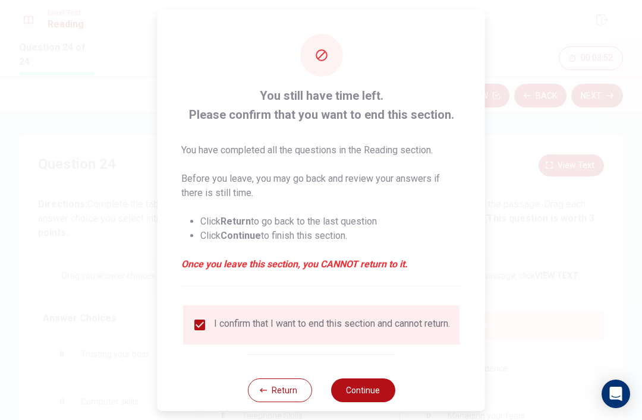
click at [380, 383] on button "Continue" at bounding box center [362, 390] width 64 height 24
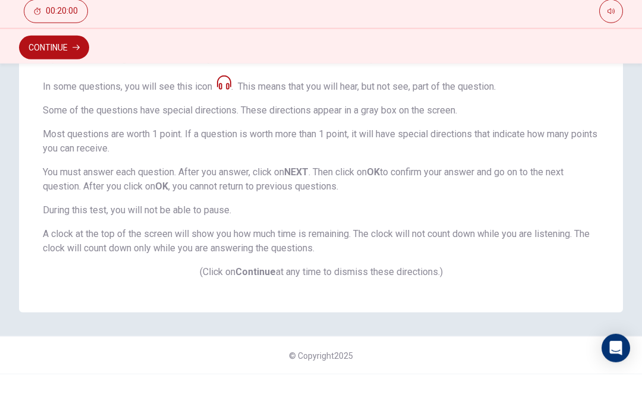
scroll to position [221, 0]
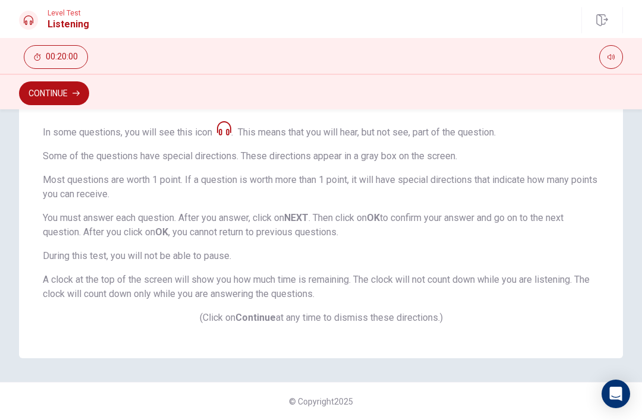
click at [61, 96] on button "Continue" at bounding box center [54, 93] width 70 height 24
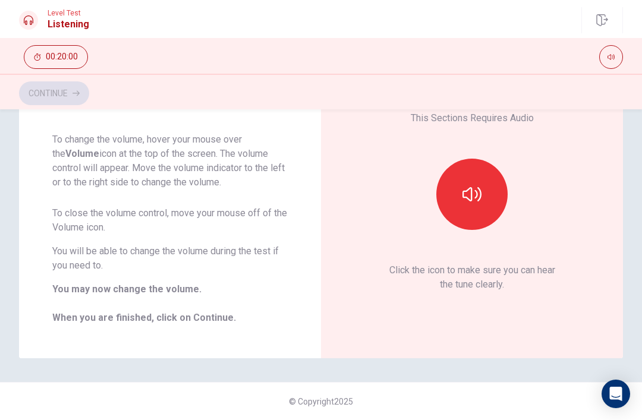
scroll to position [89, 0]
click at [484, 204] on button "button" at bounding box center [471, 194] width 71 height 71
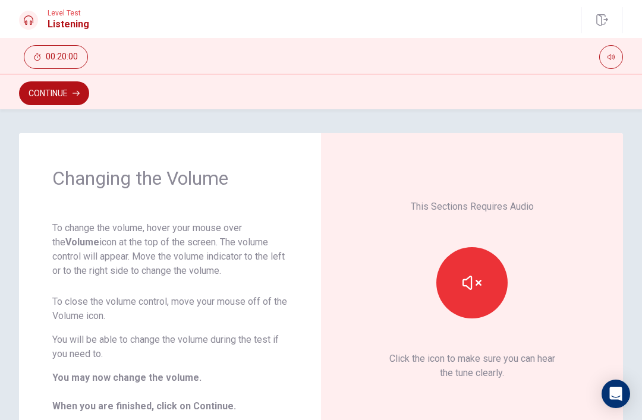
scroll to position [0, 0]
click at [465, 271] on button "button" at bounding box center [471, 282] width 71 height 71
click at [466, 266] on button "button" at bounding box center [471, 282] width 71 height 71
click at [471, 291] on icon "button" at bounding box center [471, 282] width 19 height 19
click at [479, 283] on icon "button" at bounding box center [471, 282] width 19 height 19
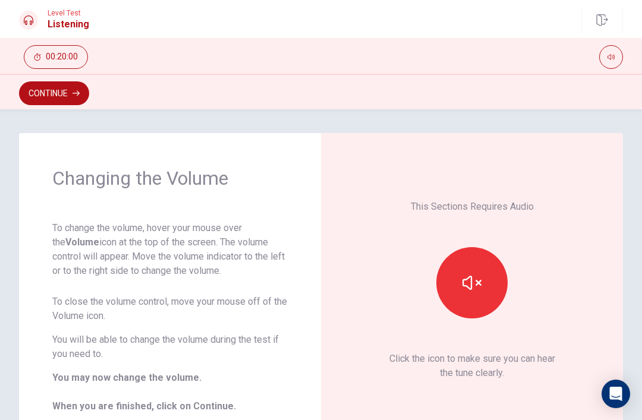
click at [72, 97] on button "Continue" at bounding box center [54, 93] width 70 height 24
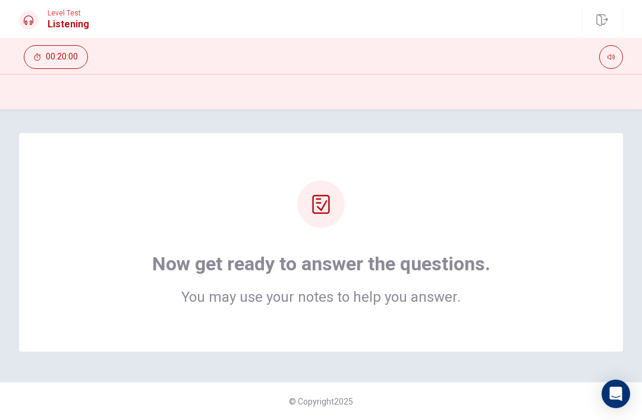
click at [632, 77] on div at bounding box center [321, 92] width 642 height 36
click at [557, 237] on div "Now get ready to answer the questions. You may use your notes to help you answe…" at bounding box center [321, 243] width 509 height 124
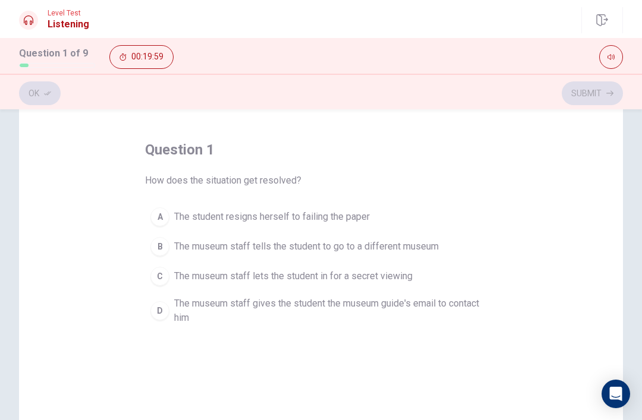
scroll to position [47, 0]
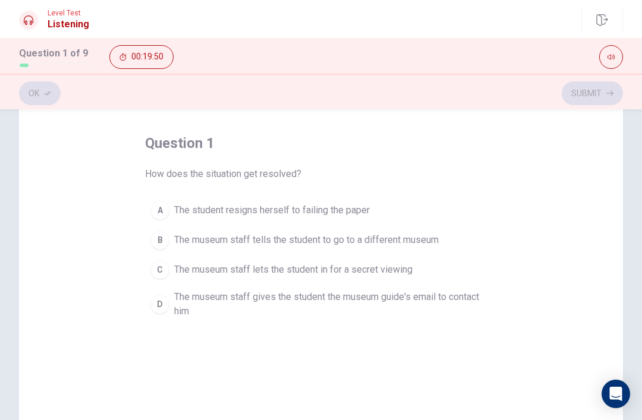
click at [160, 320] on button "D The museum staff gives the student the museum guide's email to contact him" at bounding box center [321, 304] width 352 height 39
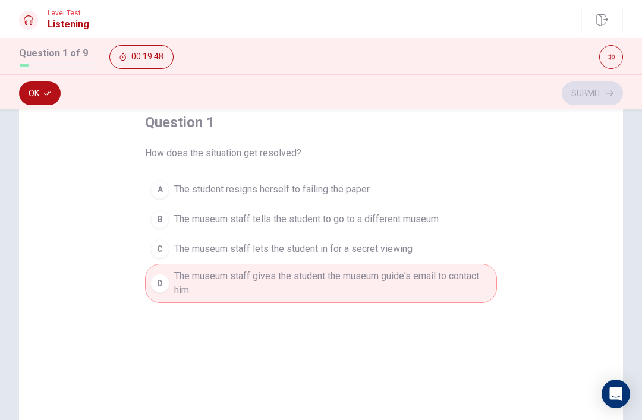
scroll to position [65, 0]
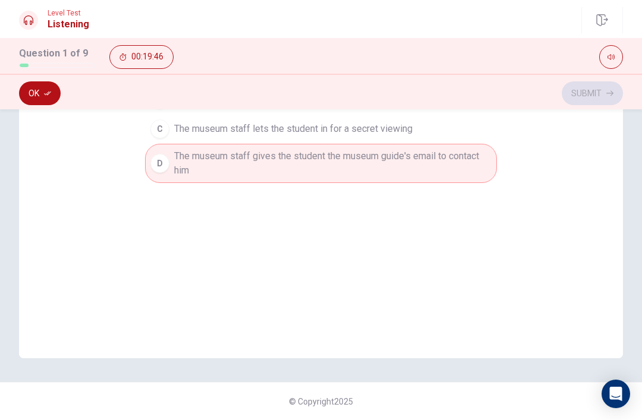
click at [42, 93] on button "Ok" at bounding box center [40, 93] width 42 height 24
click at [600, 94] on button "Submit" at bounding box center [592, 93] width 61 height 24
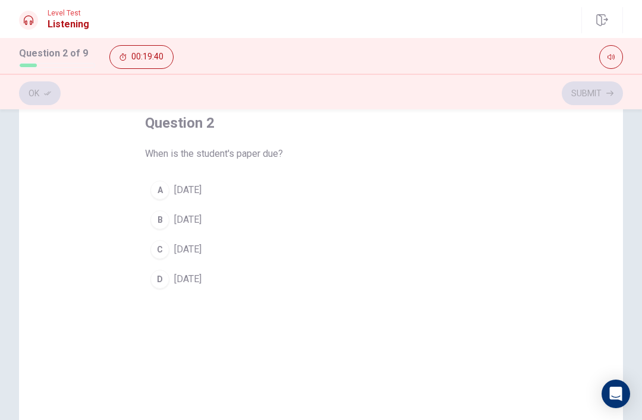
scroll to position [55, 0]
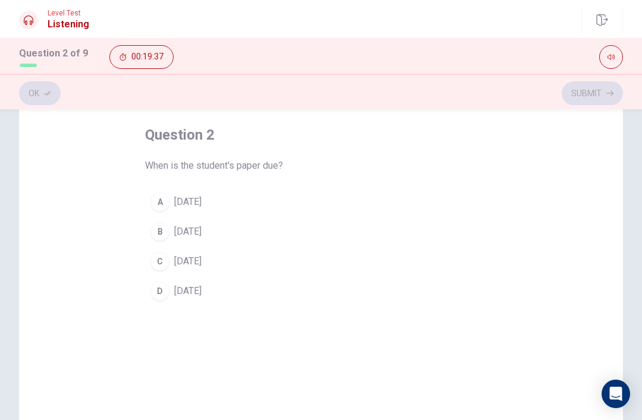
click at [164, 293] on div "D" at bounding box center [159, 291] width 19 height 19
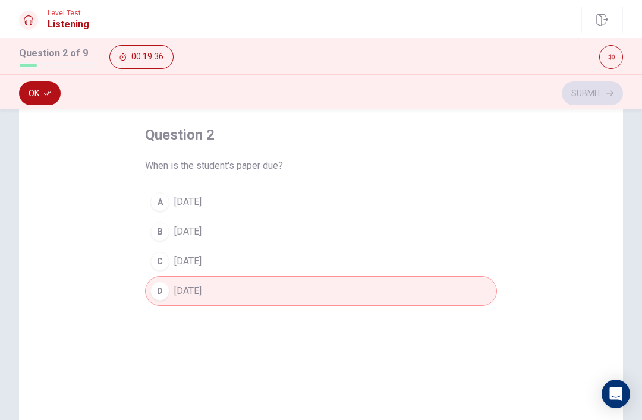
click at [163, 238] on div "B" at bounding box center [159, 231] width 19 height 19
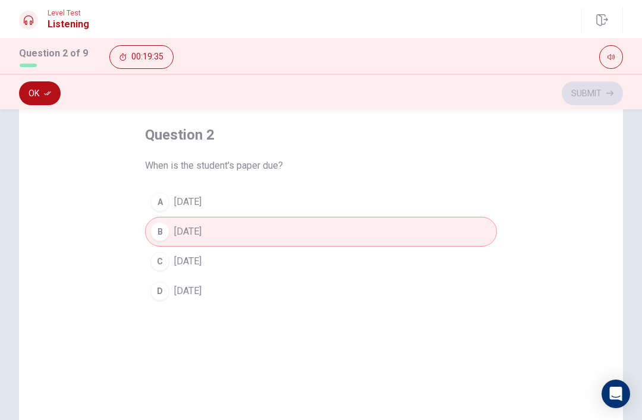
click at [165, 294] on div "D" at bounding box center [159, 291] width 19 height 19
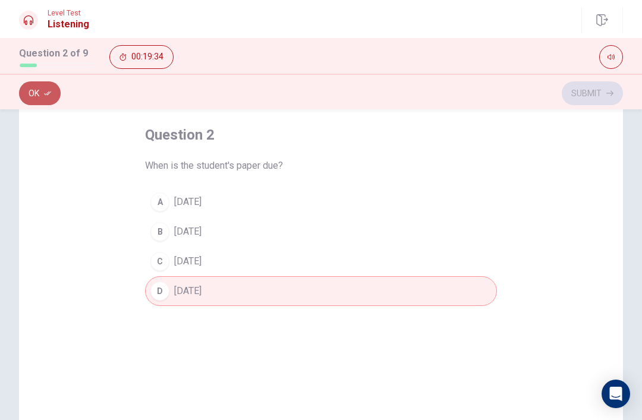
click at [33, 89] on button "Ok" at bounding box center [40, 93] width 42 height 24
click at [598, 90] on button "Submit" at bounding box center [592, 93] width 61 height 24
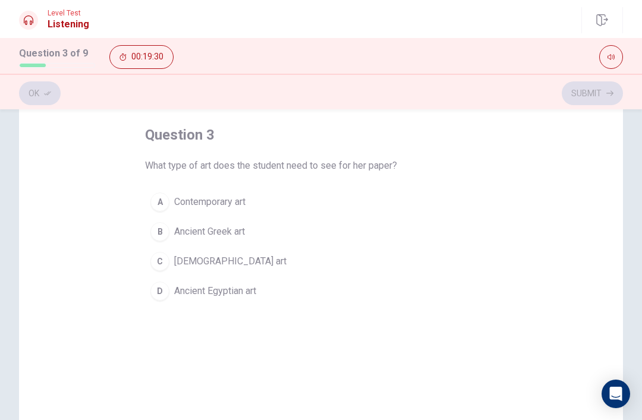
click at [171, 259] on button "C Native American art" at bounding box center [321, 262] width 352 height 30
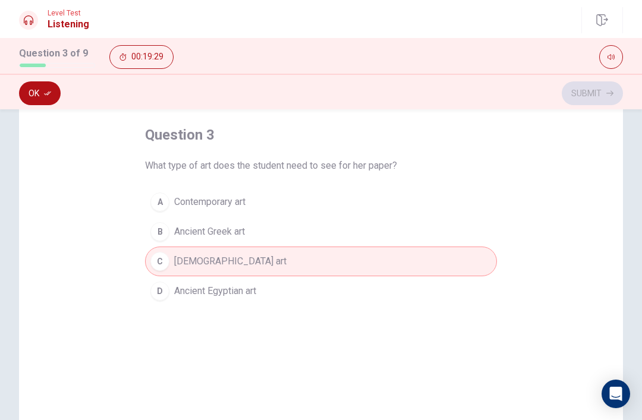
click at [597, 89] on div "Ok Submit" at bounding box center [321, 93] width 604 height 23
click at [42, 95] on button "Ok" at bounding box center [40, 93] width 42 height 24
click at [602, 91] on button "Submit" at bounding box center [592, 93] width 61 height 24
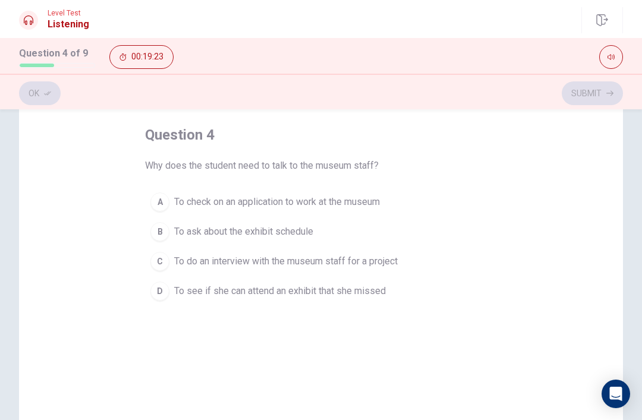
click at [160, 223] on div "B" at bounding box center [159, 231] width 19 height 19
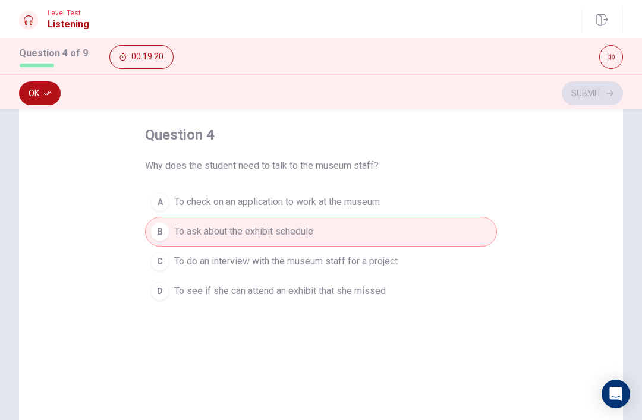
click at [162, 289] on div "D" at bounding box center [159, 291] width 19 height 19
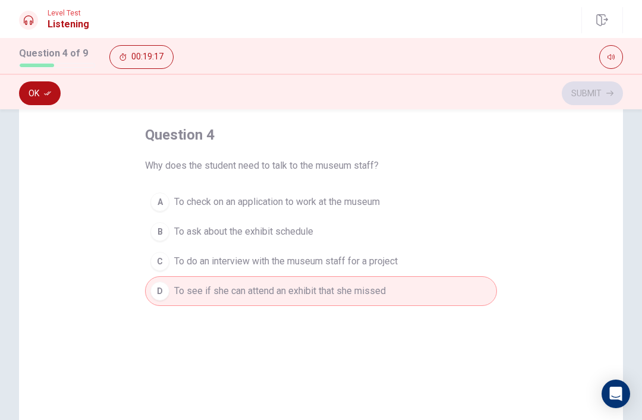
click at [176, 236] on span "To ask about the exhibit schedule" at bounding box center [243, 232] width 139 height 14
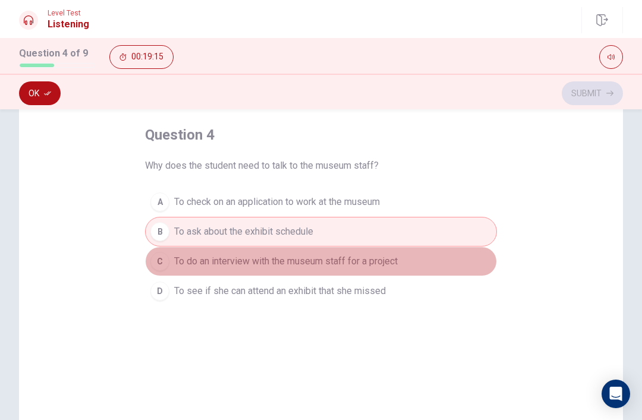
click at [171, 263] on button "C To do an interview with the museum staff for a project" at bounding box center [321, 262] width 352 height 30
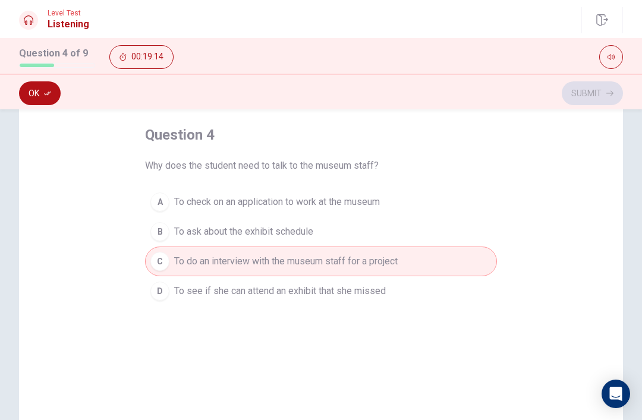
click at [164, 289] on div "D" at bounding box center [159, 291] width 19 height 19
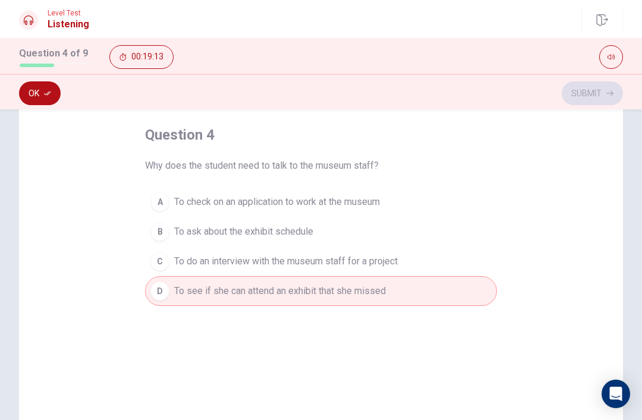
click at [146, 214] on div "A To check on an application to work at the museum B To ask about the exhibit s…" at bounding box center [321, 246] width 352 height 119
click at [162, 232] on div "B" at bounding box center [159, 231] width 19 height 19
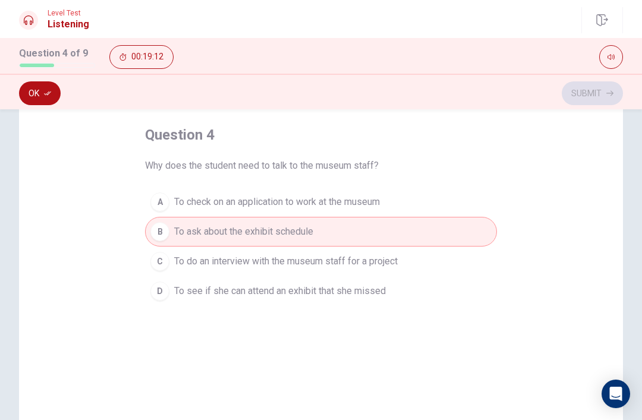
click at [597, 93] on div "Ok Submit" at bounding box center [321, 93] width 604 height 23
click at [45, 90] on icon "button" at bounding box center [47, 93] width 7 height 7
click at [600, 95] on button "Submit" at bounding box center [592, 93] width 61 height 24
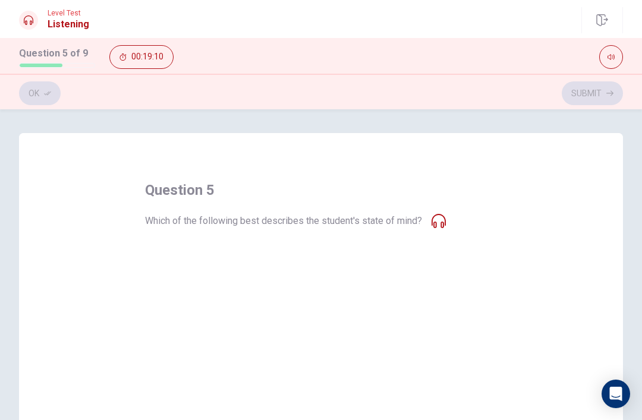
scroll to position [0, 0]
click at [176, 349] on span "Panicked" at bounding box center [193, 346] width 39 height 14
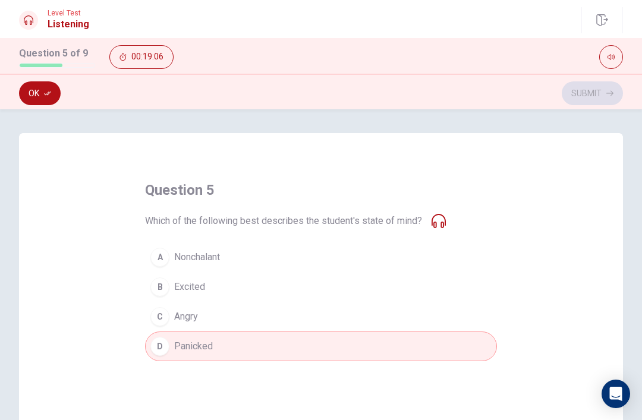
click at [37, 92] on button "Ok" at bounding box center [40, 93] width 42 height 24
click at [605, 94] on button "Submit" at bounding box center [592, 93] width 61 height 24
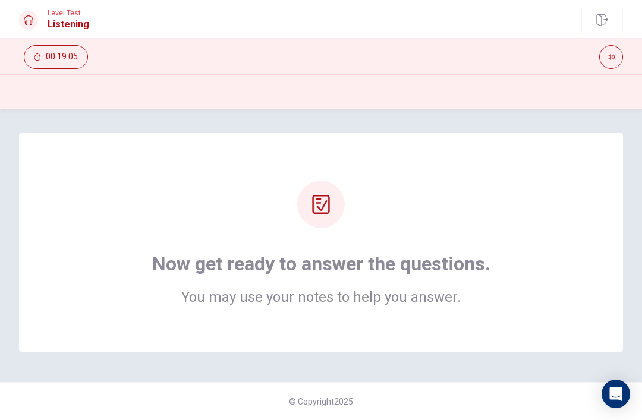
click at [530, 215] on div "Now get ready to answer the questions. You may use your notes to help you answe…" at bounding box center [321, 243] width 509 height 124
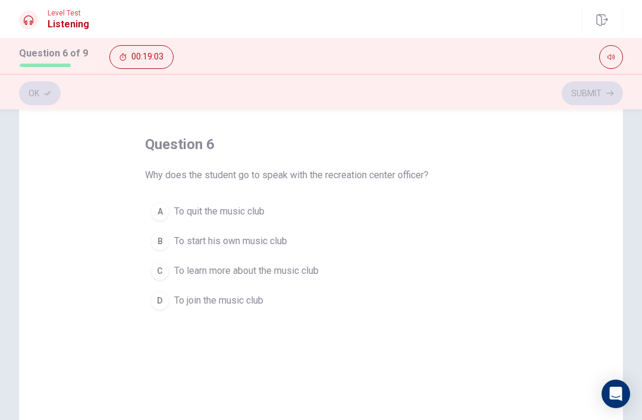
scroll to position [46, 0]
click at [167, 294] on div "D" at bounding box center [159, 300] width 19 height 19
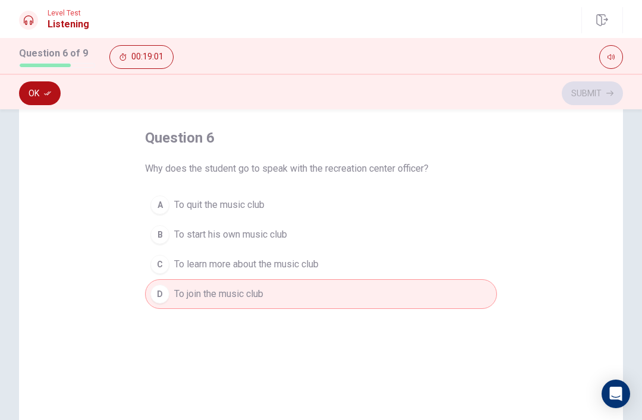
scroll to position [52, 0]
click at [41, 99] on button "Ok" at bounding box center [40, 93] width 42 height 24
click at [594, 96] on button "Submit" at bounding box center [592, 93] width 61 height 24
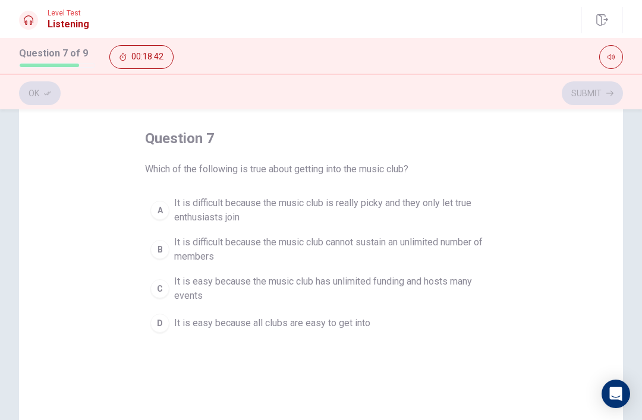
click at [163, 248] on div "B" at bounding box center [159, 249] width 19 height 19
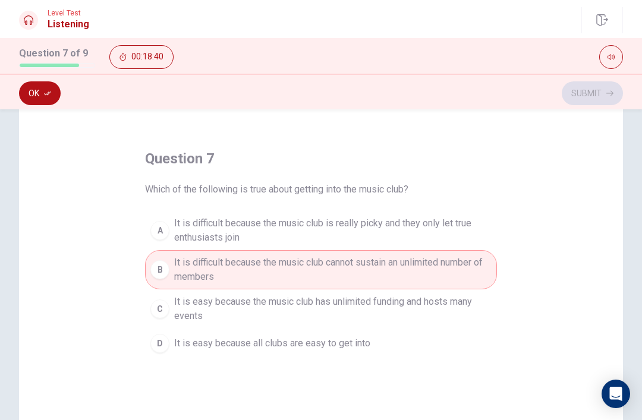
scroll to position [31, 0]
click at [32, 87] on button "Ok" at bounding box center [40, 93] width 42 height 24
click at [608, 96] on icon "button" at bounding box center [609, 93] width 7 height 7
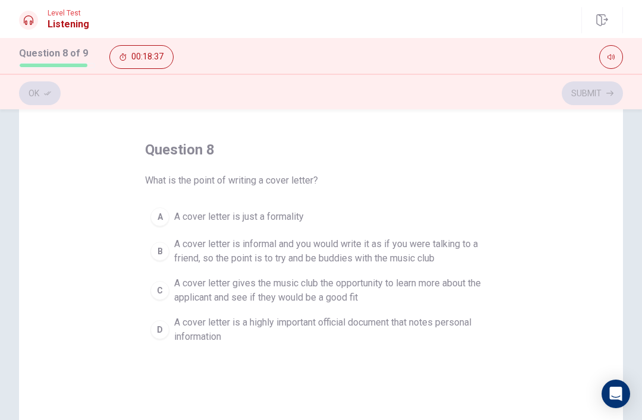
scroll to position [41, 0]
click at [157, 292] on div "C" at bounding box center [159, 290] width 19 height 19
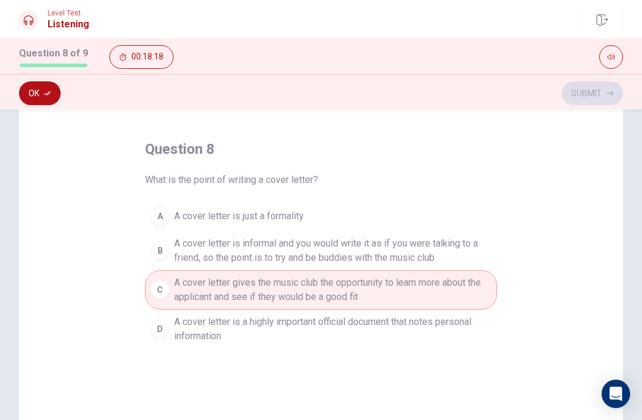
click at [33, 90] on button "Ok" at bounding box center [40, 93] width 42 height 24
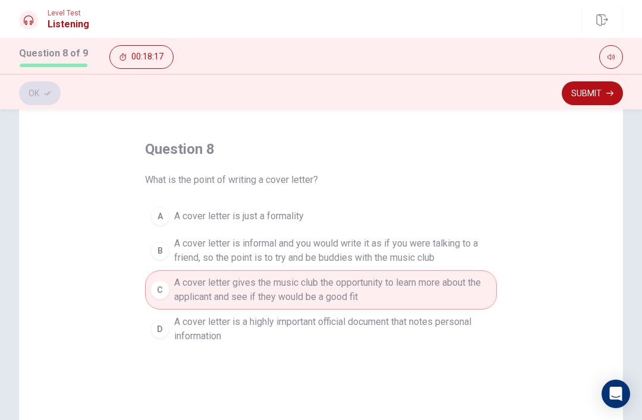
click at [609, 89] on button "Submit" at bounding box center [592, 93] width 61 height 24
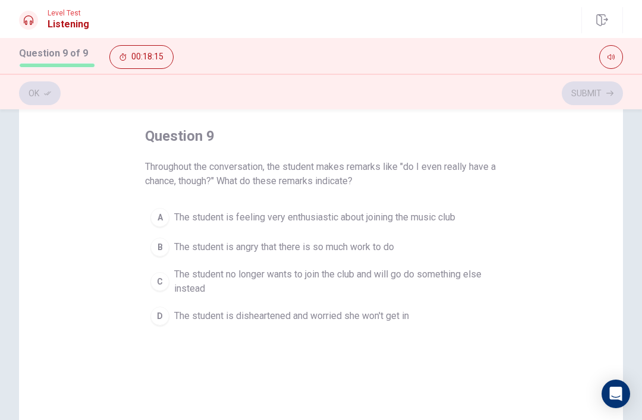
scroll to position [55, 0]
click at [156, 325] on button "D The student is disheartened and worried she won't get in" at bounding box center [321, 316] width 352 height 30
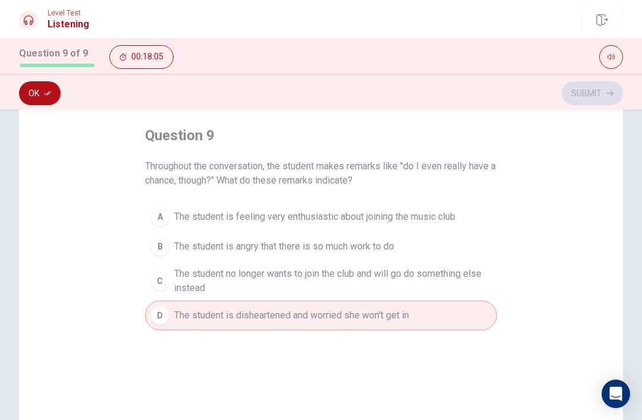
click at [37, 88] on button "Ok" at bounding box center [40, 93] width 42 height 24
click at [603, 99] on button "Submit" at bounding box center [592, 93] width 61 height 24
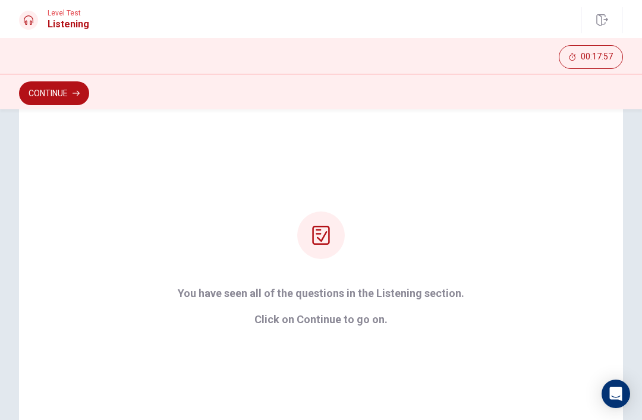
click at [56, 93] on button "Continue" at bounding box center [54, 93] width 70 height 24
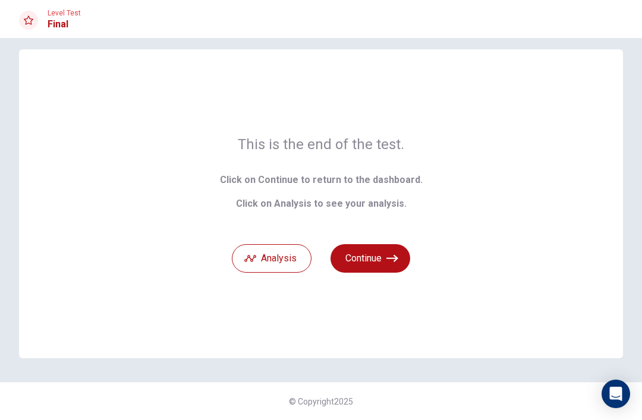
scroll to position [0, 0]
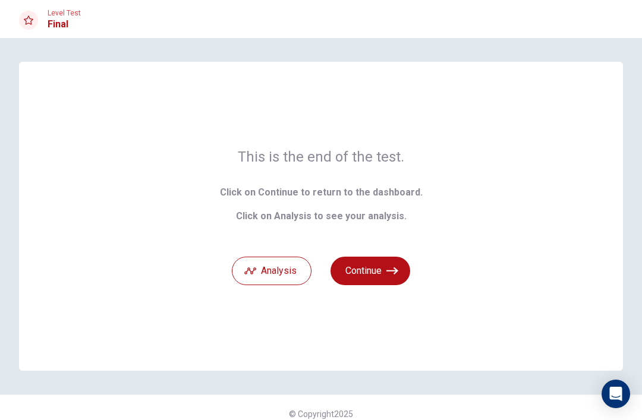
click at [291, 276] on button "Analysis" at bounding box center [272, 271] width 80 height 29
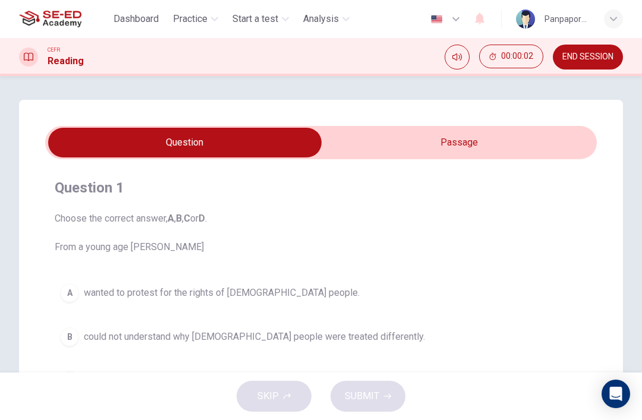
click at [598, 58] on span "END SESSION" at bounding box center [587, 57] width 51 height 10
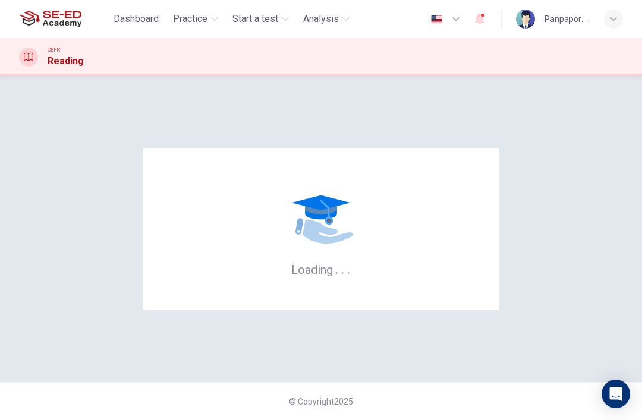
click at [128, 17] on span "Dashboard" at bounding box center [136, 19] width 45 height 14
click at [480, 27] on button "button" at bounding box center [480, 19] width 24 height 25
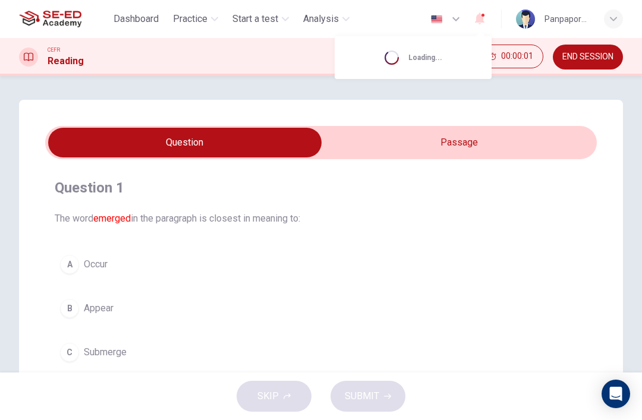
click at [590, 67] on div at bounding box center [321, 210] width 642 height 420
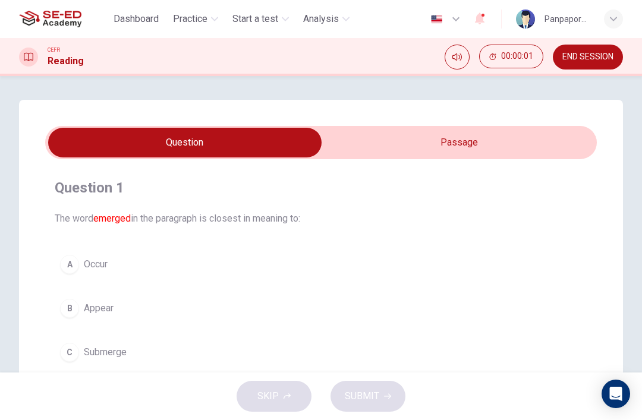
click at [590, 67] on div at bounding box center [321, 210] width 642 height 420
click at [588, 58] on span "END SESSION" at bounding box center [587, 57] width 51 height 10
click at [584, 54] on span "END SESSION" at bounding box center [587, 57] width 51 height 10
click at [583, 54] on span "END SESSION" at bounding box center [587, 57] width 51 height 10
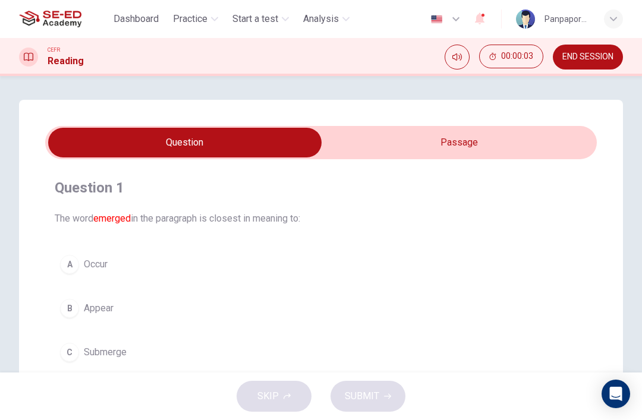
click at [575, 39] on div "CEFR Reading 00:00:03 END SESSION" at bounding box center [321, 57] width 642 height 38
click at [574, 53] on span "END SESSION" at bounding box center [587, 57] width 51 height 10
click at [573, 53] on span "END SESSION" at bounding box center [587, 57] width 51 height 10
click at [600, 52] on span "END SESSION" at bounding box center [587, 57] width 51 height 10
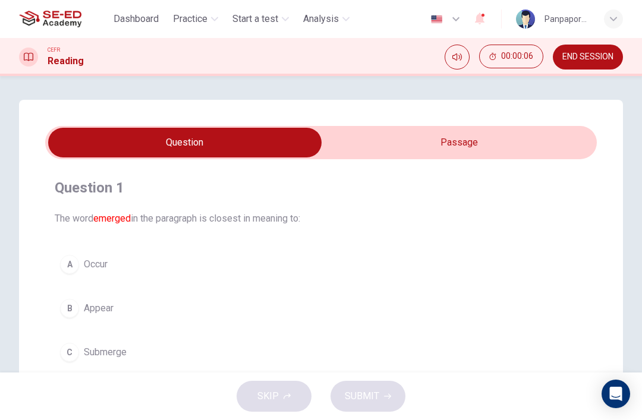
click at [587, 55] on span "END SESSION" at bounding box center [587, 57] width 51 height 10
click at [596, 57] on span "END SESSION" at bounding box center [587, 57] width 51 height 10
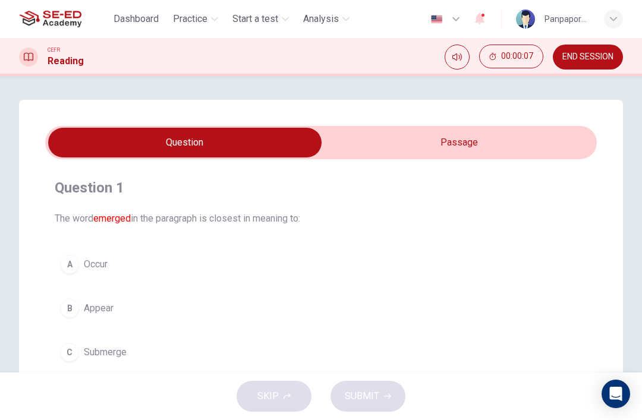
click at [481, 26] on span "button" at bounding box center [480, 18] width 14 height 15
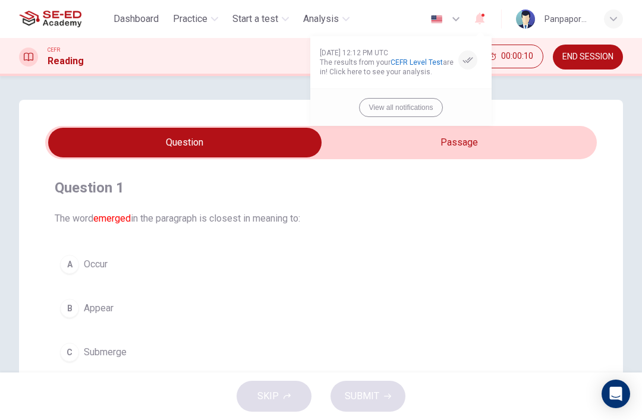
click at [474, 56] on div "button" at bounding box center [467, 60] width 19 height 19
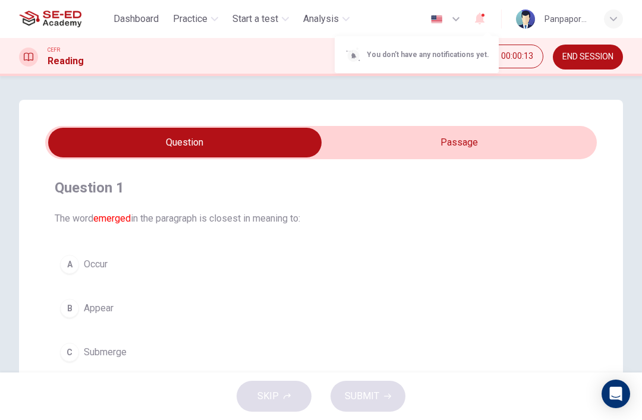
click at [583, 48] on div at bounding box center [321, 210] width 642 height 420
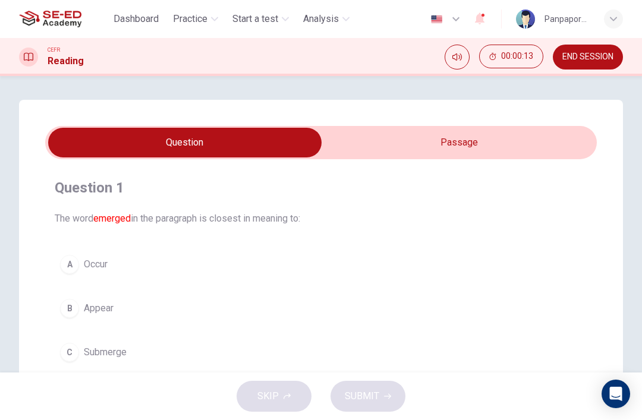
click at [590, 49] on button "END SESSION" at bounding box center [588, 57] width 70 height 25
click at [581, 55] on span "END SESSION" at bounding box center [587, 57] width 51 height 10
click at [600, 77] on div "Question 1 The word emerged in the paragraph is closest in meaning to: A Occur …" at bounding box center [321, 224] width 642 height 297
click at [593, 51] on button "END SESSION" at bounding box center [588, 57] width 70 height 25
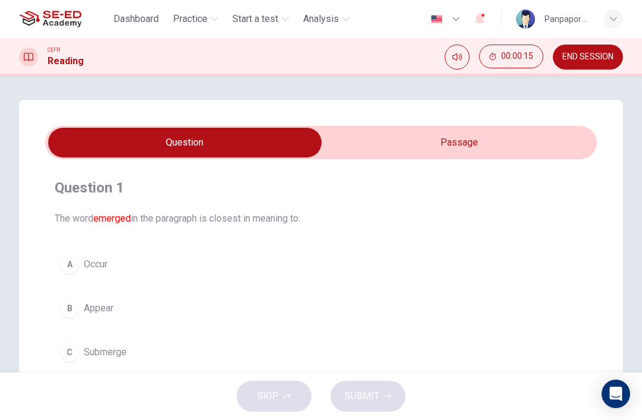
click at [593, 51] on button "END SESSION" at bounding box center [588, 57] width 70 height 25
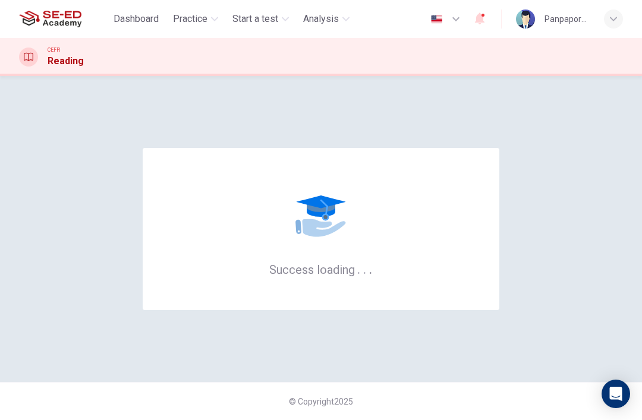
click at [156, 21] on span "Dashboard" at bounding box center [136, 19] width 45 height 14
